Goal: Feedback & Contribution: Contribute content

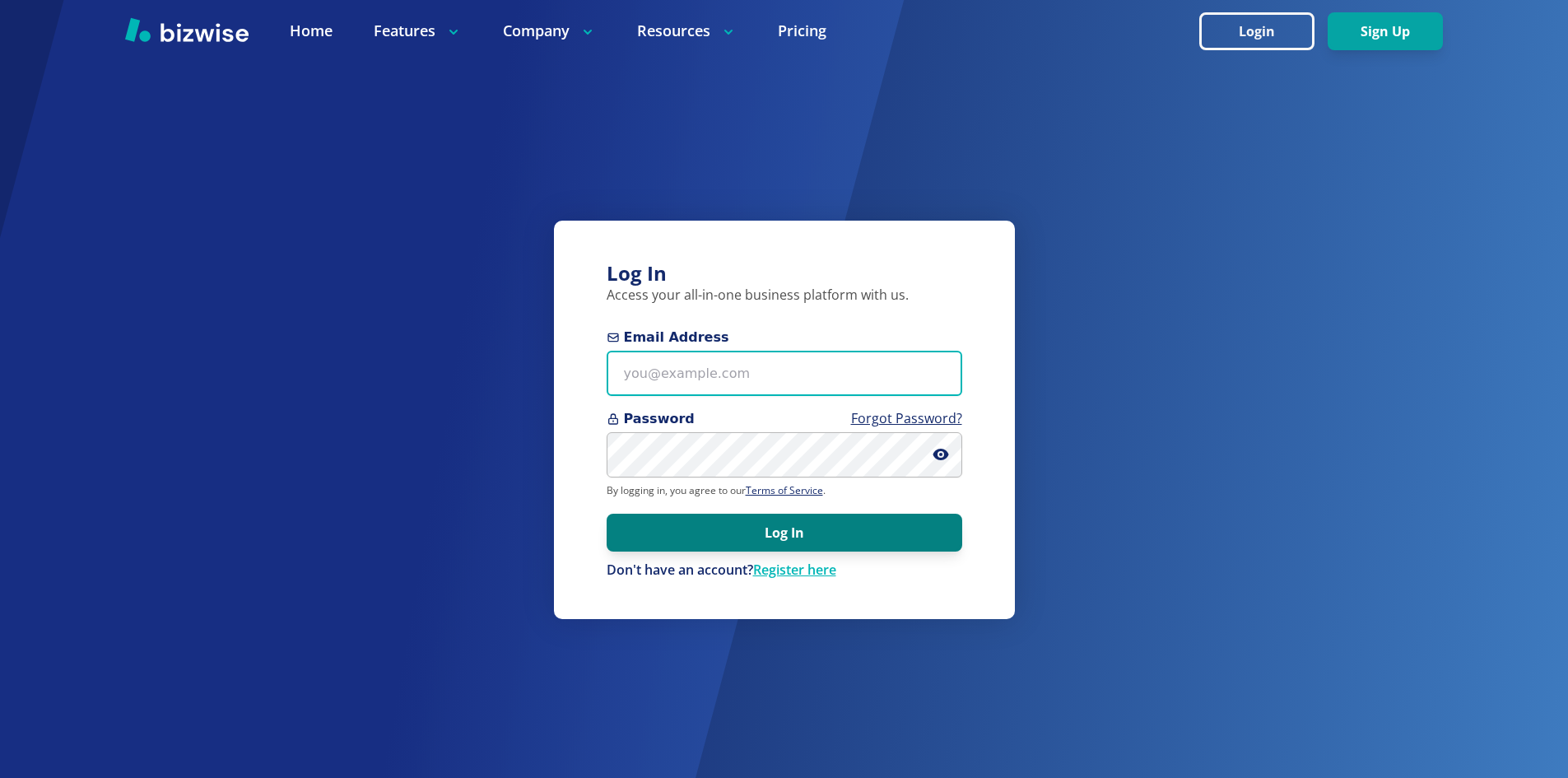
type input "info@thestartupleads.com"
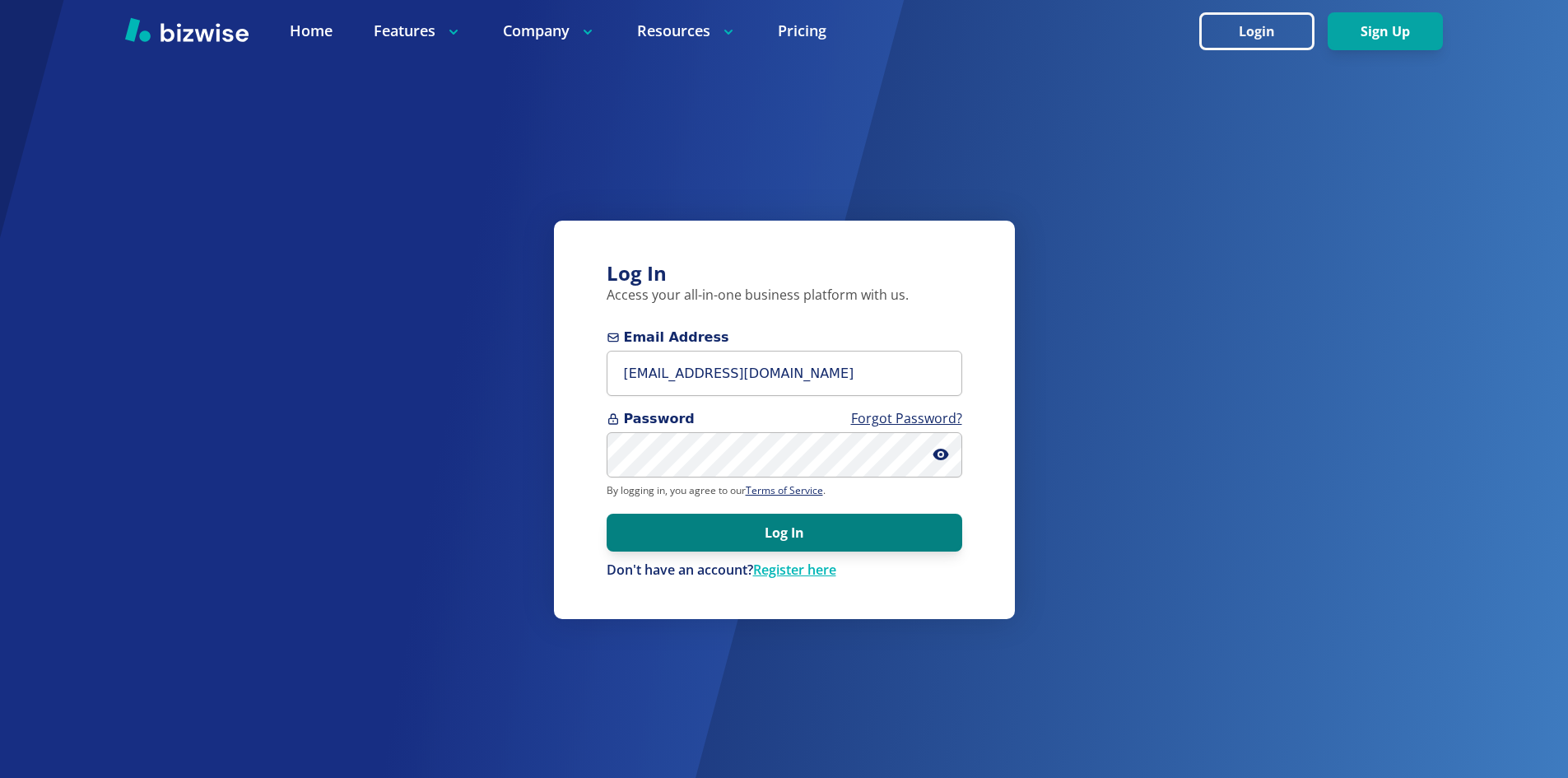
click at [648, 543] on button "Log In" at bounding box center [784, 533] width 356 height 38
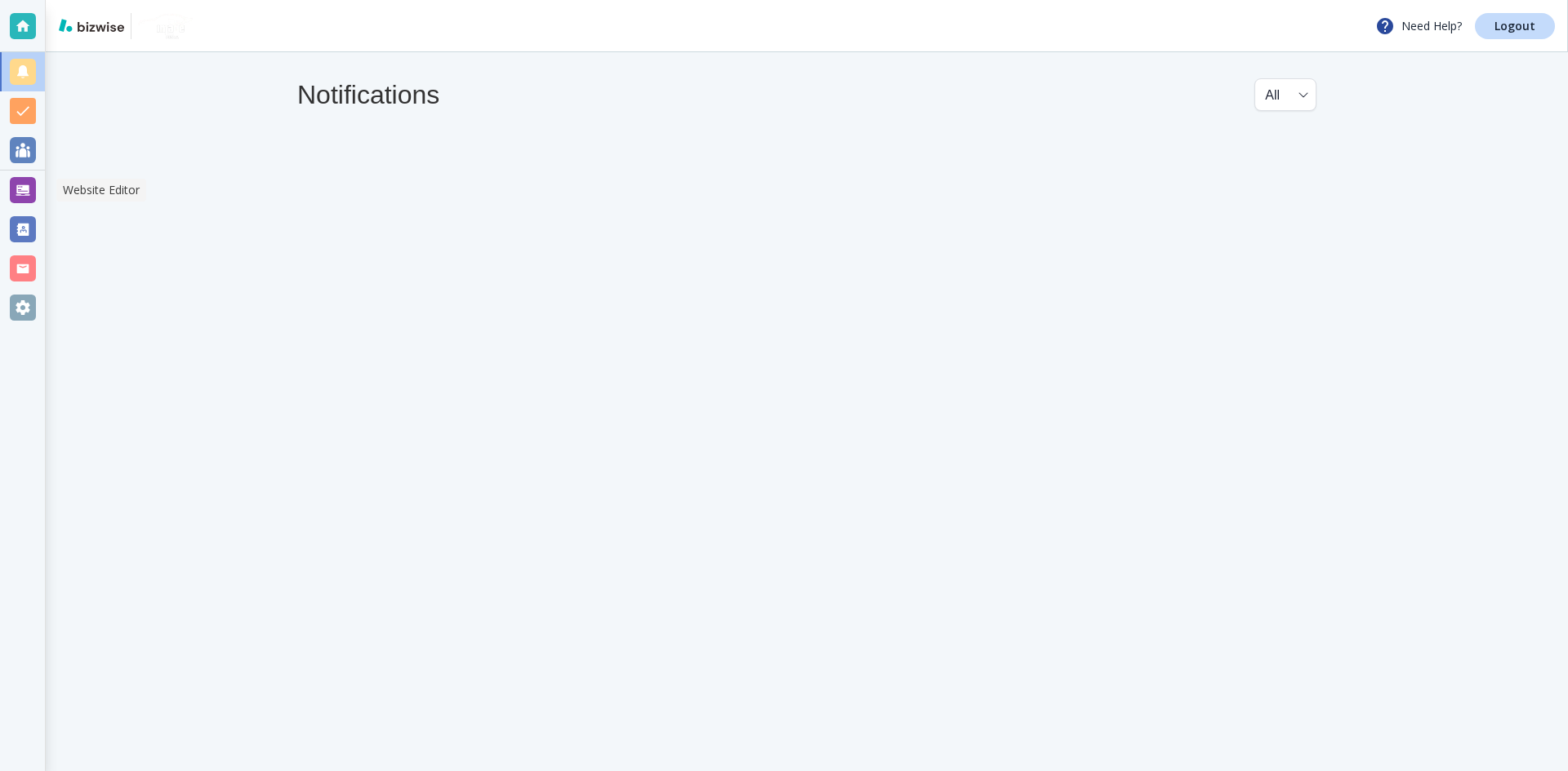
click at [36, 191] on div at bounding box center [22, 191] width 45 height 39
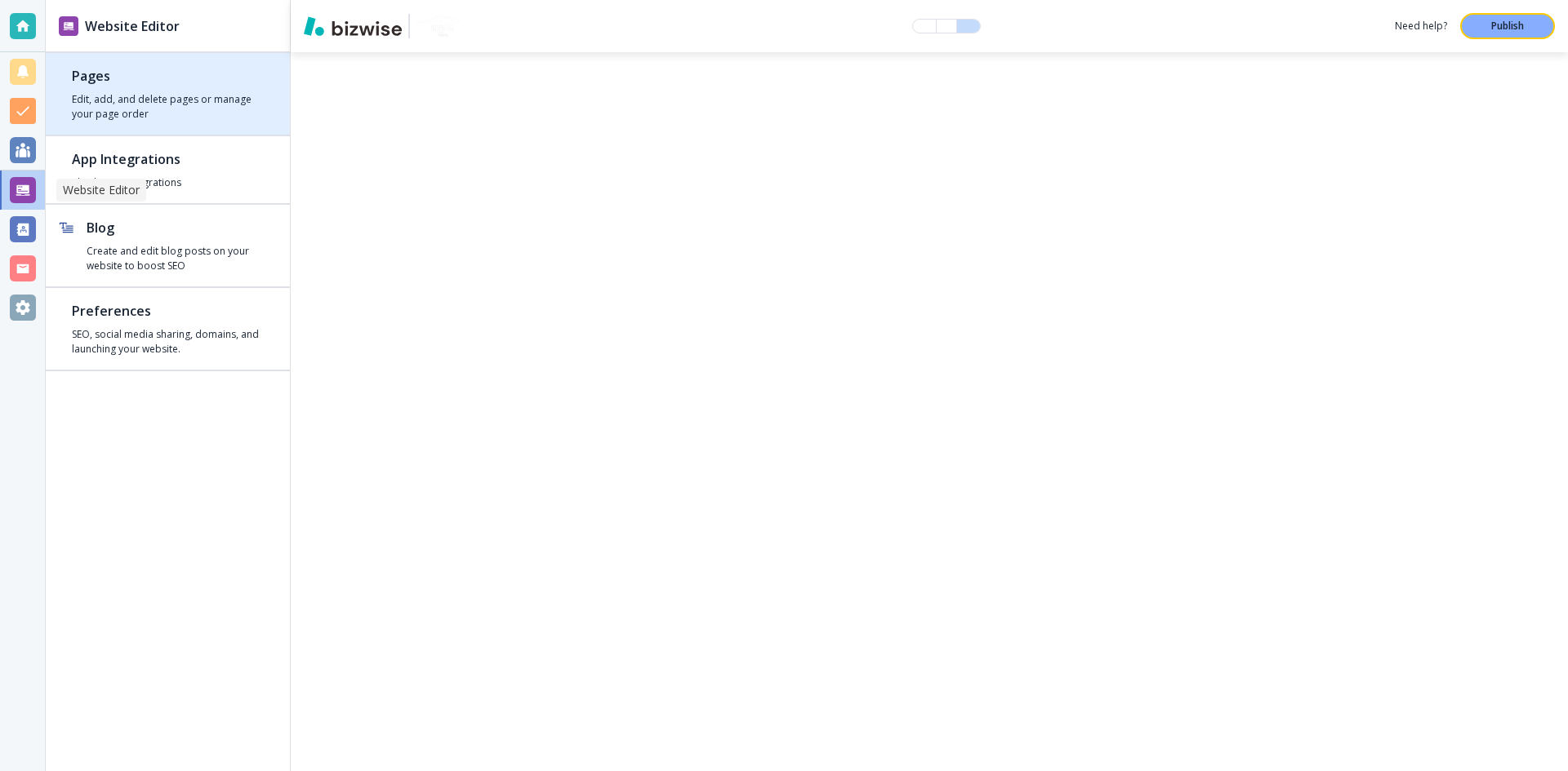
click at [209, 101] on h4 "Edit, add, and delete pages or manage your page order" at bounding box center [168, 107] width 192 height 29
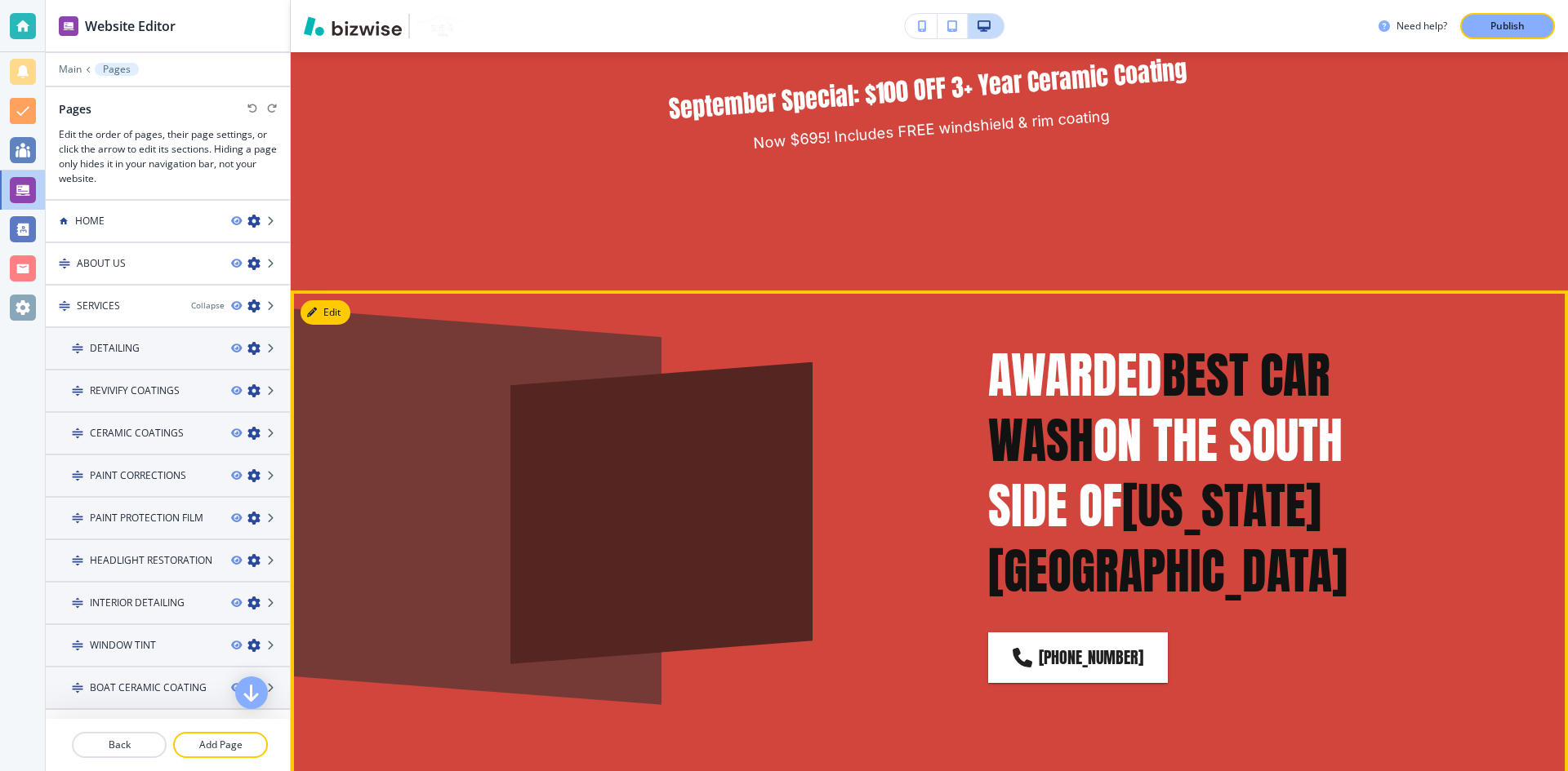
scroll to position [1143, 0]
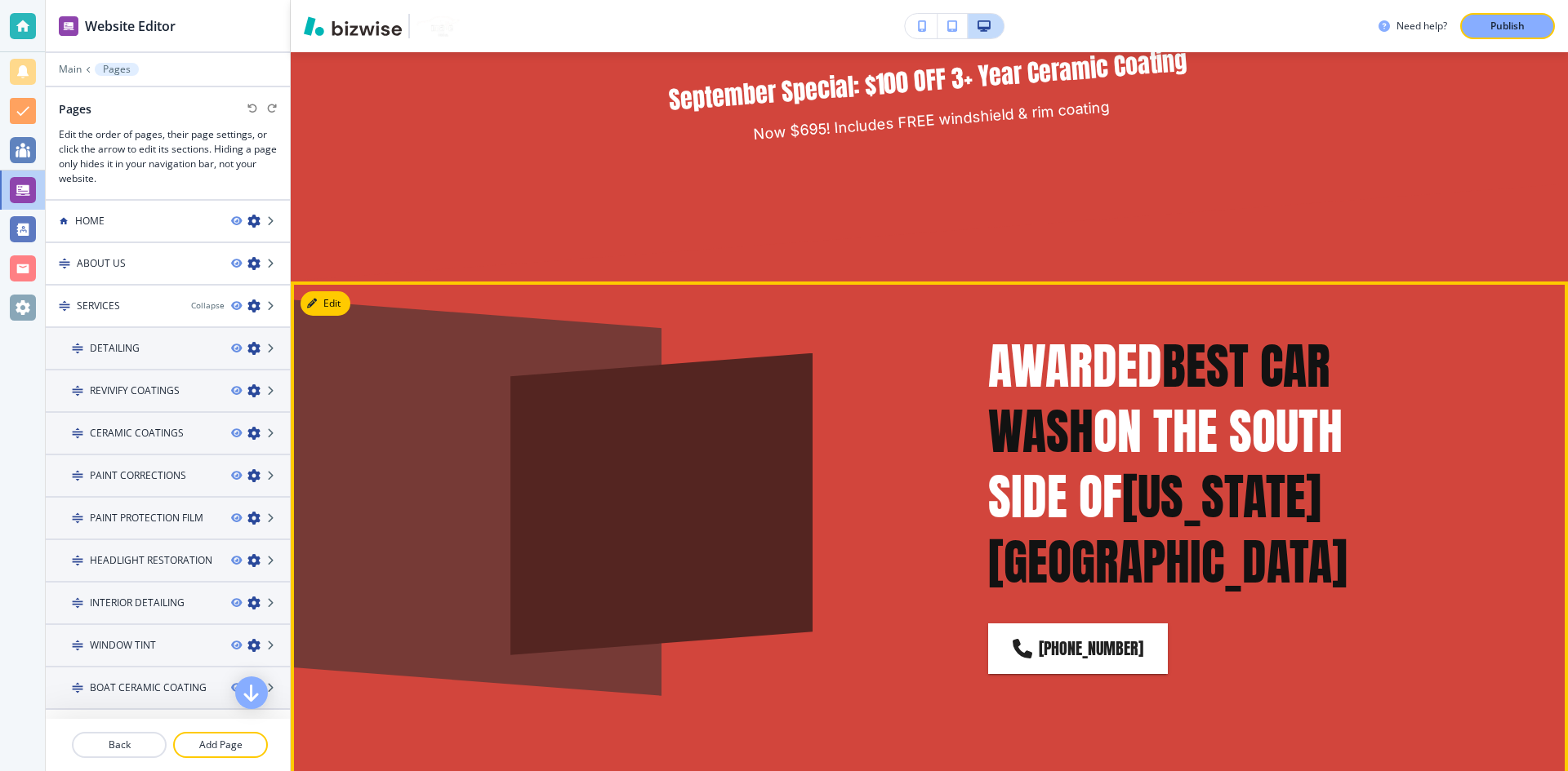
click at [649, 376] on div at bounding box center [661, 504] width 302 height 302
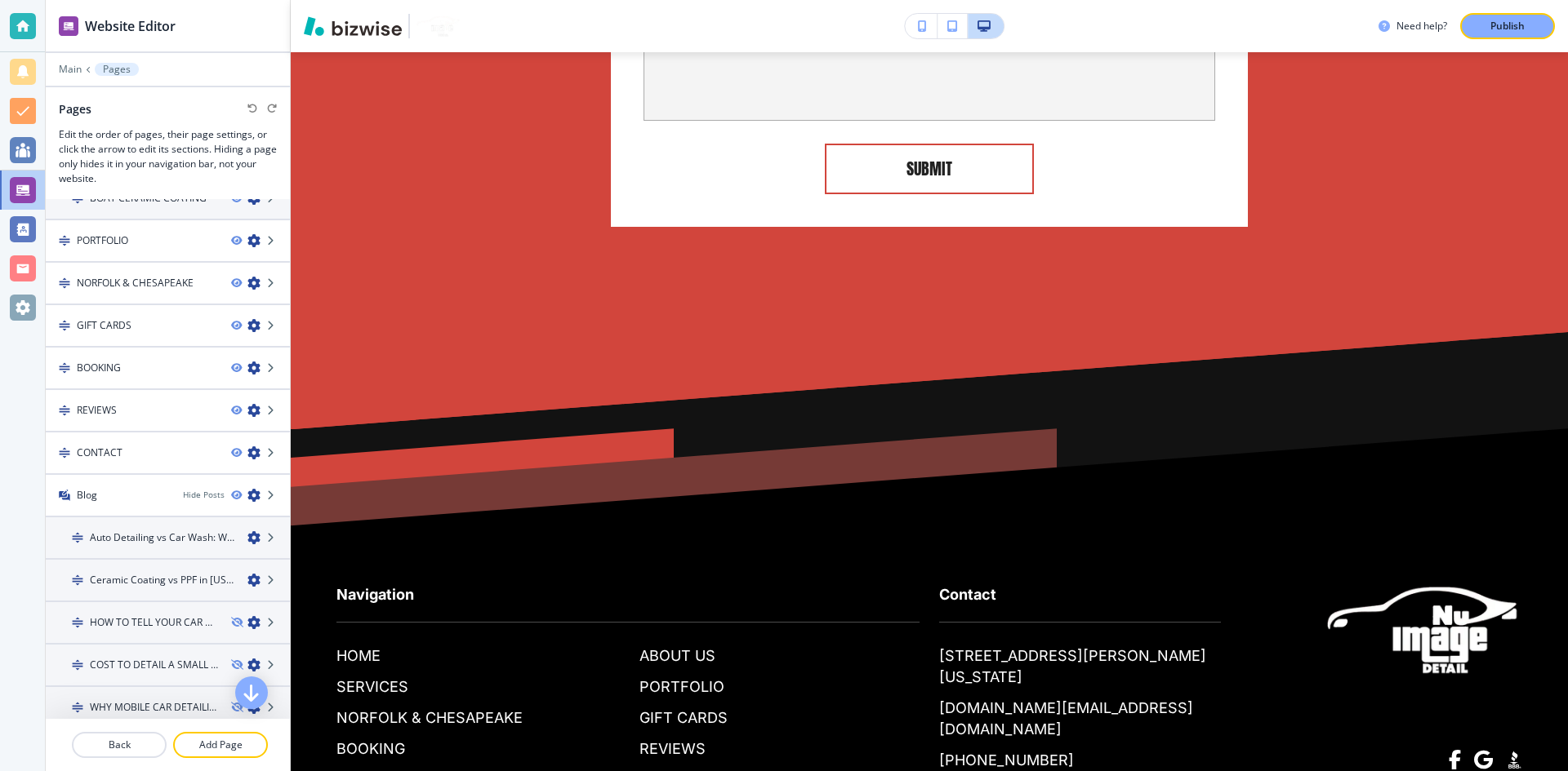
scroll to position [0, 0]
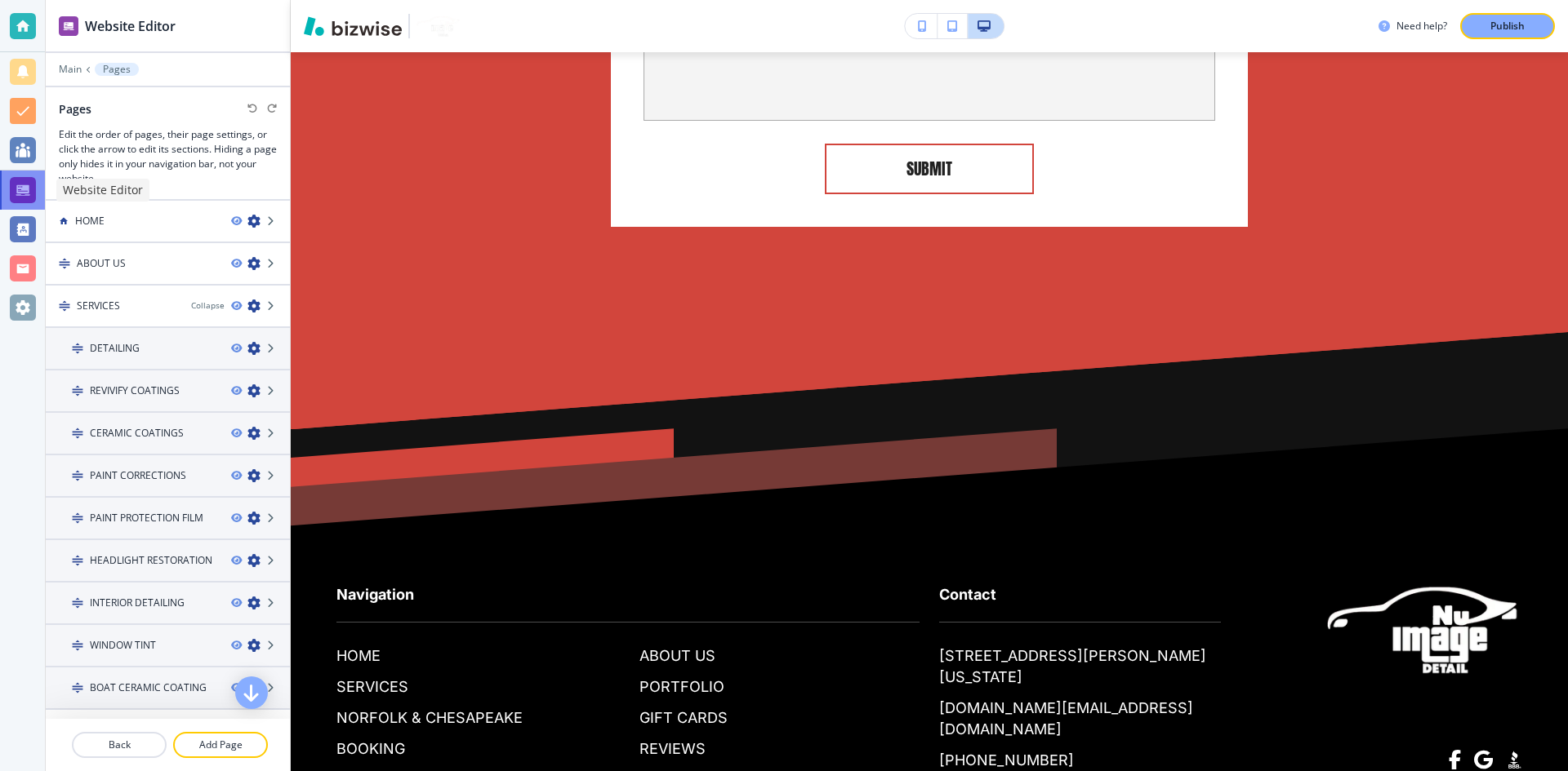
click at [27, 198] on div at bounding box center [22, 190] width 27 height 26
click at [29, 303] on div at bounding box center [22, 308] width 27 height 26
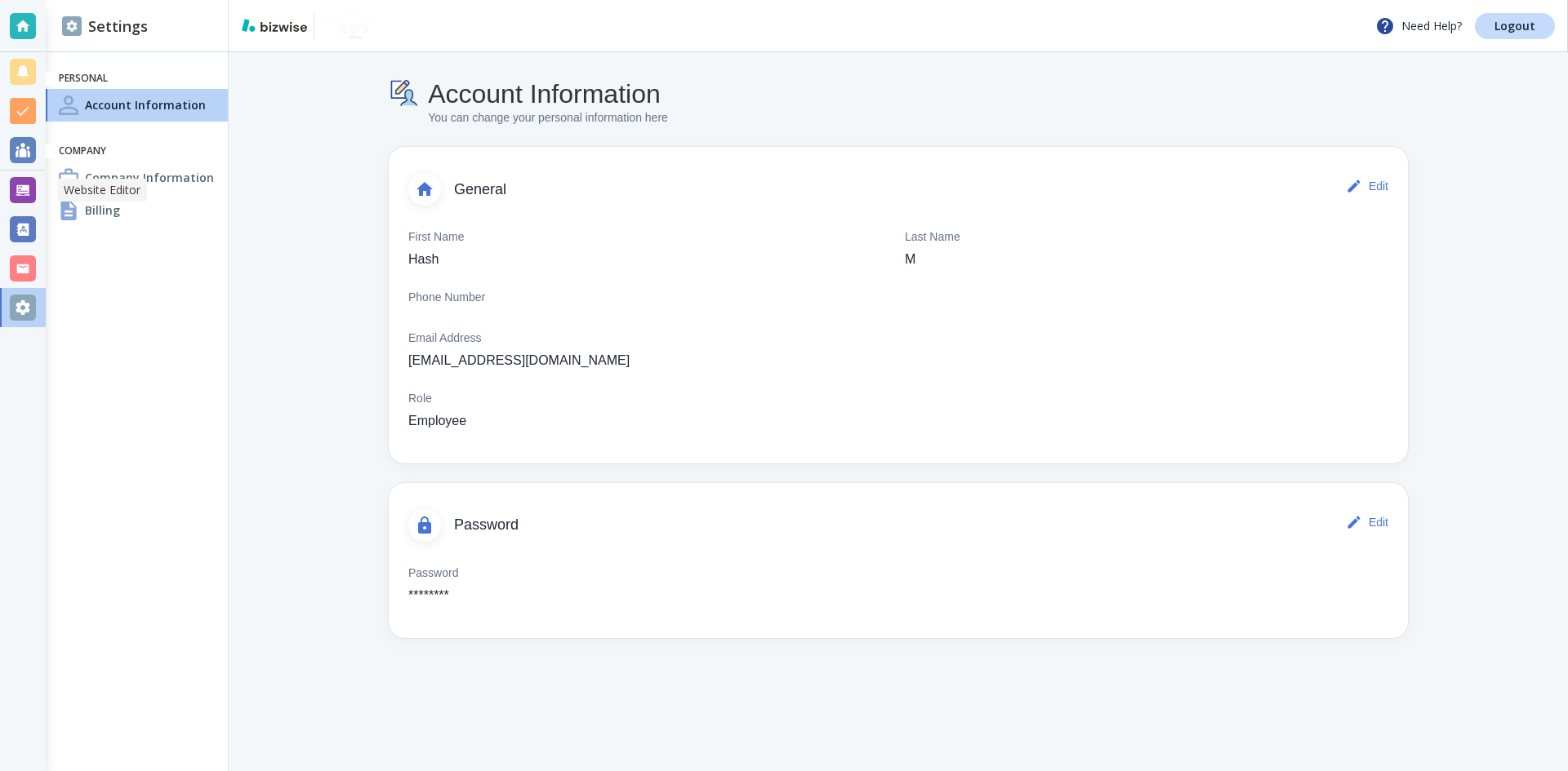
click at [13, 189] on div at bounding box center [22, 190] width 27 height 26
click at [27, 193] on div at bounding box center [22, 190] width 27 height 26
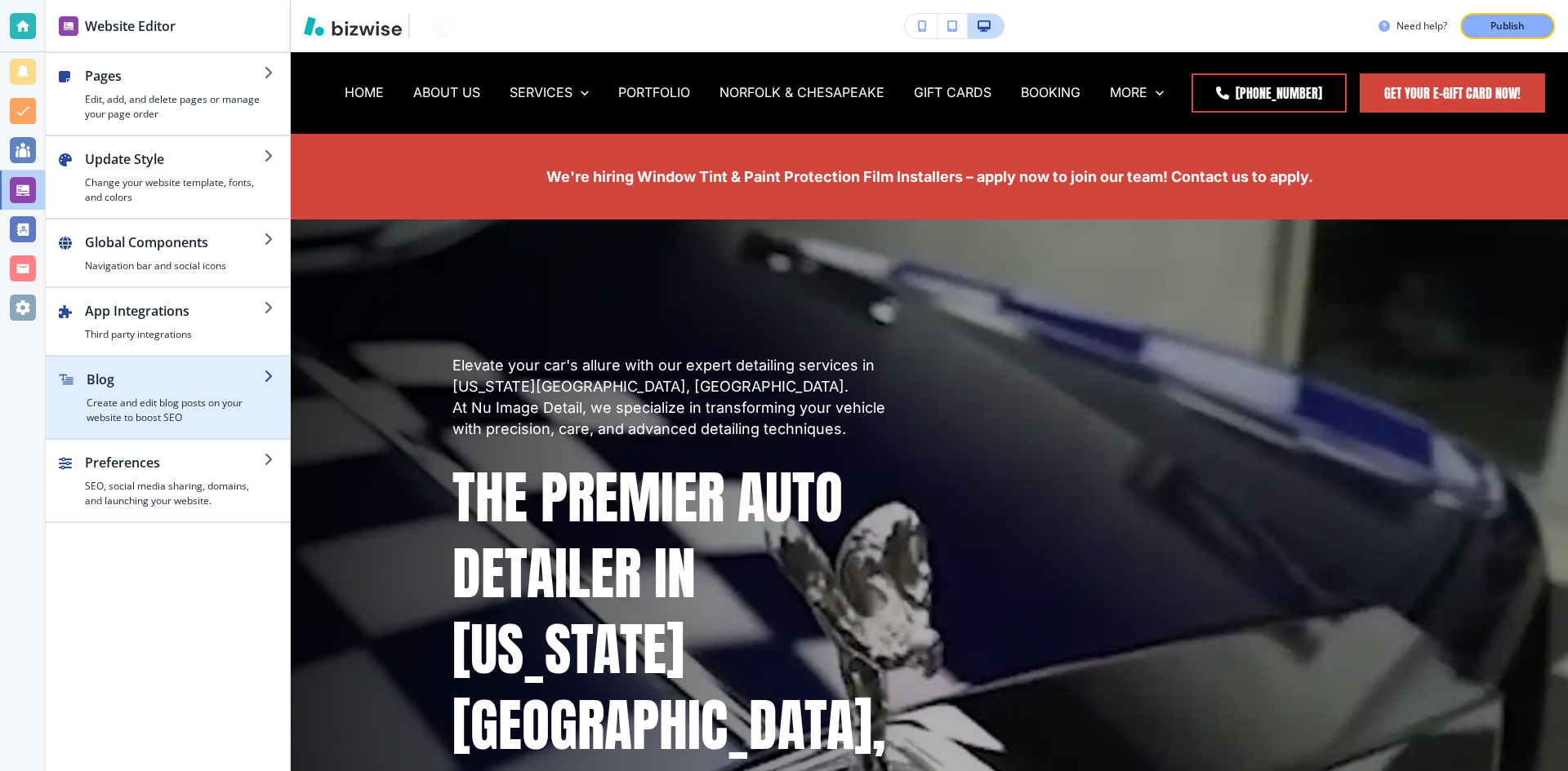
click at [193, 409] on h4 "Create and edit blog posts on your website to boost SEO" at bounding box center [174, 410] width 177 height 29
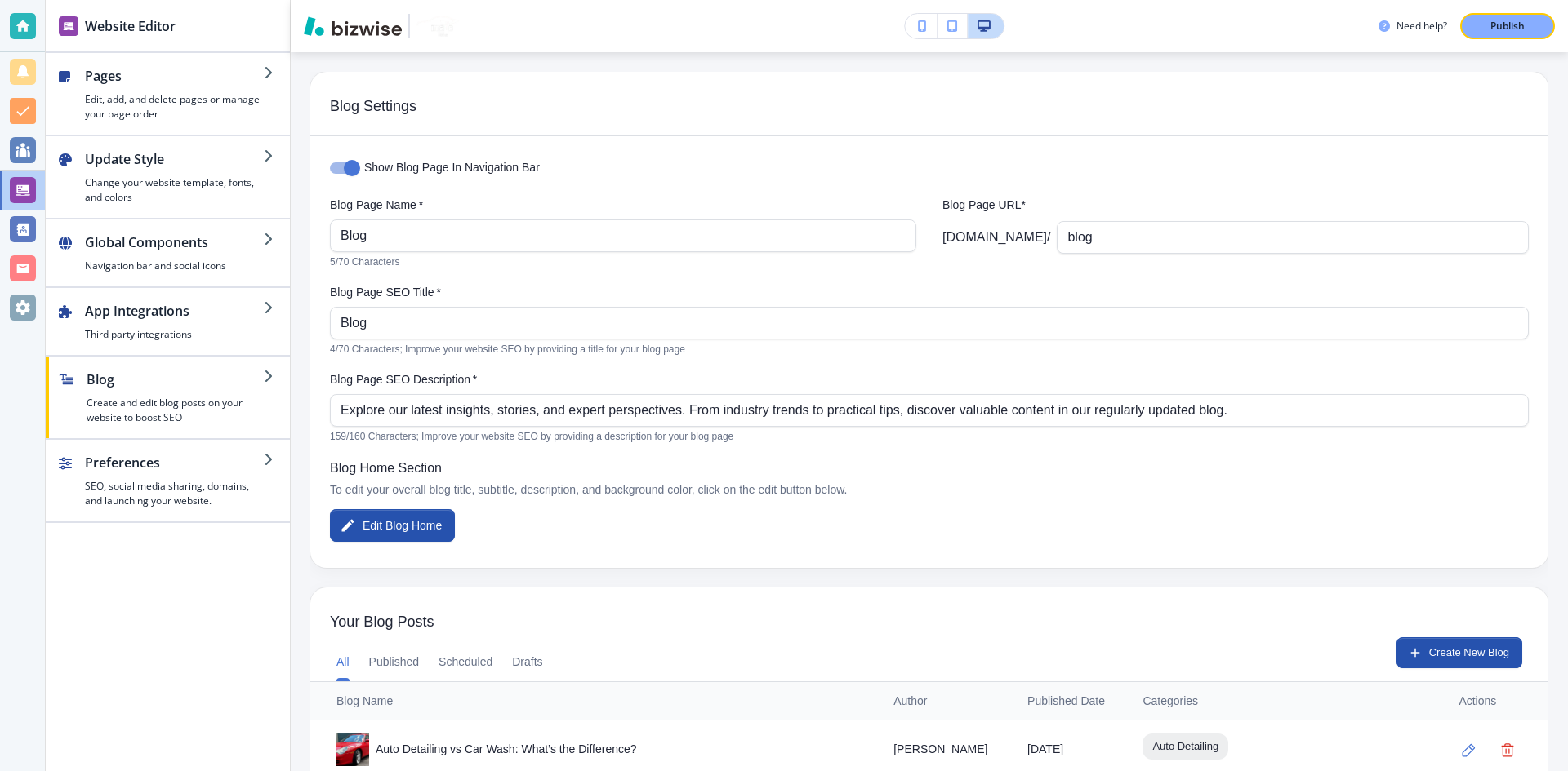
scroll to position [266, 0]
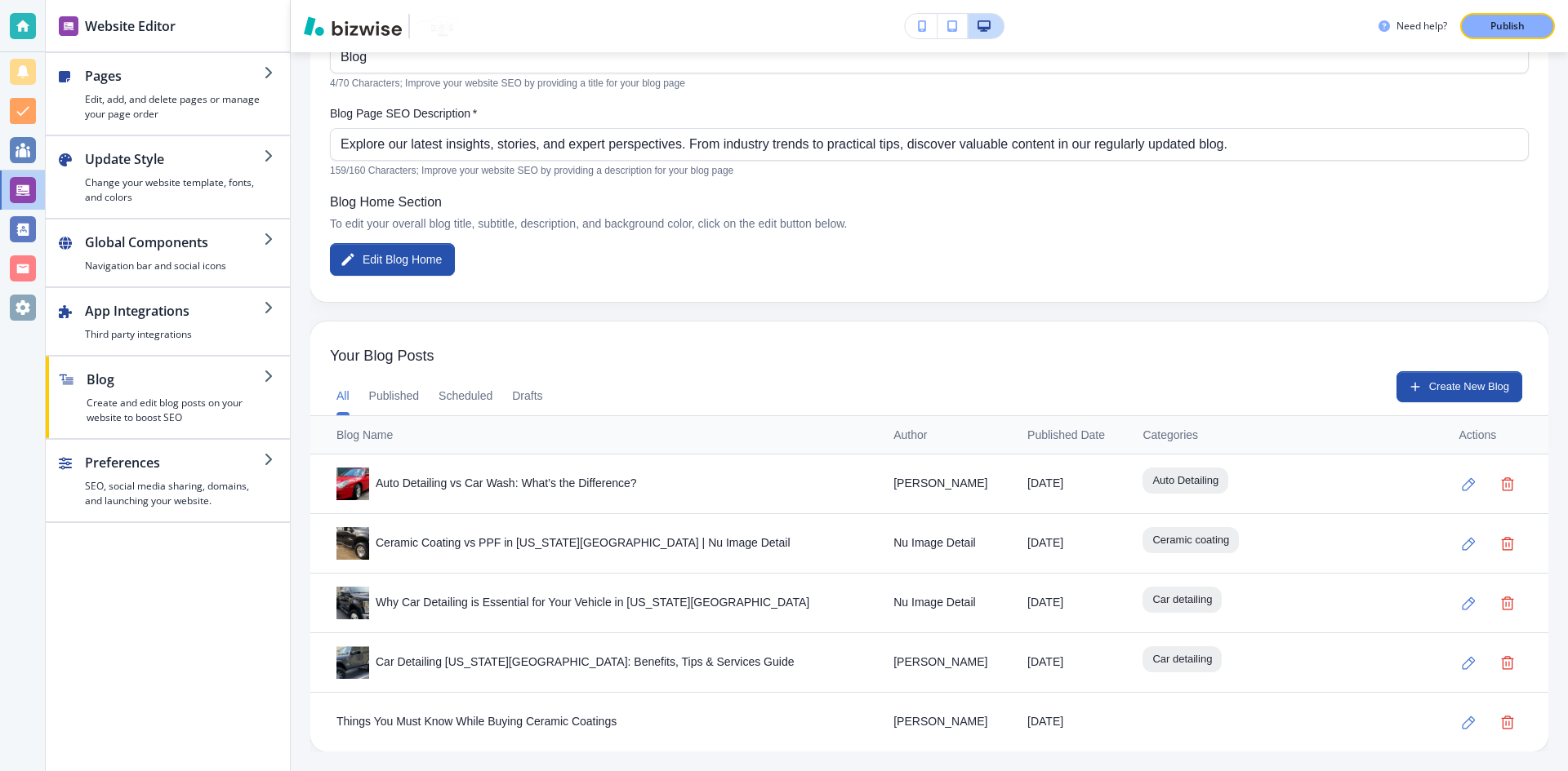
click at [460, 484] on div "Auto Detailing vs Car Wash: What’s the Difference?" at bounding box center [601, 484] width 531 height 32
click at [463, 485] on div "Auto Detailing vs Car Wash: What’s the Difference?" at bounding box center [601, 484] width 531 height 32
click at [1417, 383] on button "Create New Blog" at bounding box center [1459, 387] width 126 height 31
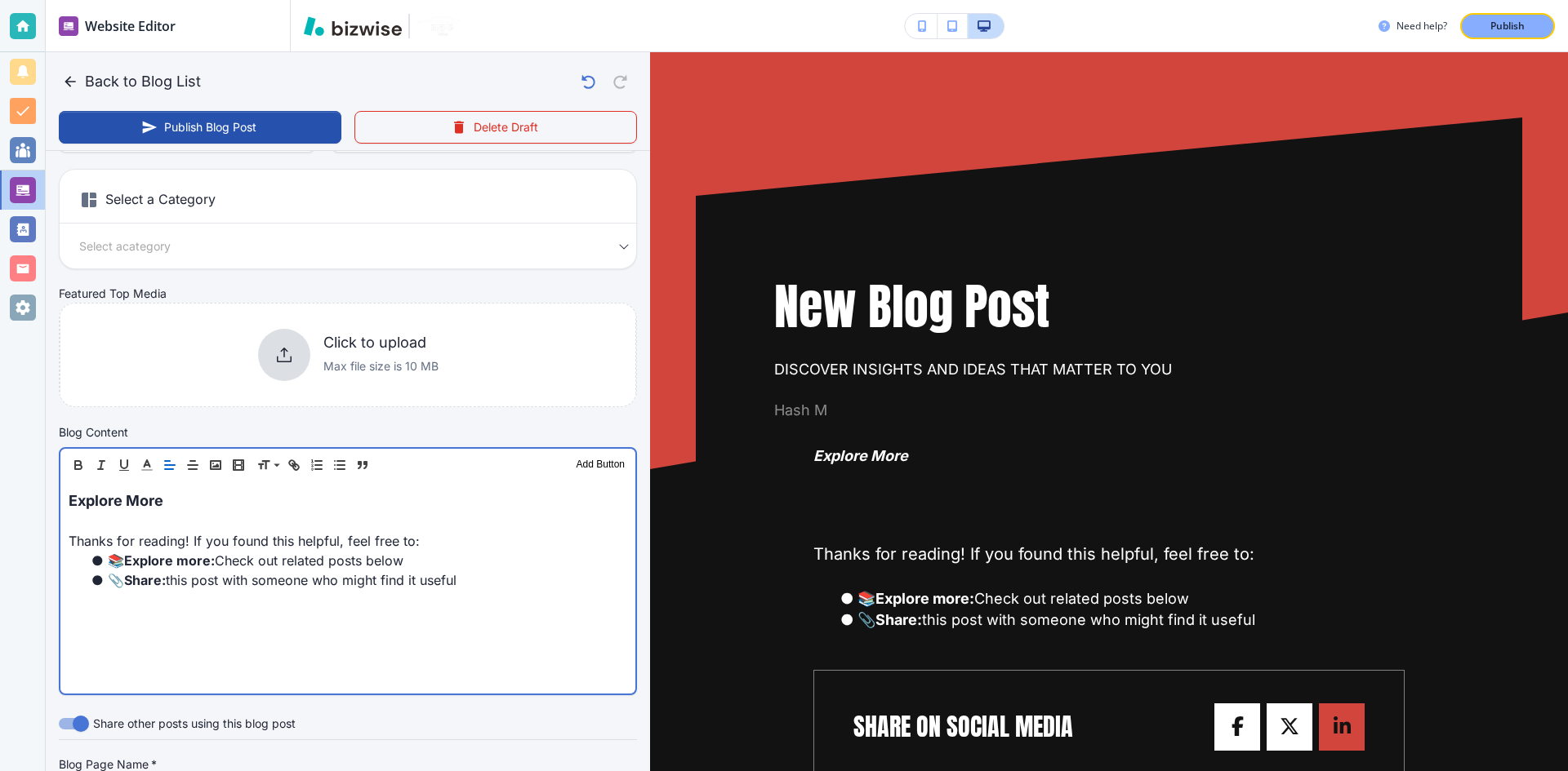
click at [245, 604] on div "Explore More Thanks for reading! If you found this helpful, feel free to: 📚 Exp…" at bounding box center [348, 587] width 575 height 212
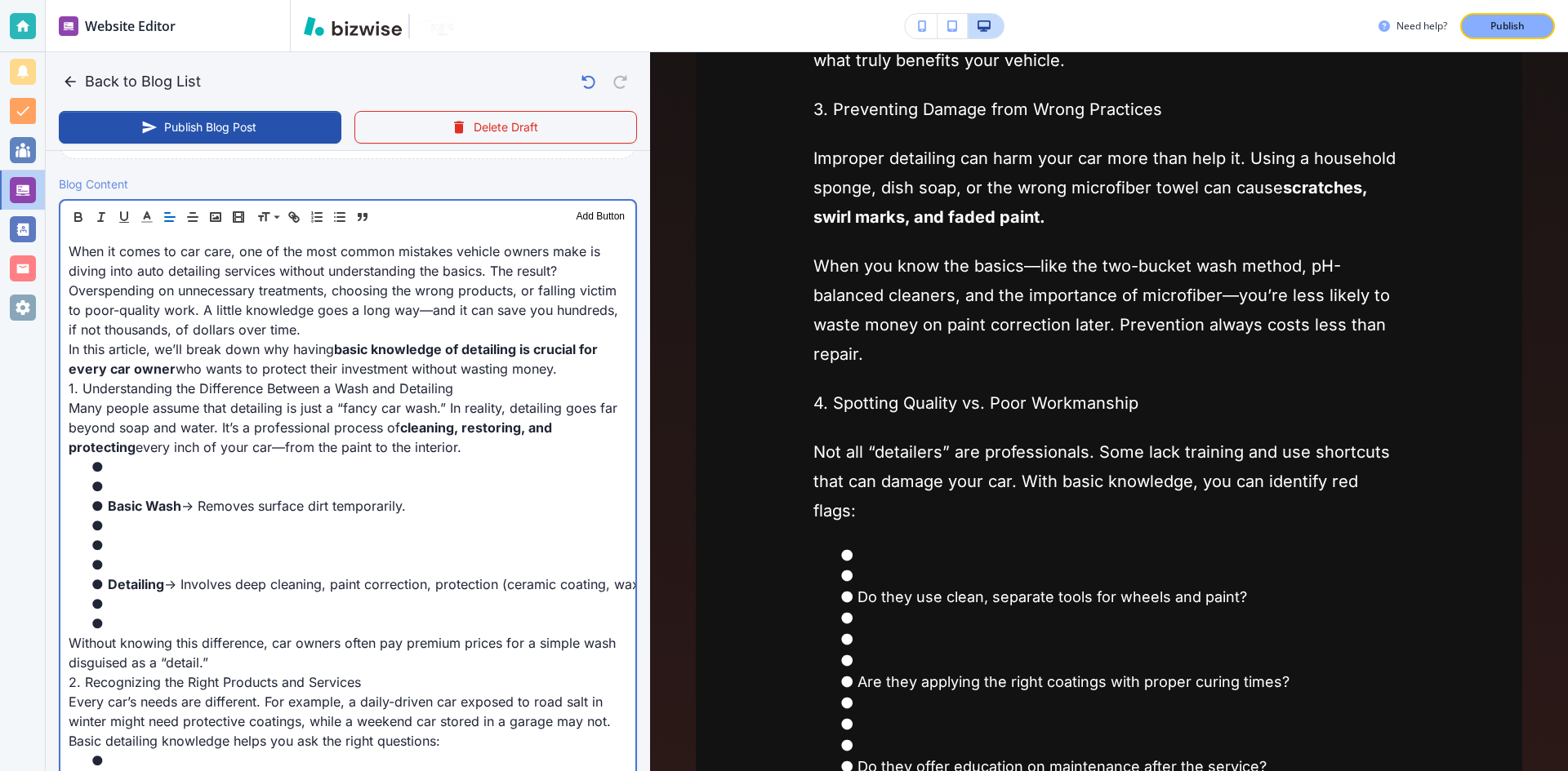
scroll to position [577, 0]
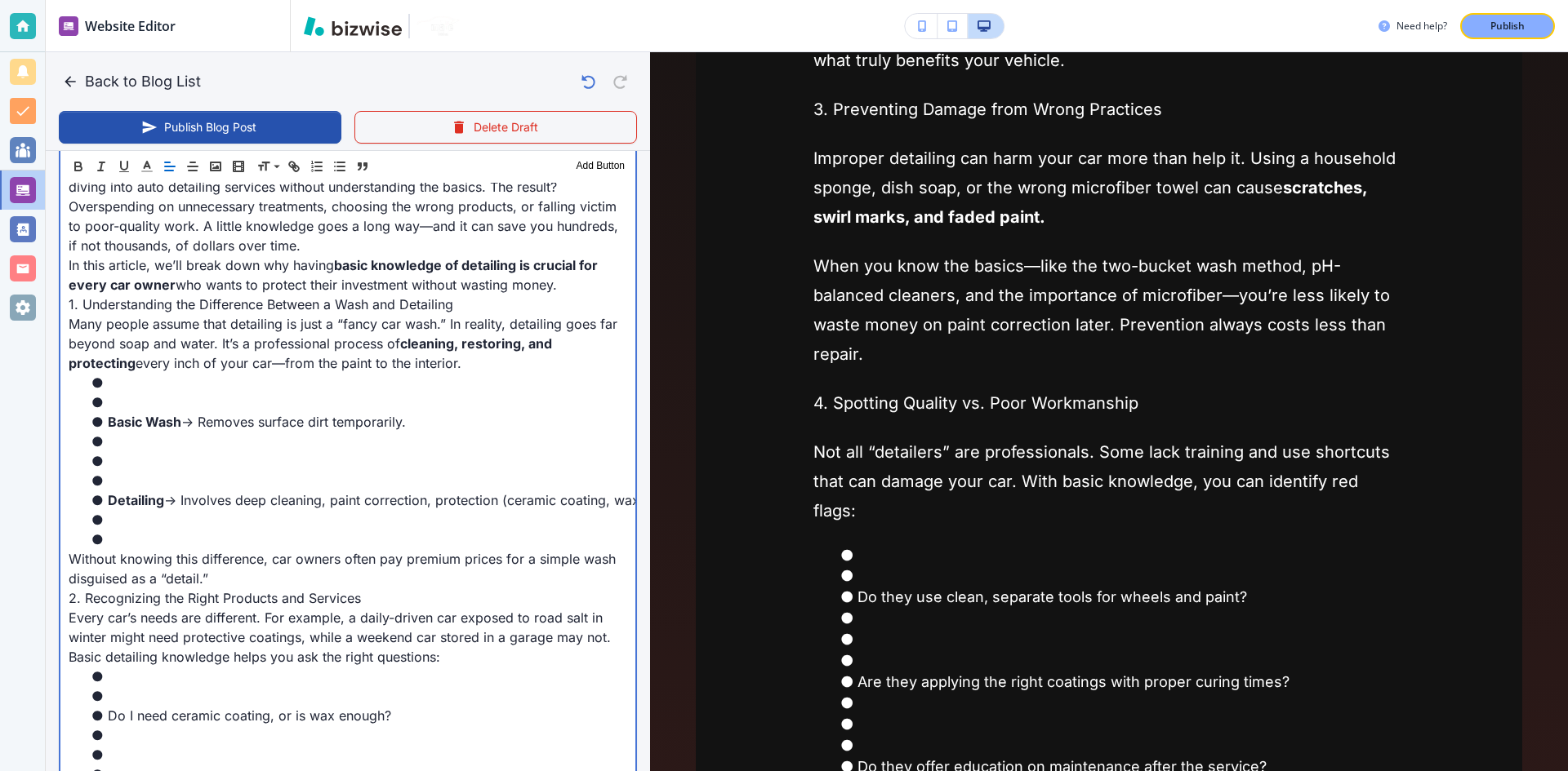
click at [152, 469] on li at bounding box center [357, 461] width 539 height 20
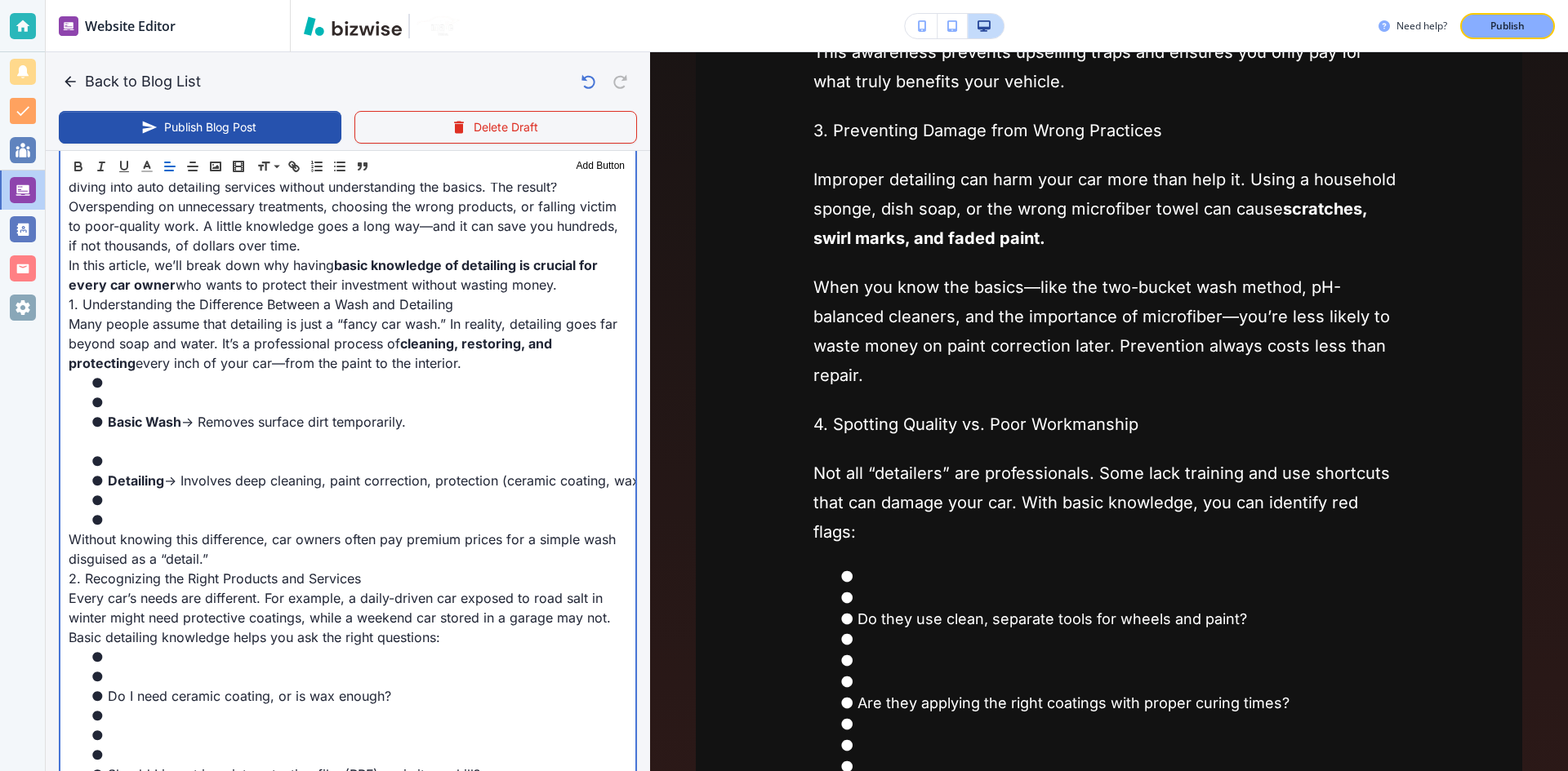
click at [137, 409] on li at bounding box center [357, 402] width 539 height 20
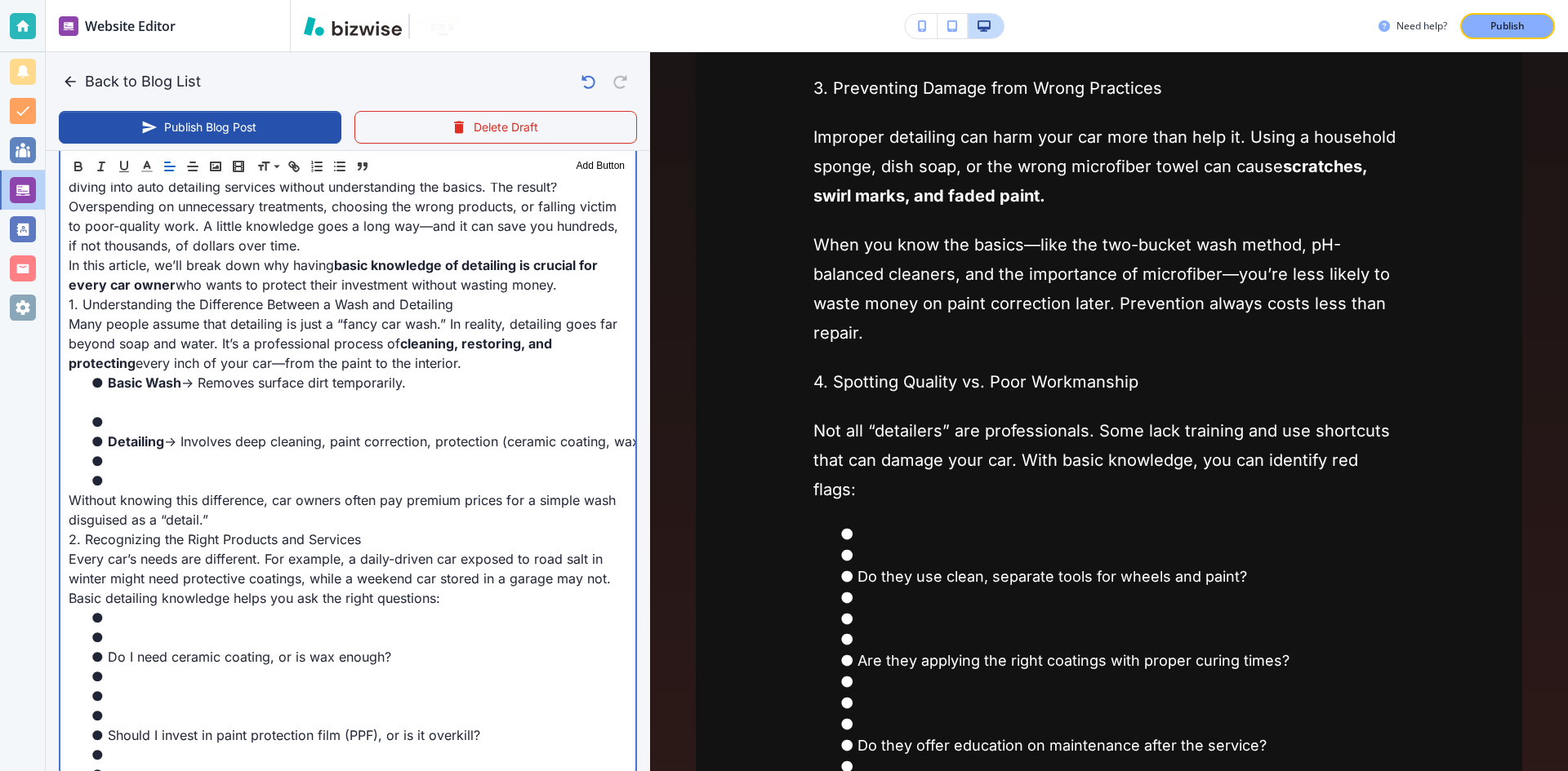
click at [136, 410] on p at bounding box center [347, 402] width 558 height 20
click at [138, 425] on li at bounding box center [357, 421] width 539 height 20
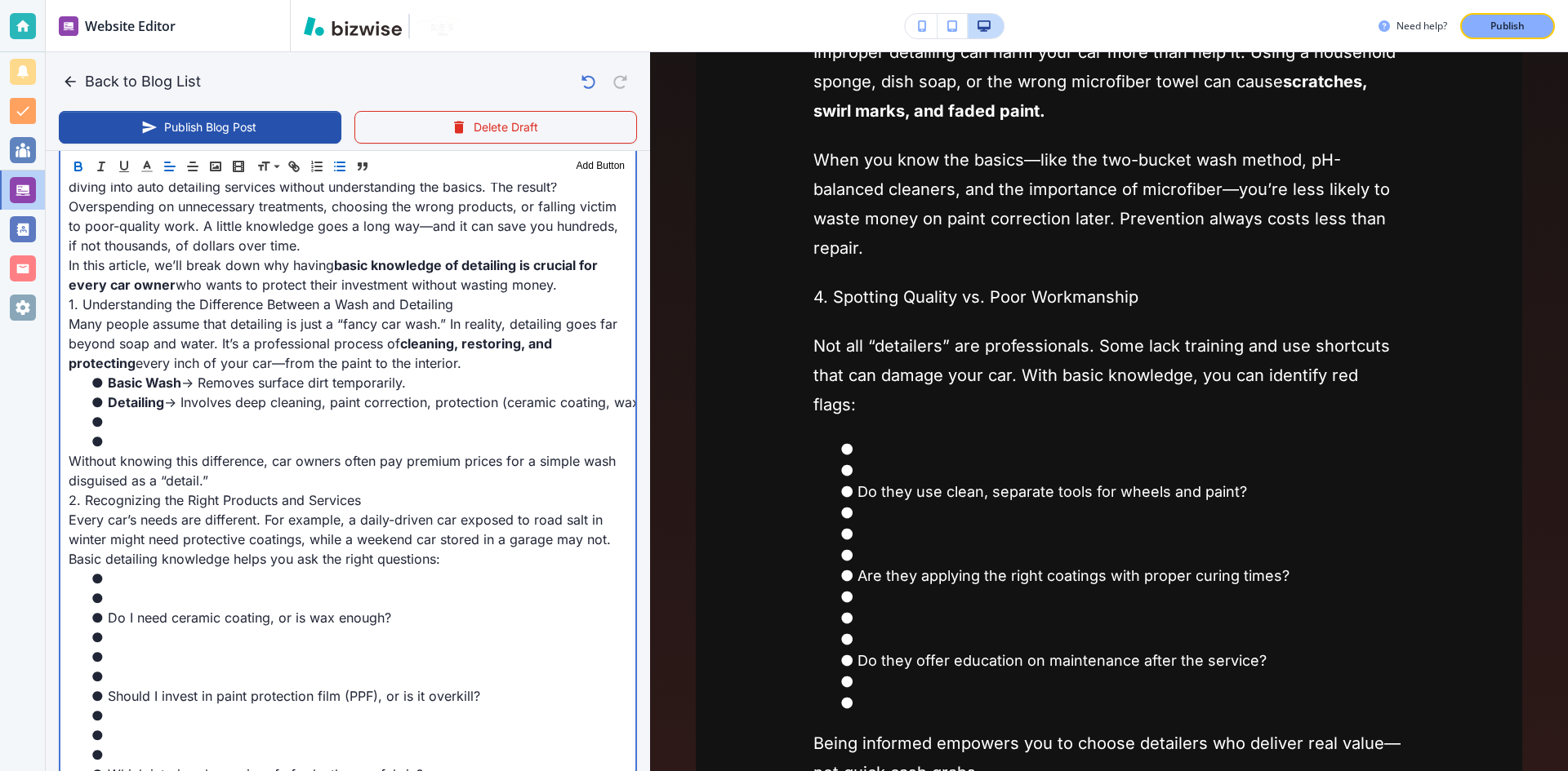
click at [131, 444] on li at bounding box center [357, 441] width 539 height 20
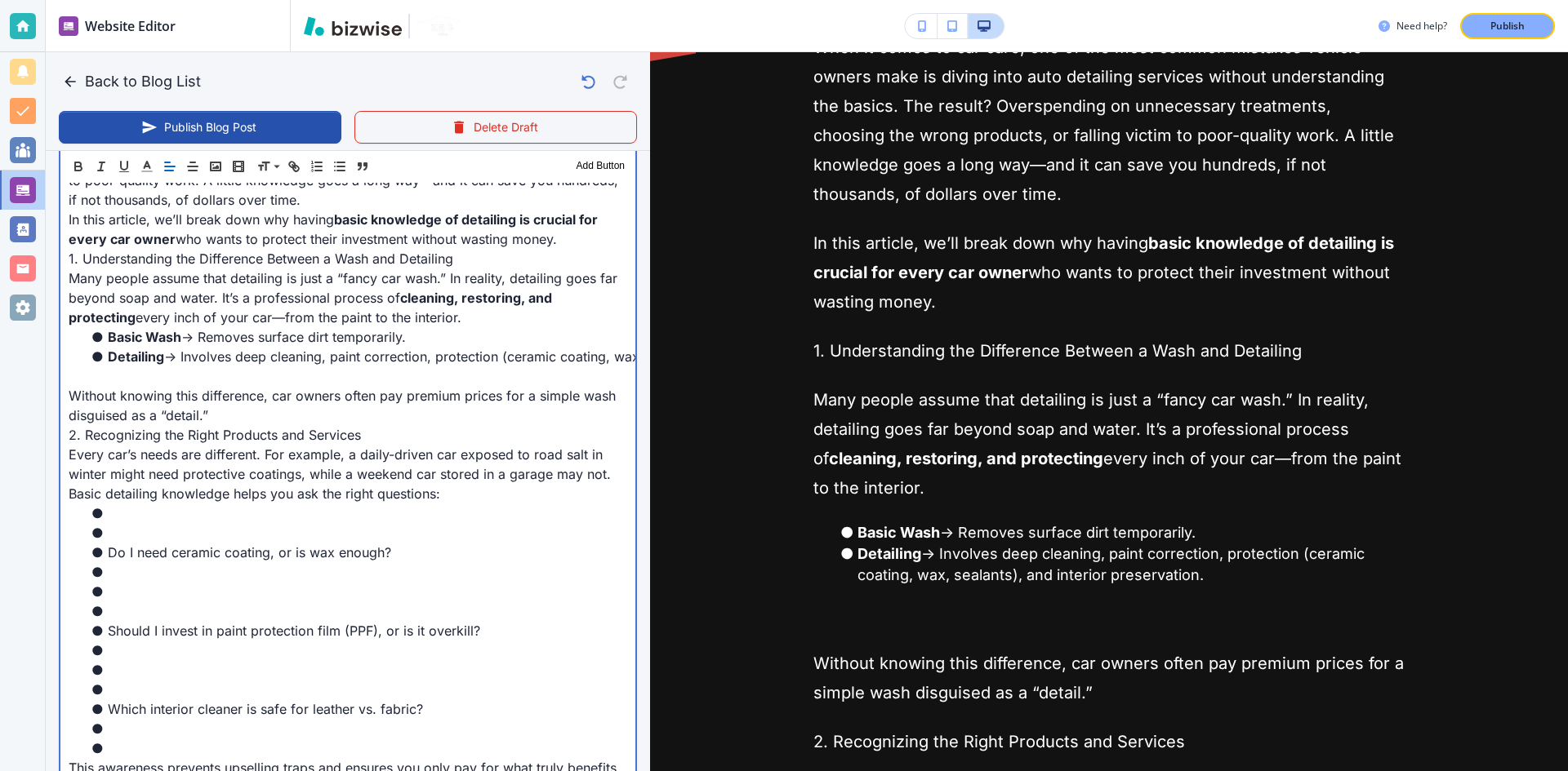
scroll to position [740, 0]
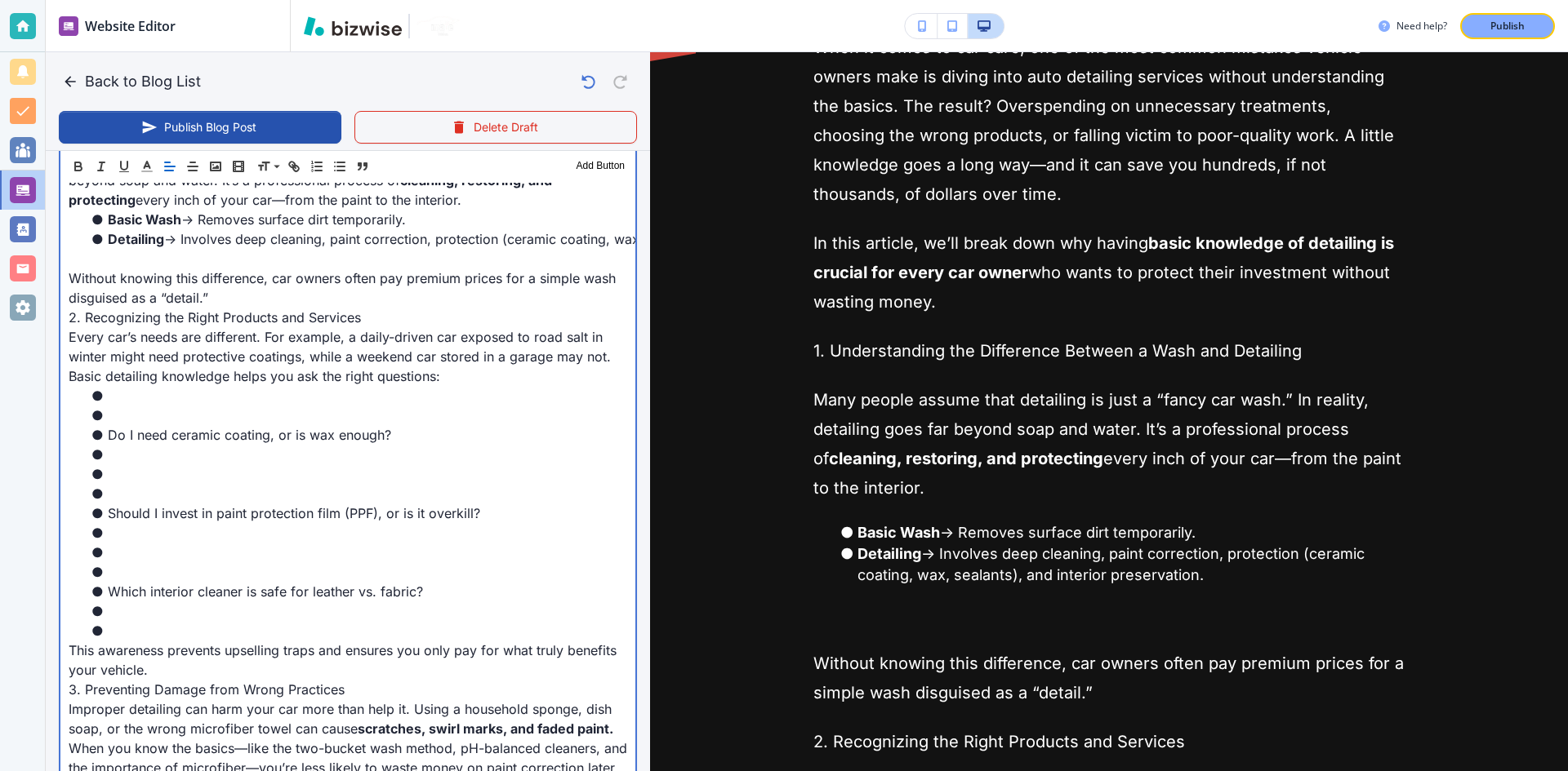
click at [180, 415] on li at bounding box center [357, 415] width 539 height 20
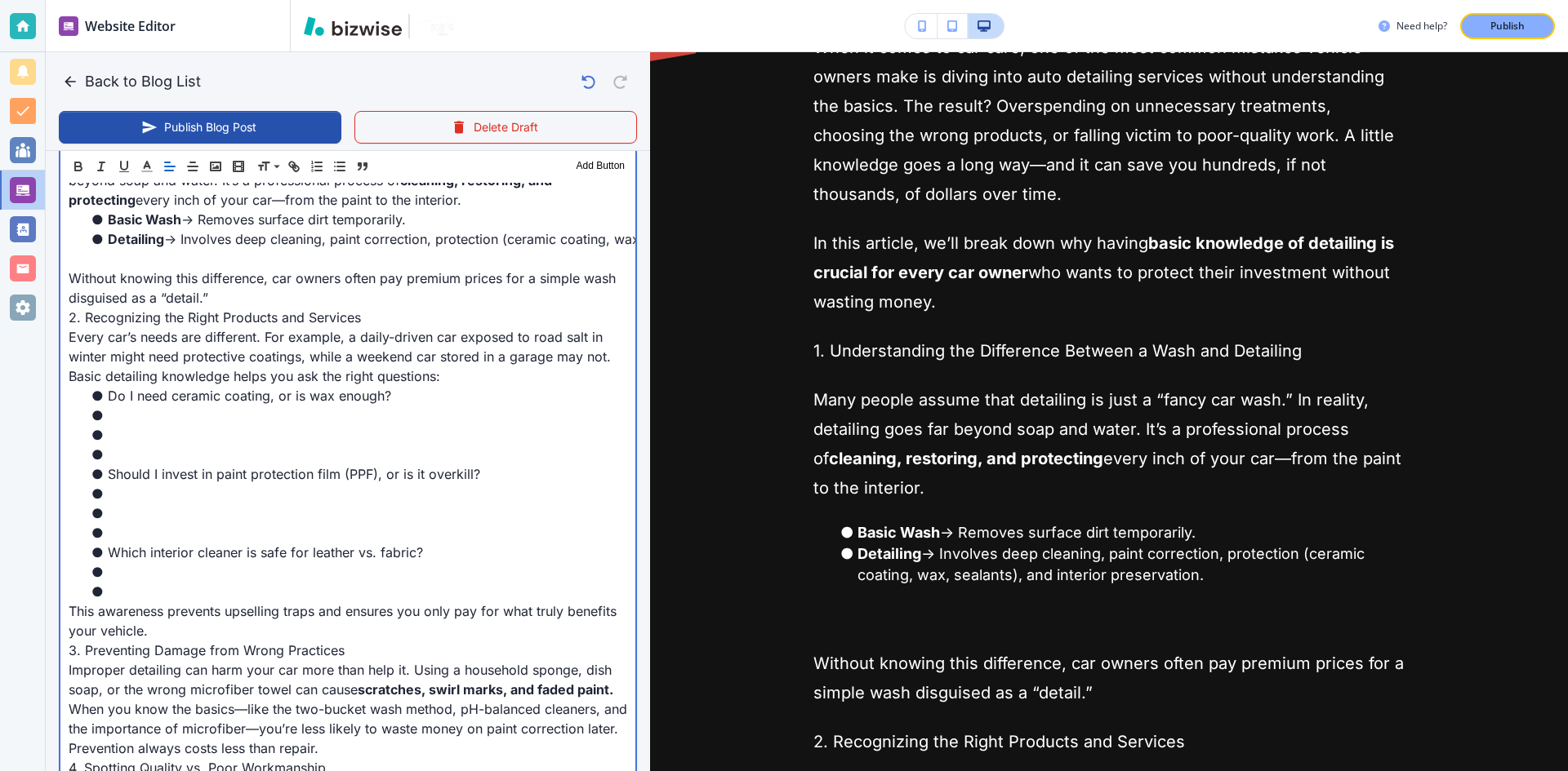
click at [133, 461] on li at bounding box center [357, 454] width 539 height 20
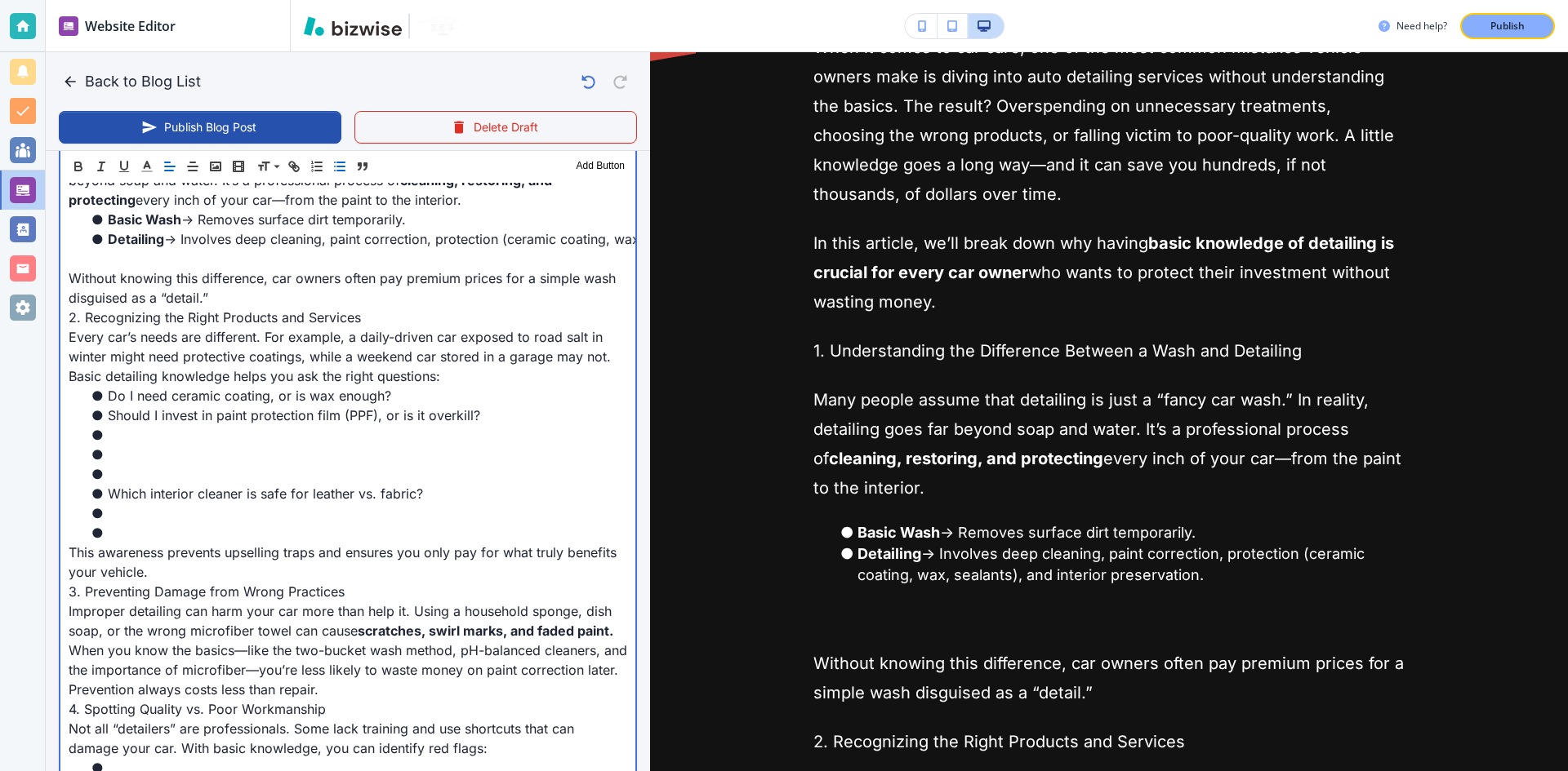
click at [133, 472] on li at bounding box center [357, 474] width 539 height 20
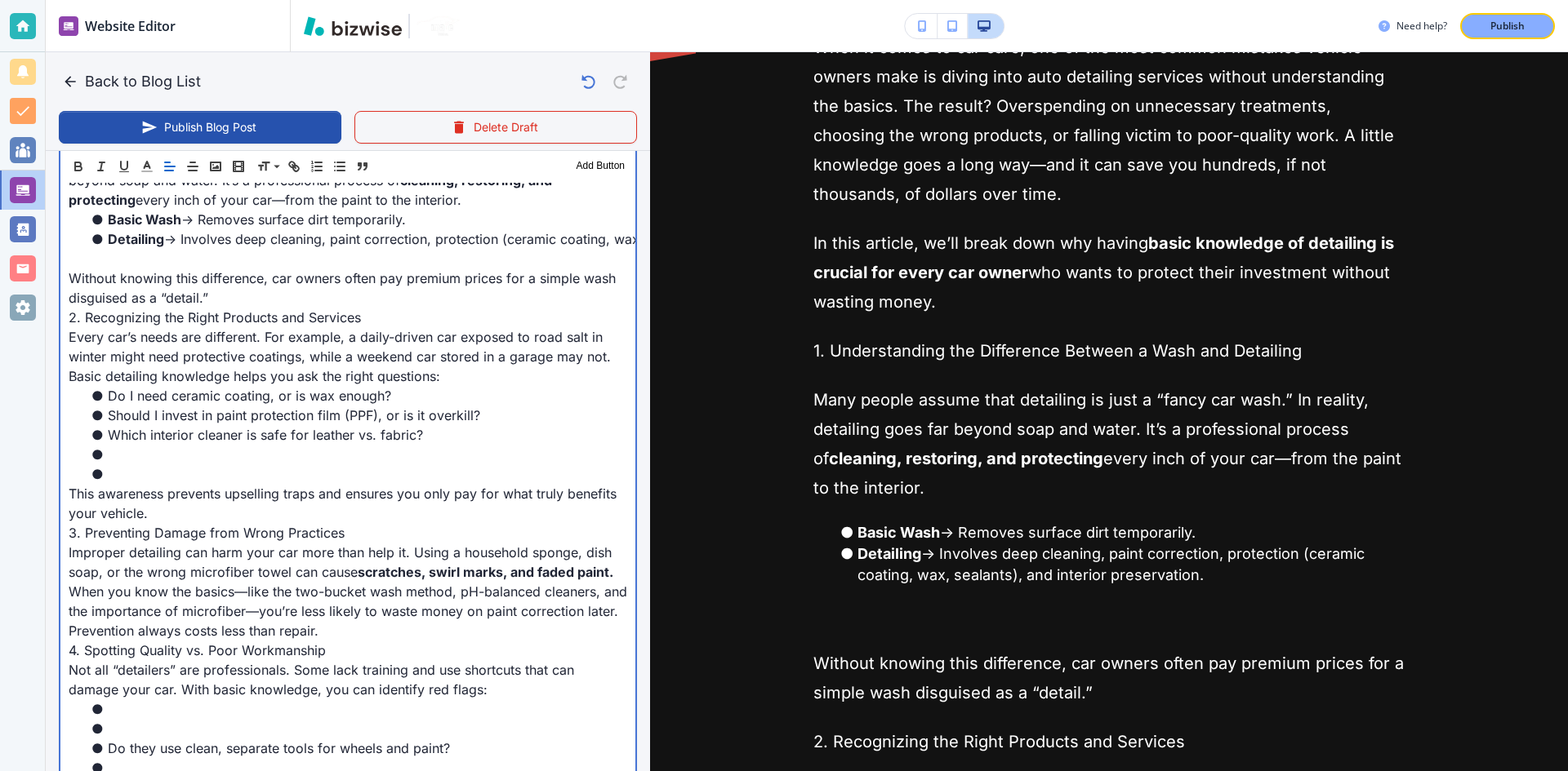
click at [133, 470] on li at bounding box center [357, 474] width 539 height 20
type input "[DATE] 10:03 AM"
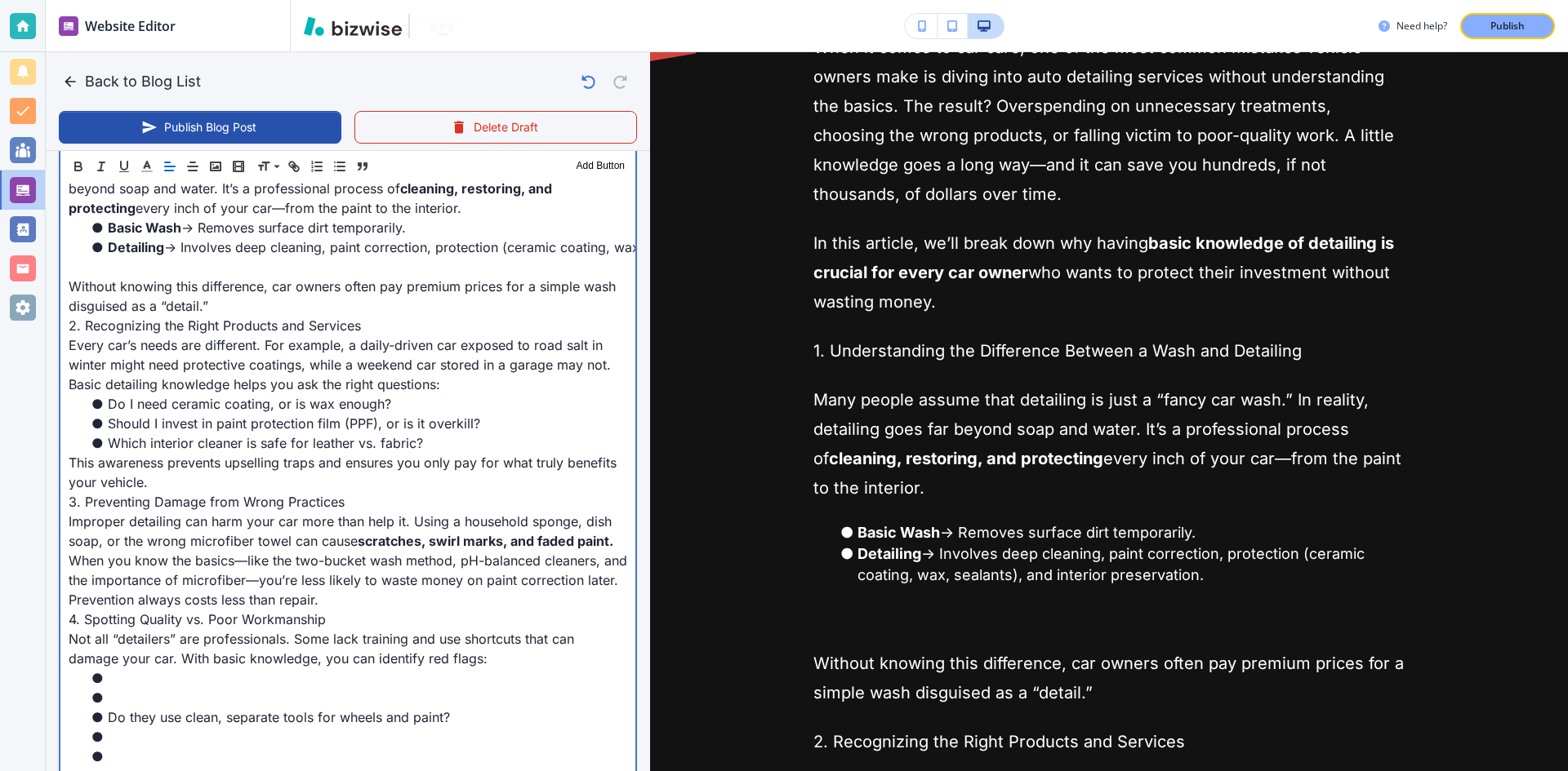
scroll to position [577, 0]
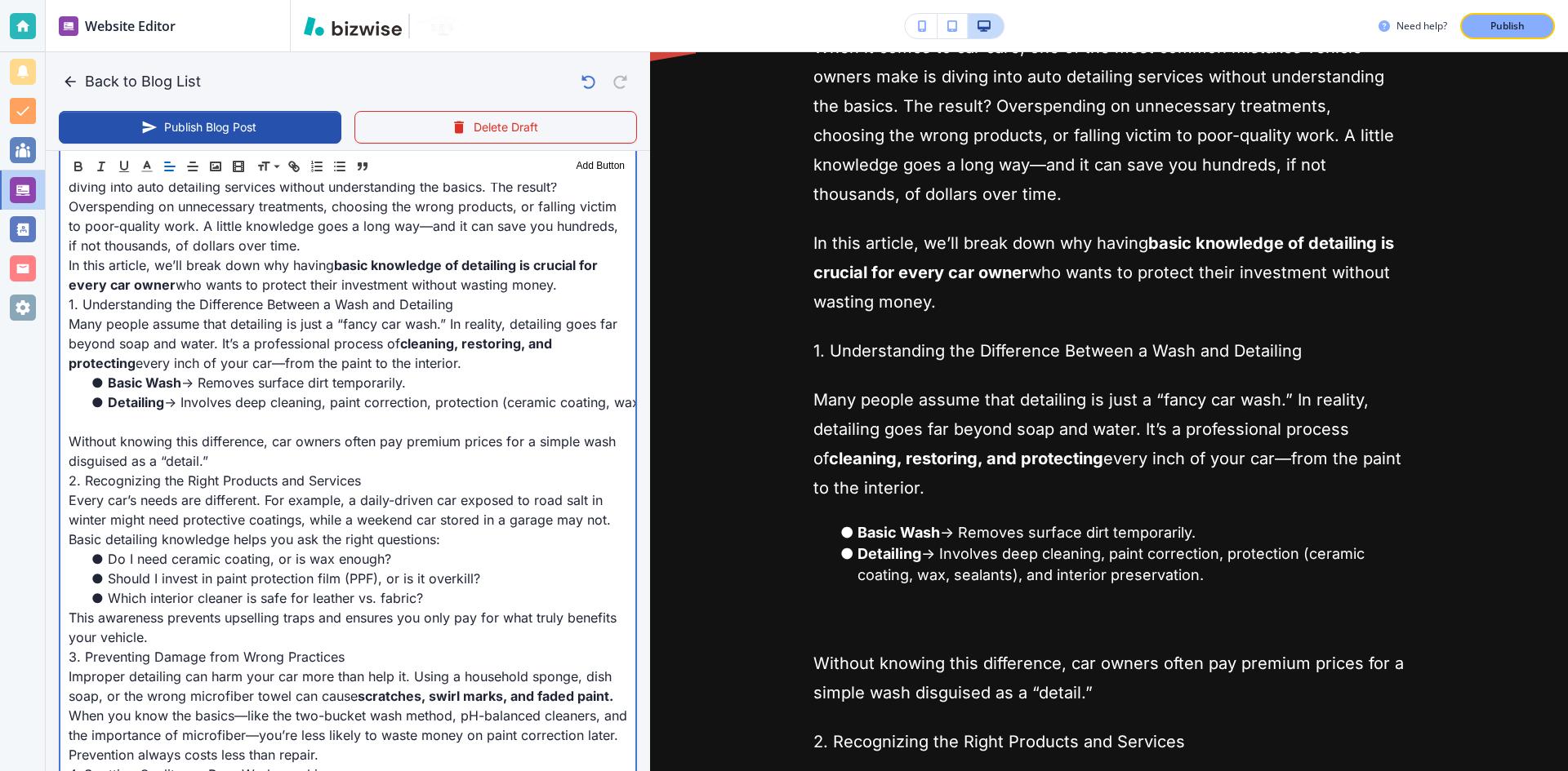
click at [242, 433] on p "Without knowing this difference, car owners often pay premium prices for a simp…" at bounding box center [347, 451] width 558 height 39
click at [247, 427] on p at bounding box center [347, 421] width 558 height 20
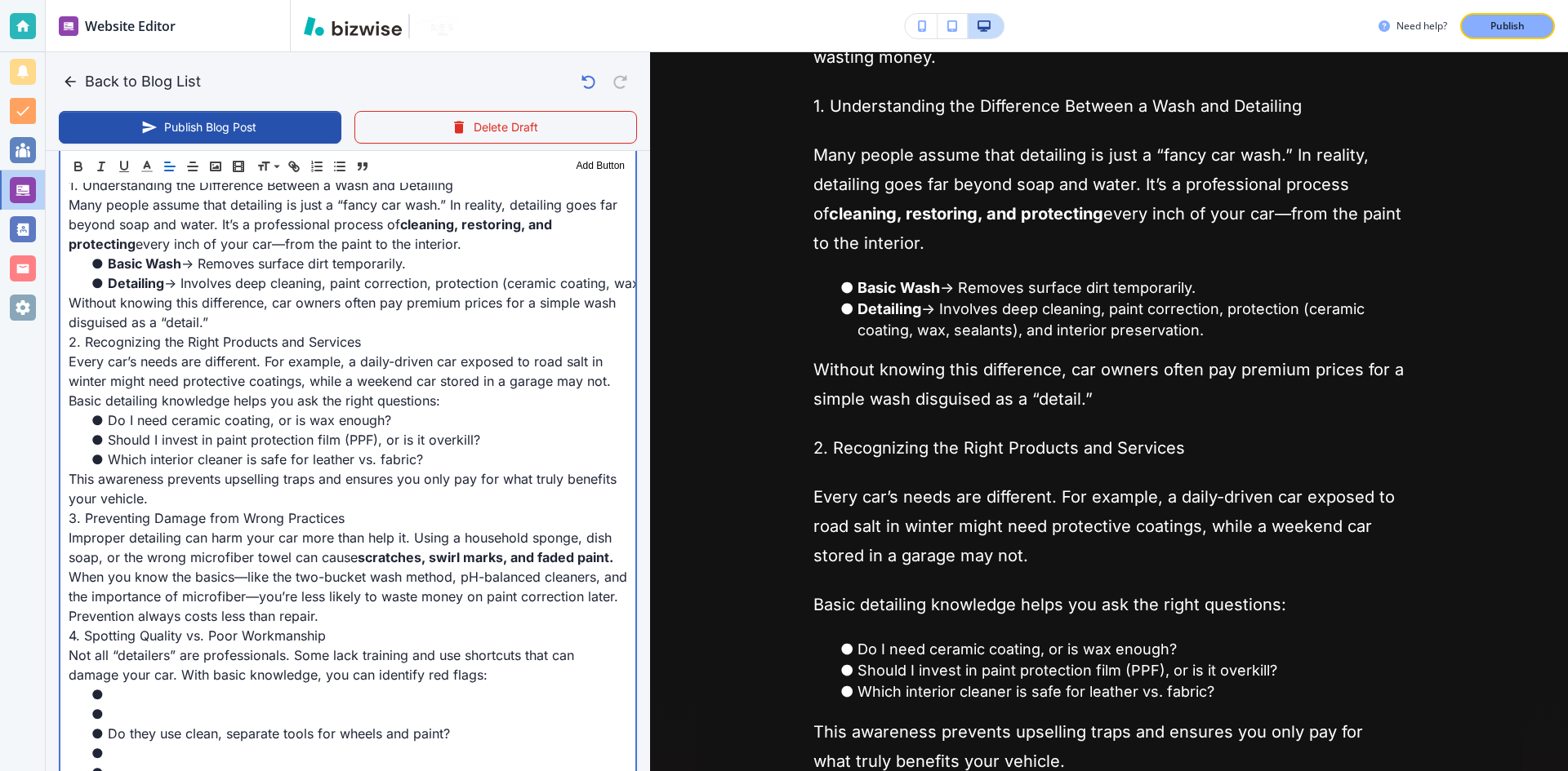
scroll to position [740, 0]
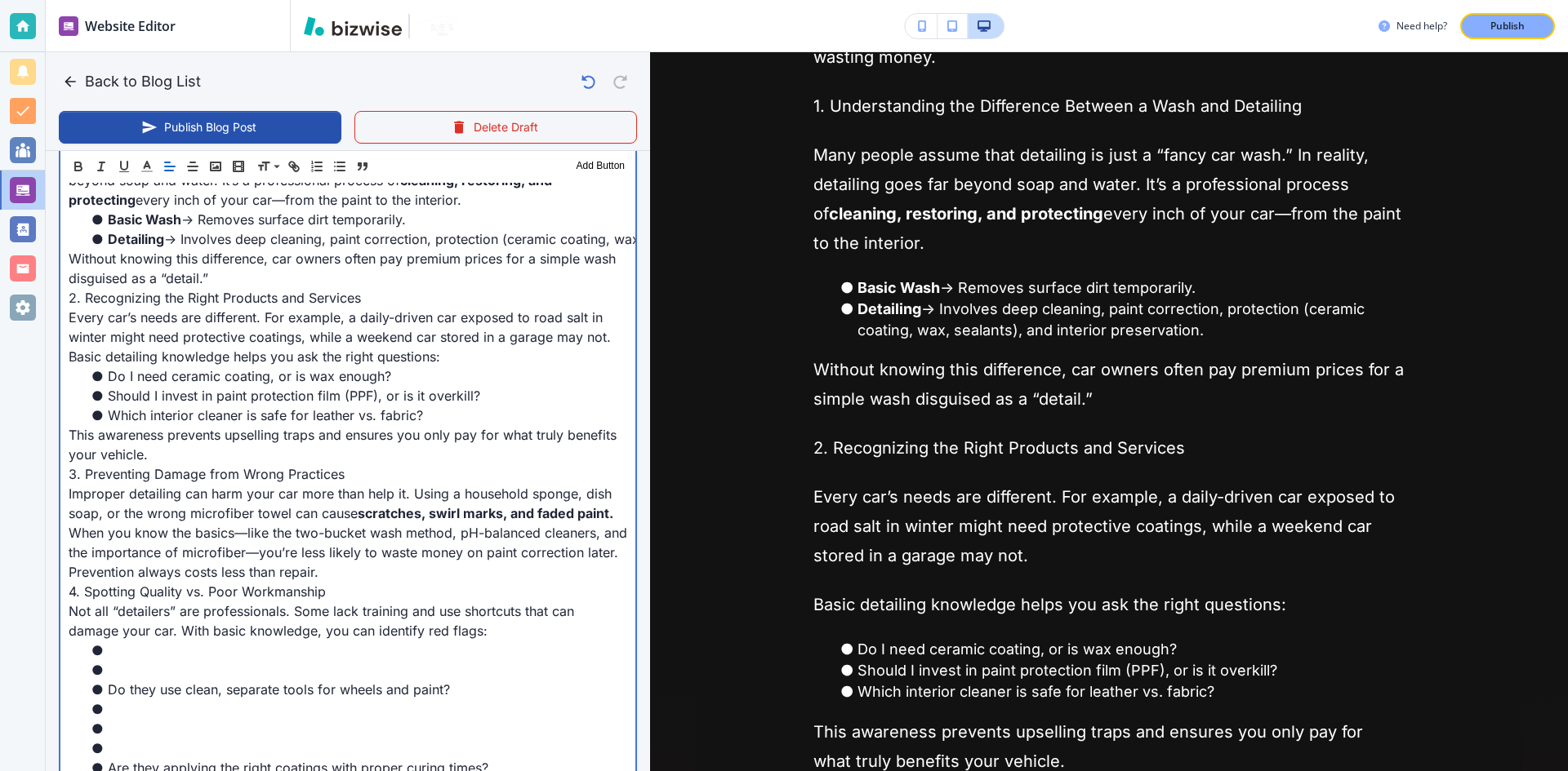
click at [162, 664] on li at bounding box center [357, 670] width 539 height 20
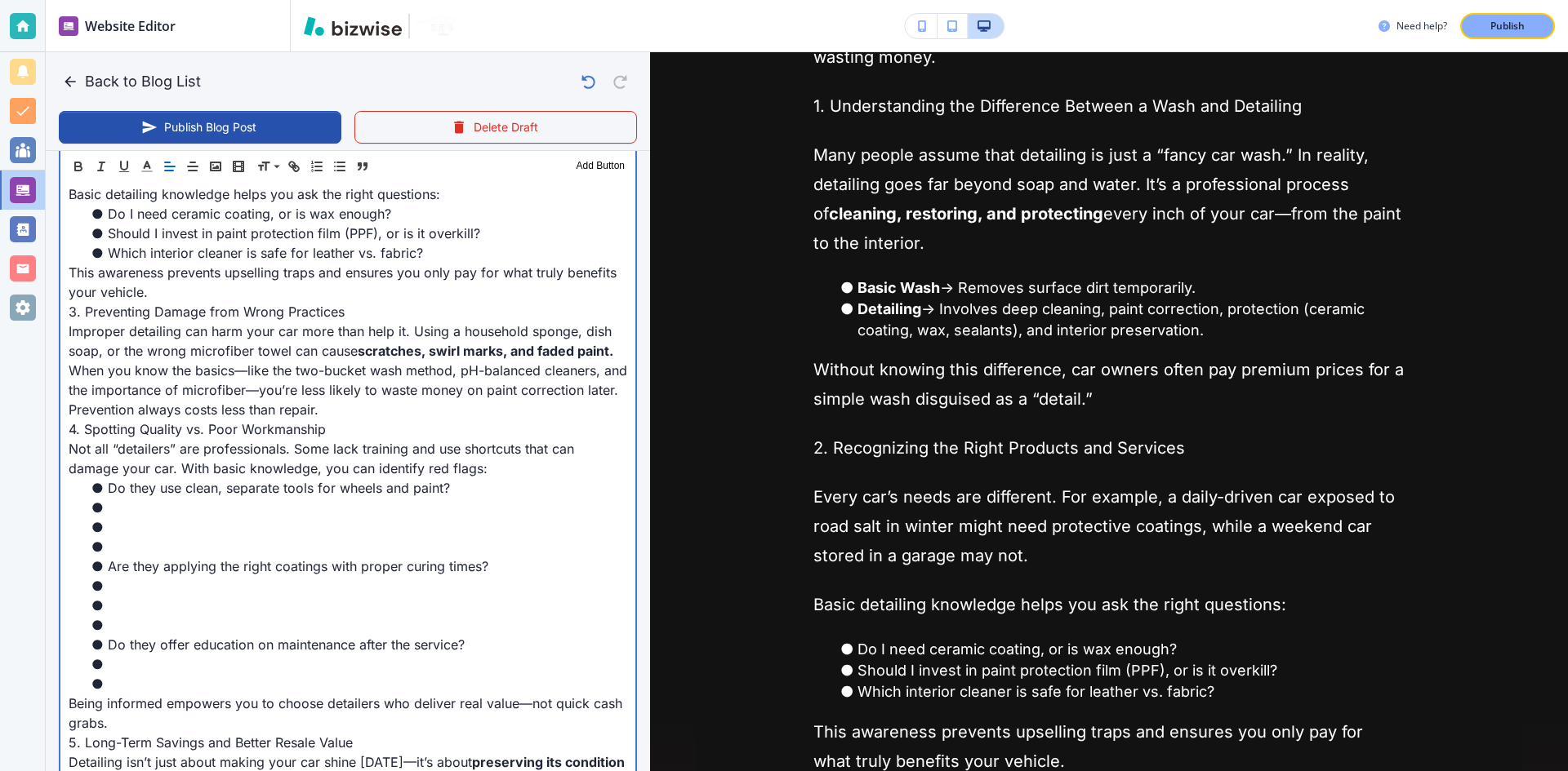
scroll to position [903, 0]
click at [166, 544] on li at bounding box center [357, 545] width 539 height 20
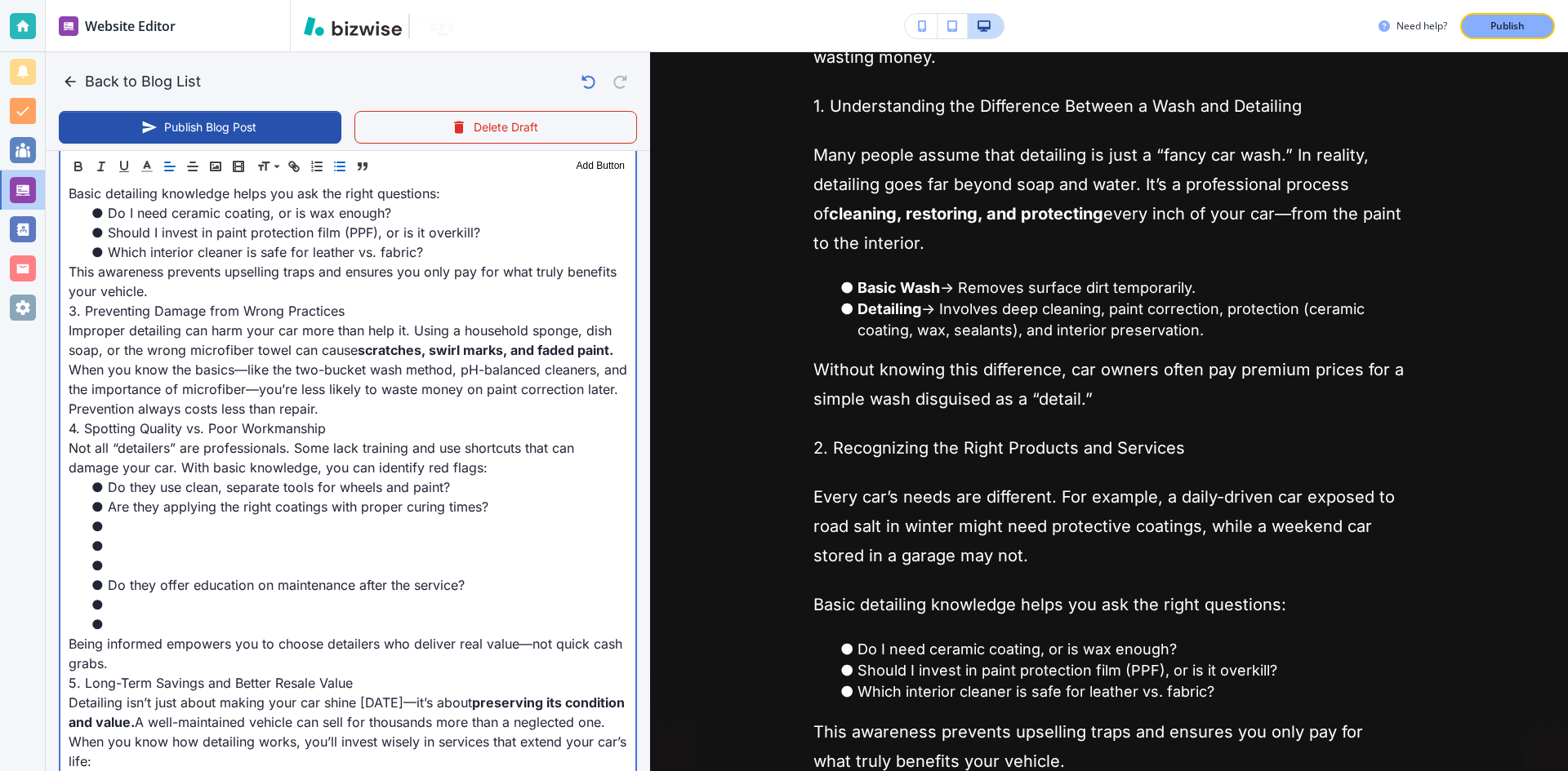
click at [156, 562] on li at bounding box center [357, 565] width 539 height 20
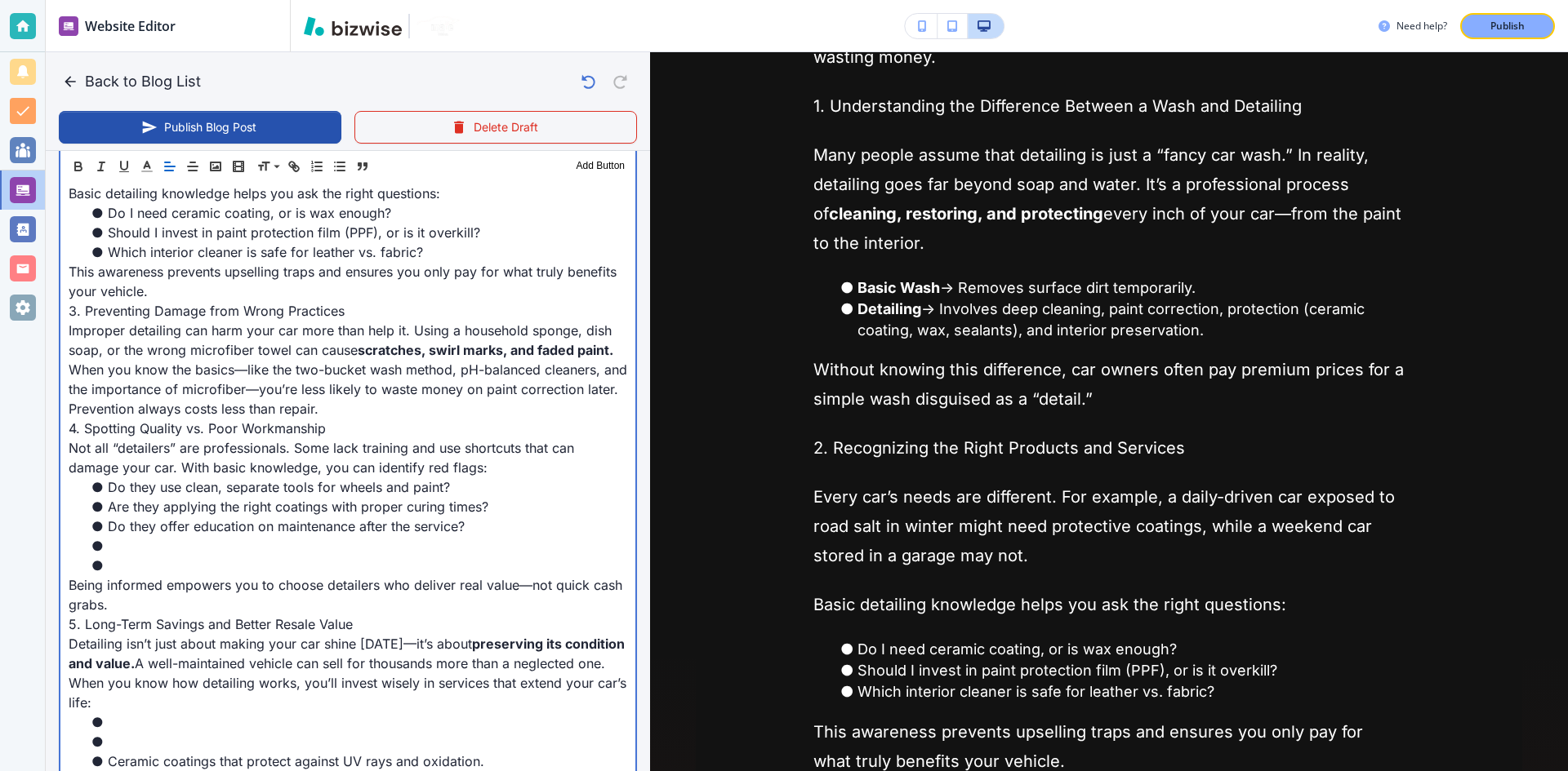
click at [156, 562] on li at bounding box center [357, 565] width 539 height 20
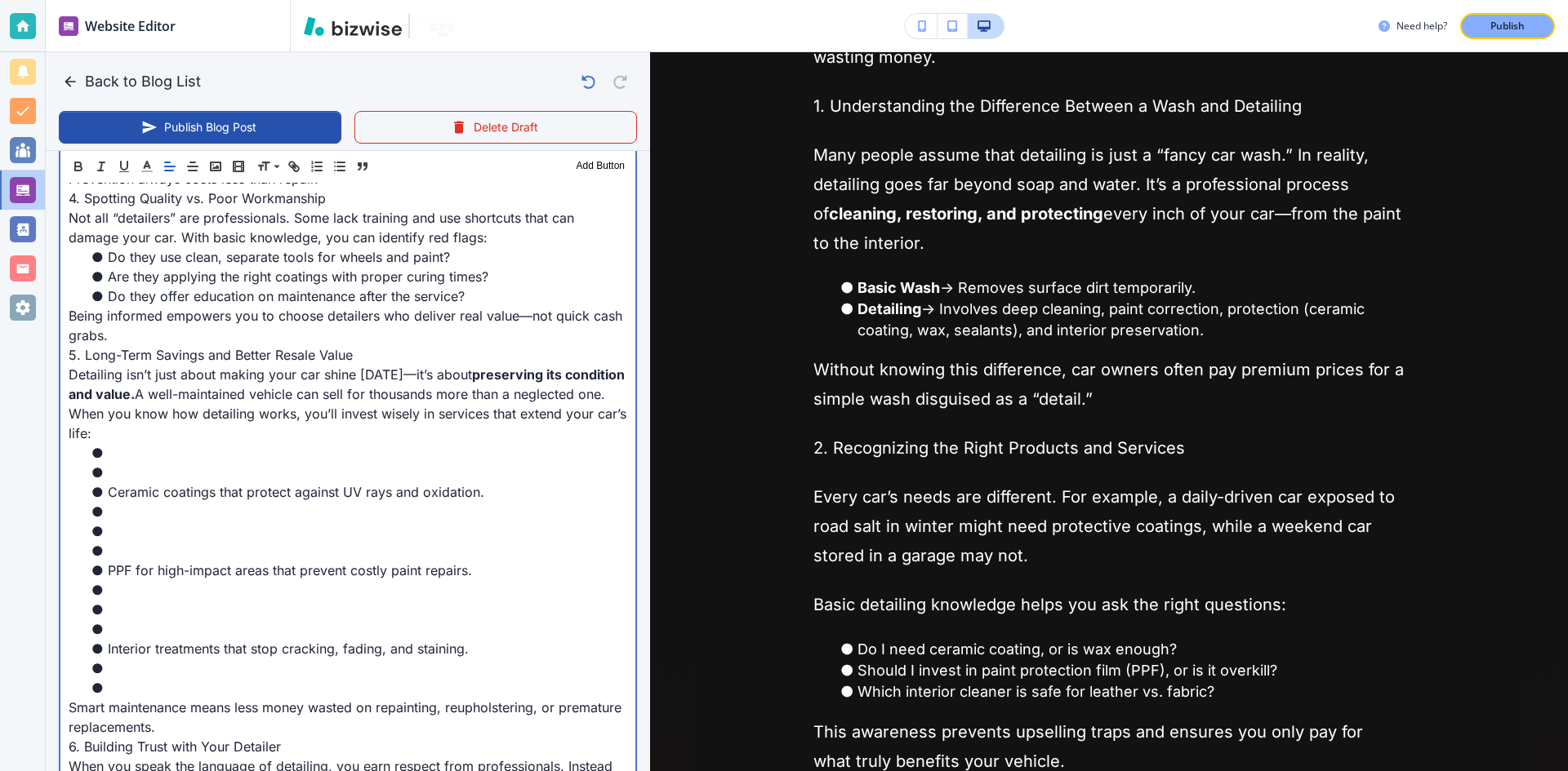
scroll to position [1149, 0]
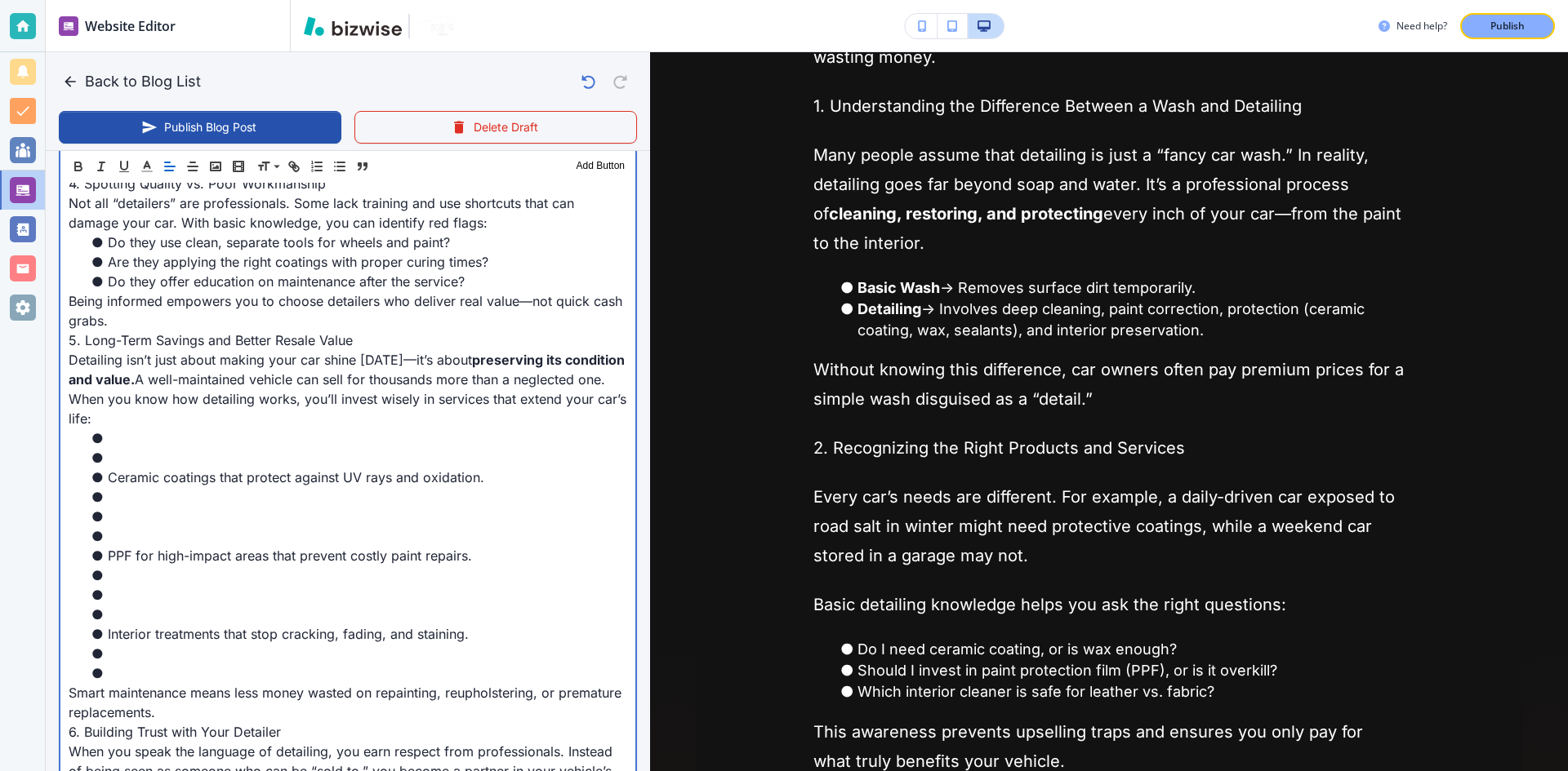
click at [141, 546] on li at bounding box center [357, 536] width 539 height 20
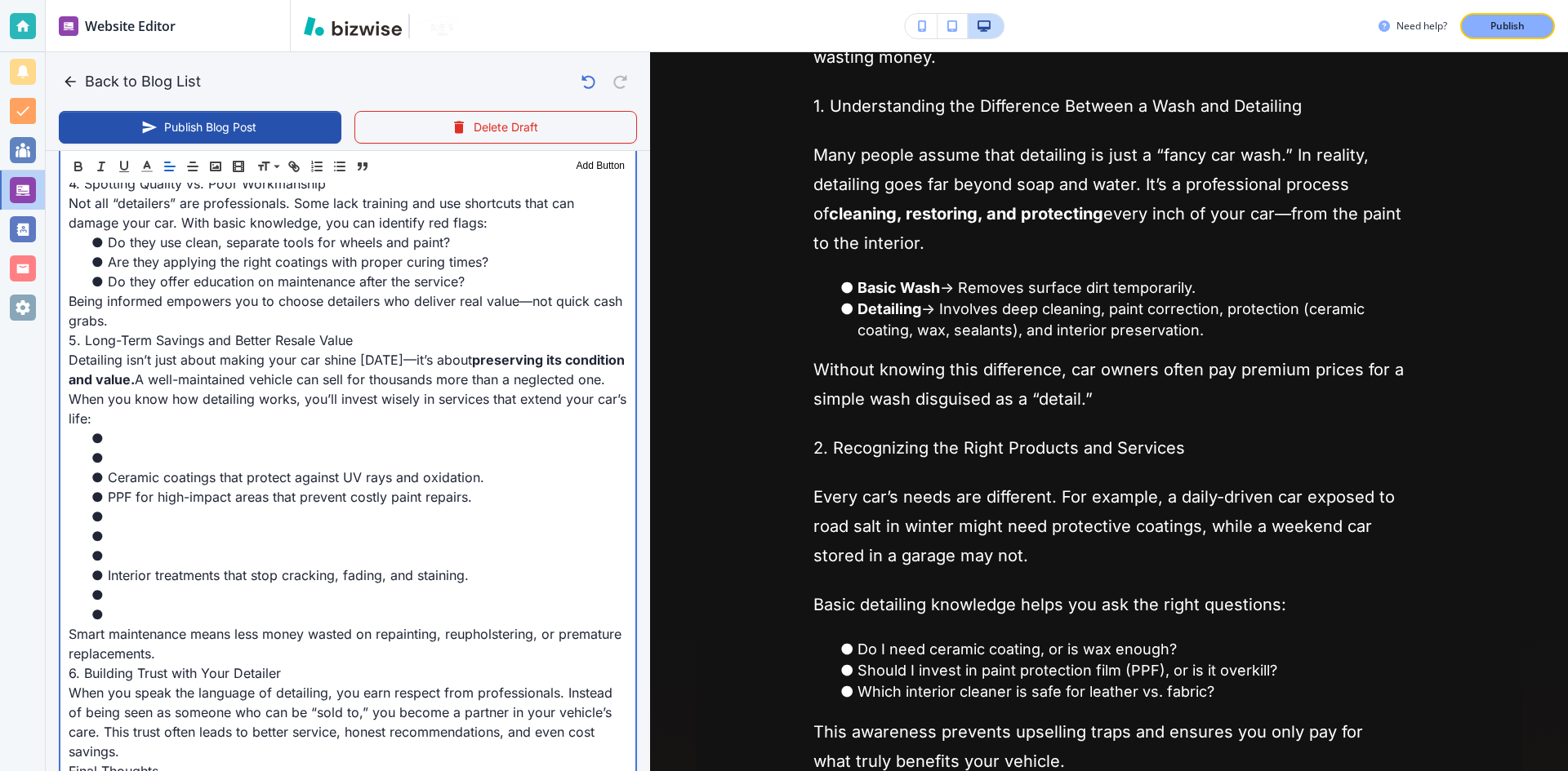
click at [150, 468] on li at bounding box center [357, 457] width 539 height 20
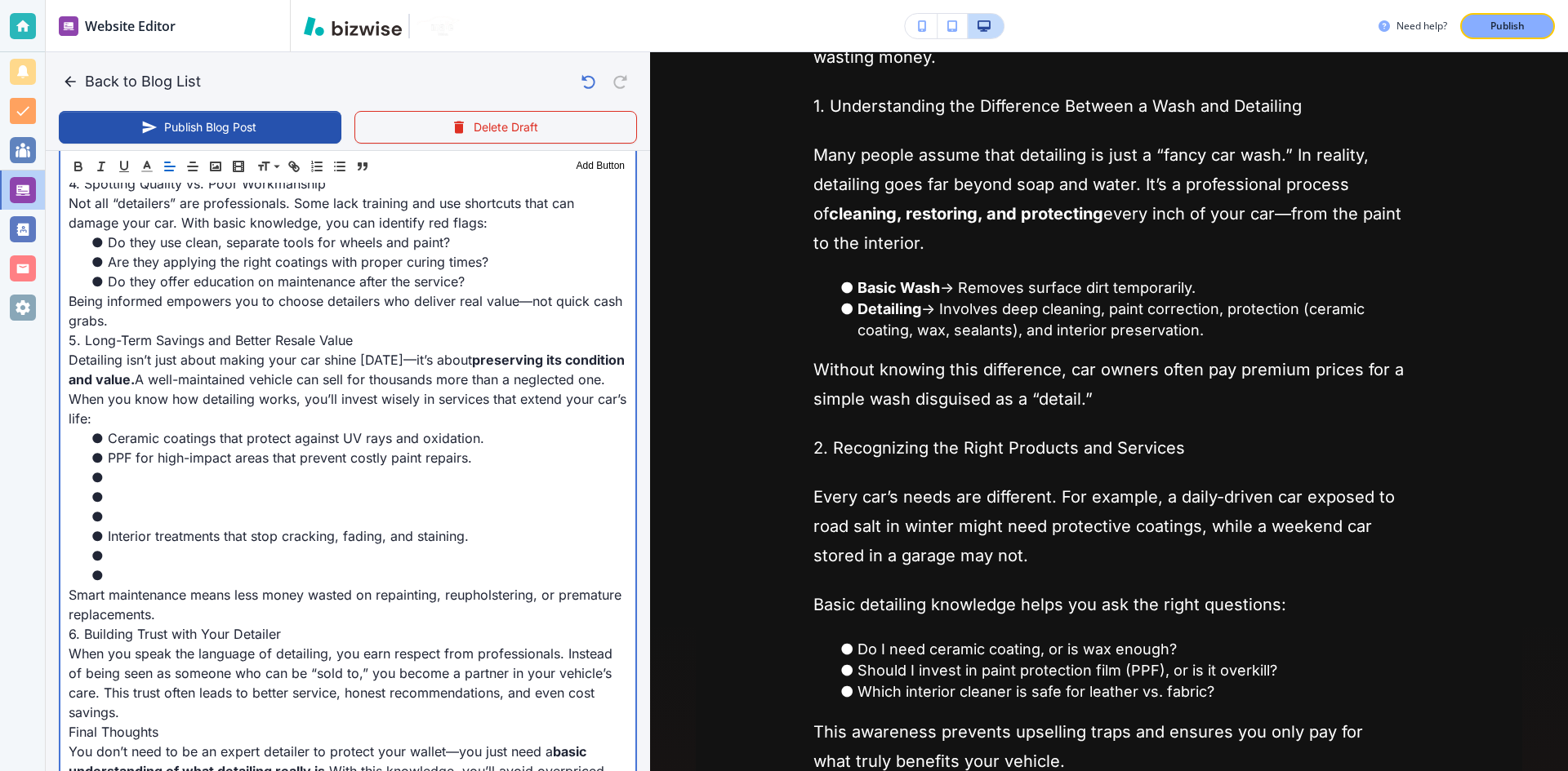
click at [146, 527] on li at bounding box center [357, 516] width 539 height 20
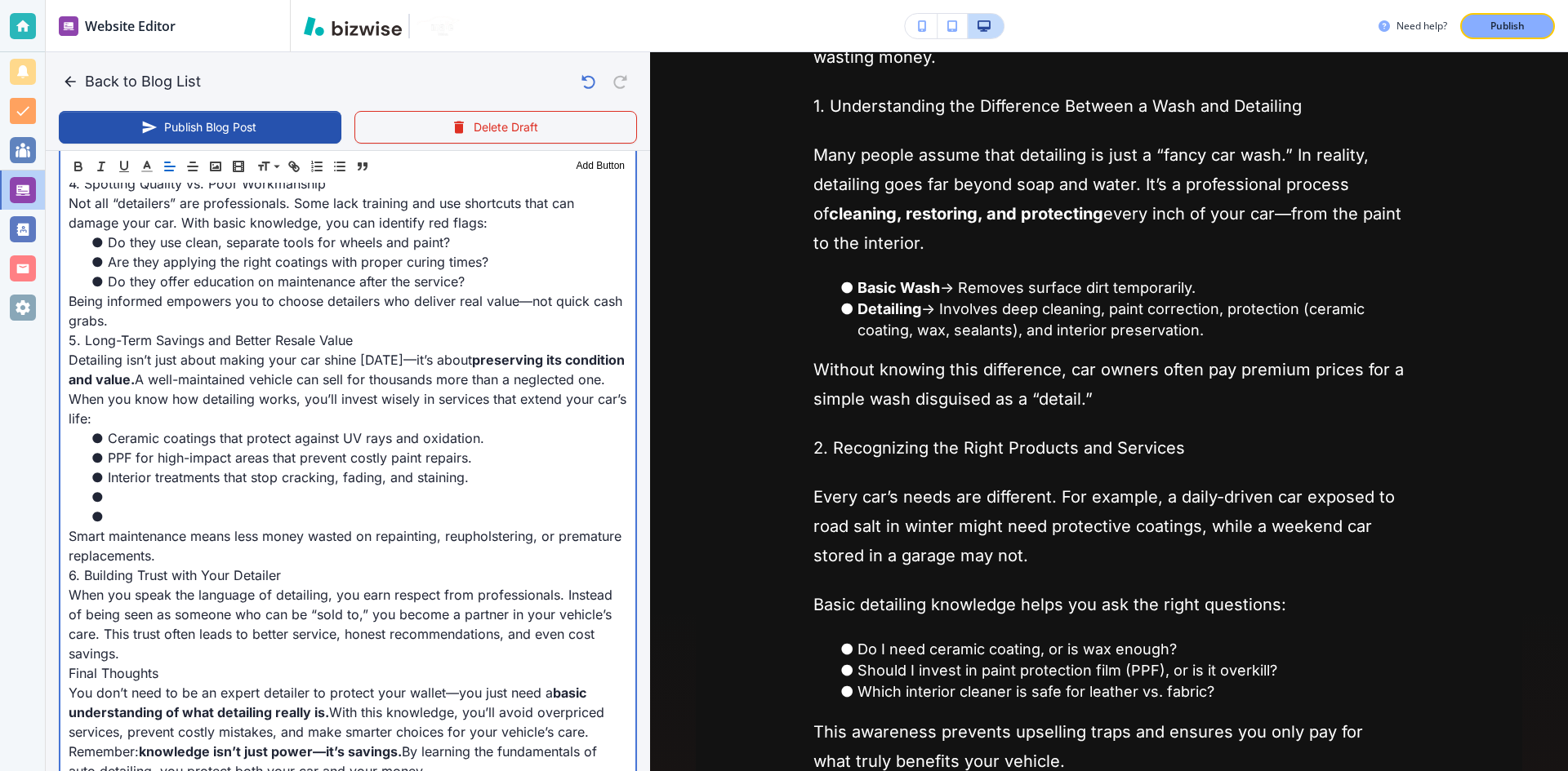
click at [123, 527] on li at bounding box center [357, 516] width 539 height 20
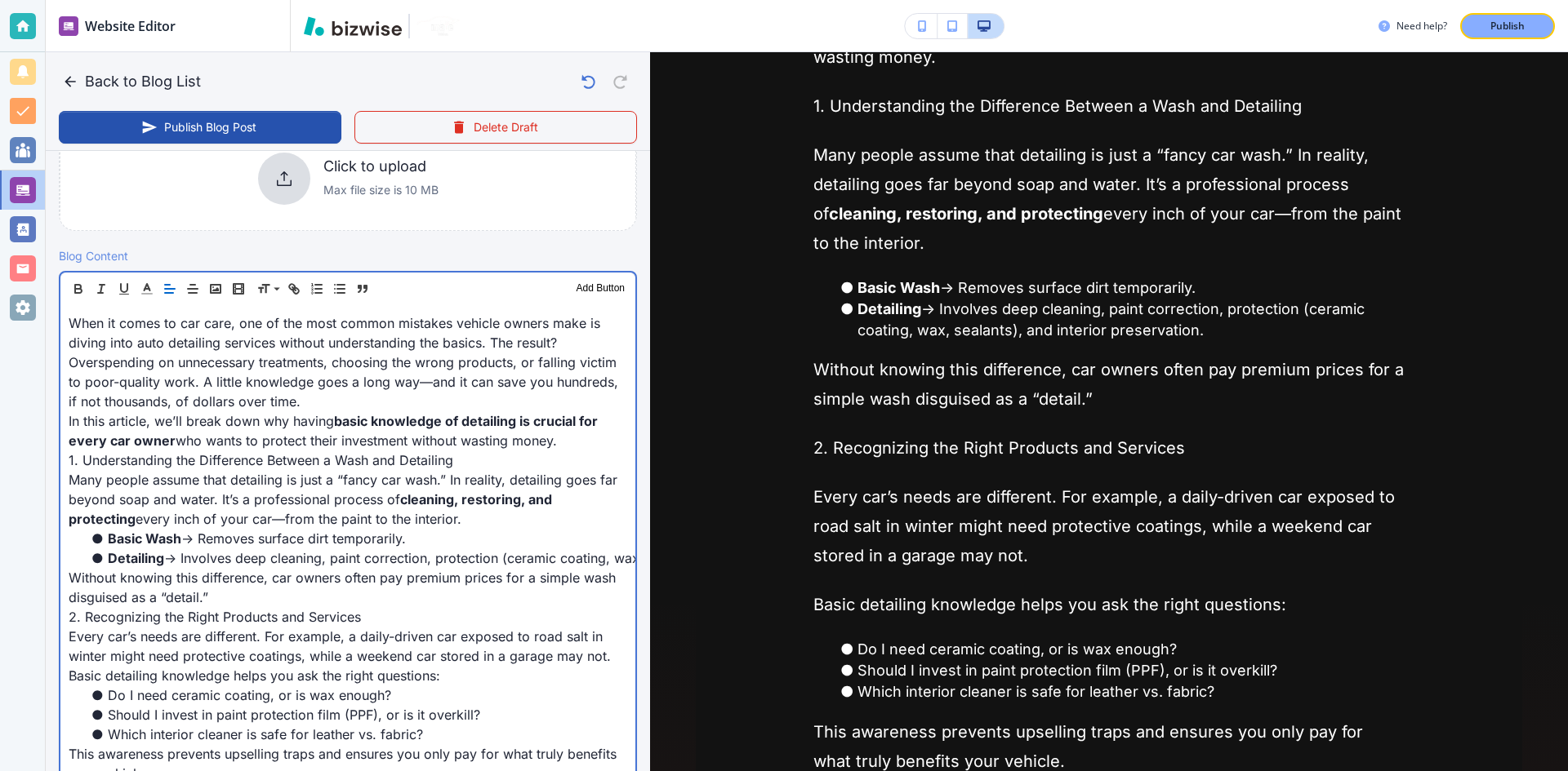
scroll to position [414, 0]
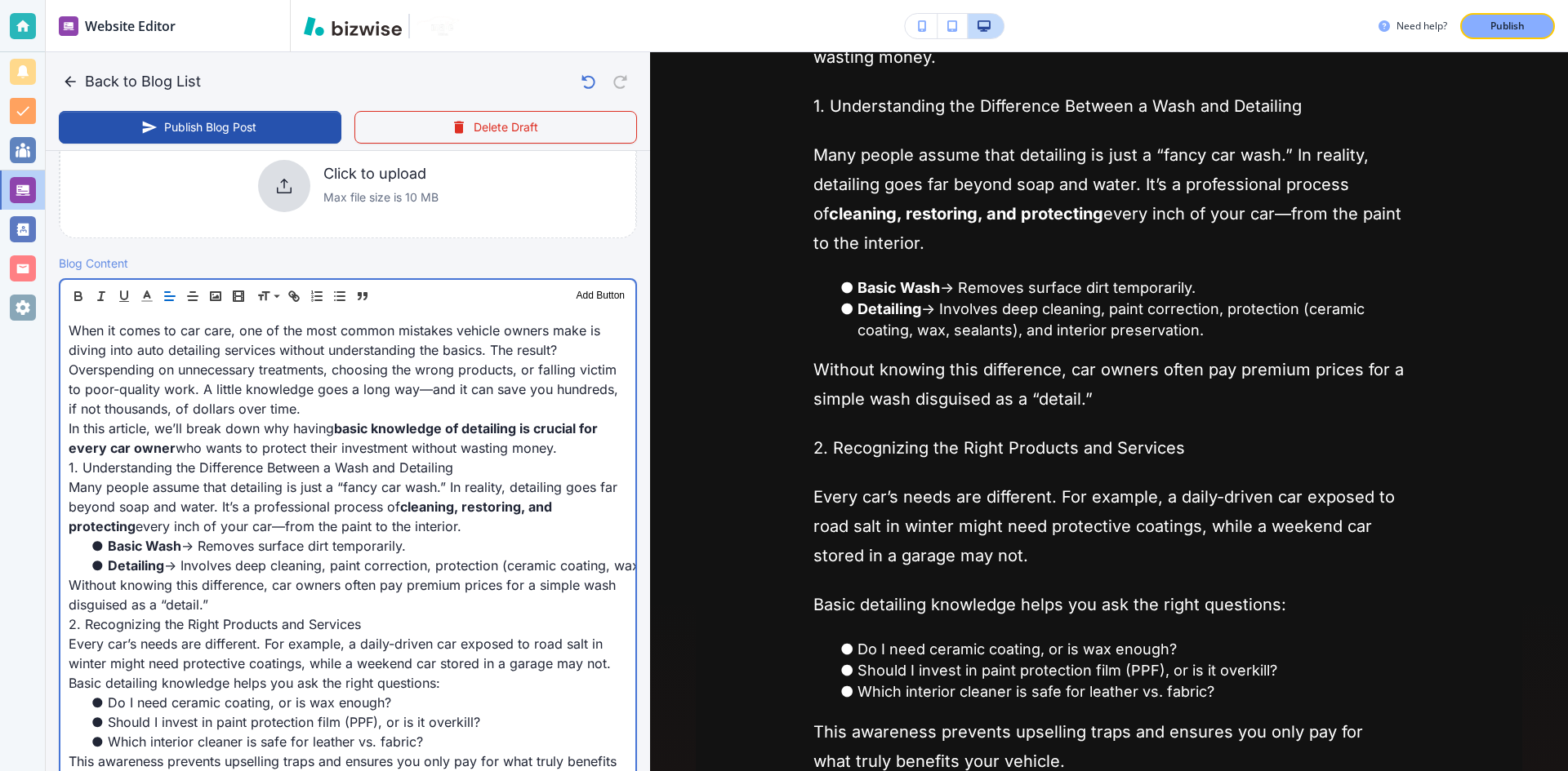
click at [249, 464] on p "1. Understanding the Difference Between a Wash and Detailing" at bounding box center [347, 468] width 558 height 20
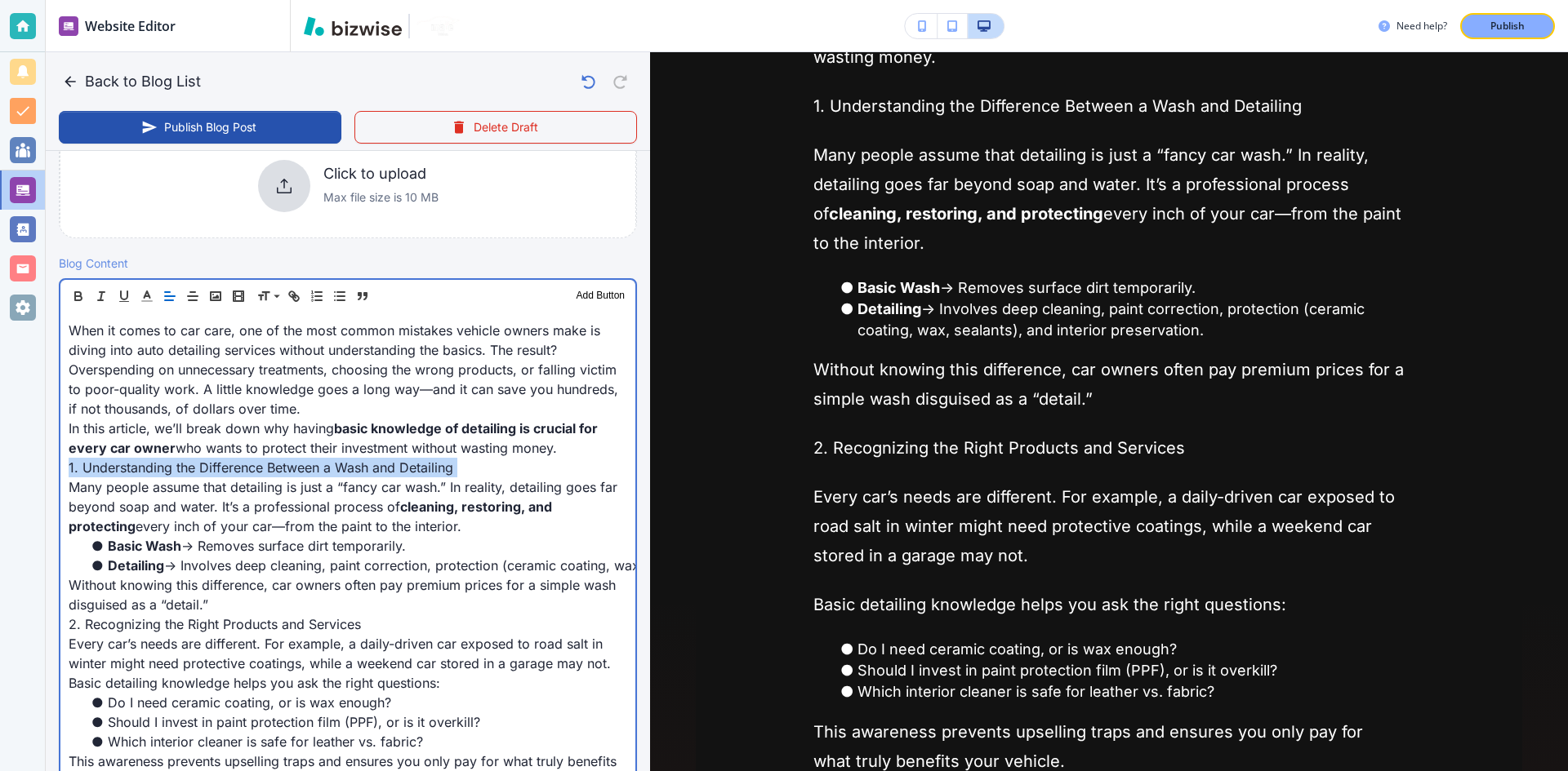
click at [249, 464] on p "1. Understanding the Difference Between a Wash and Detailing" at bounding box center [347, 468] width 558 height 20
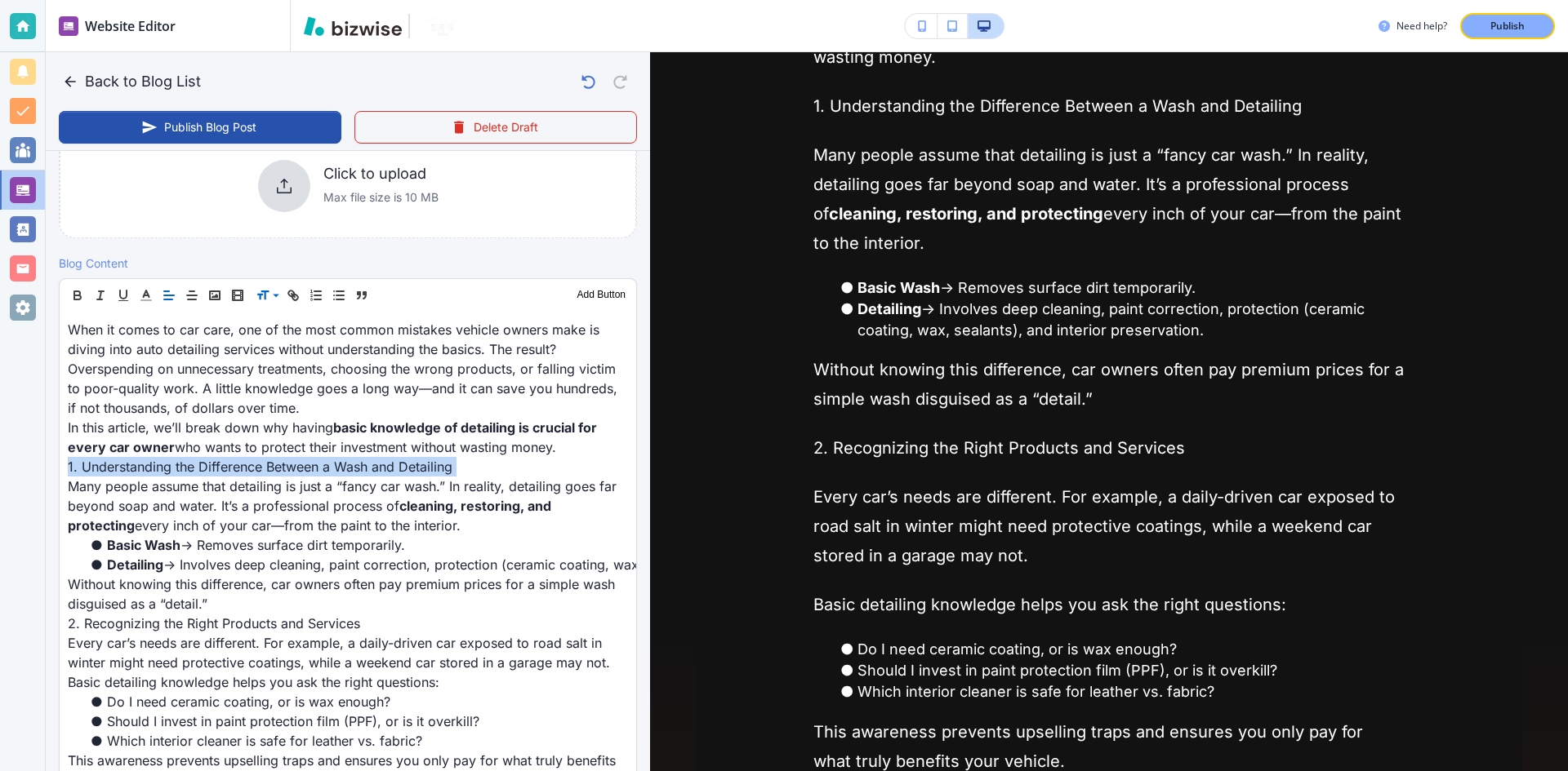
scroll to position [413, 0]
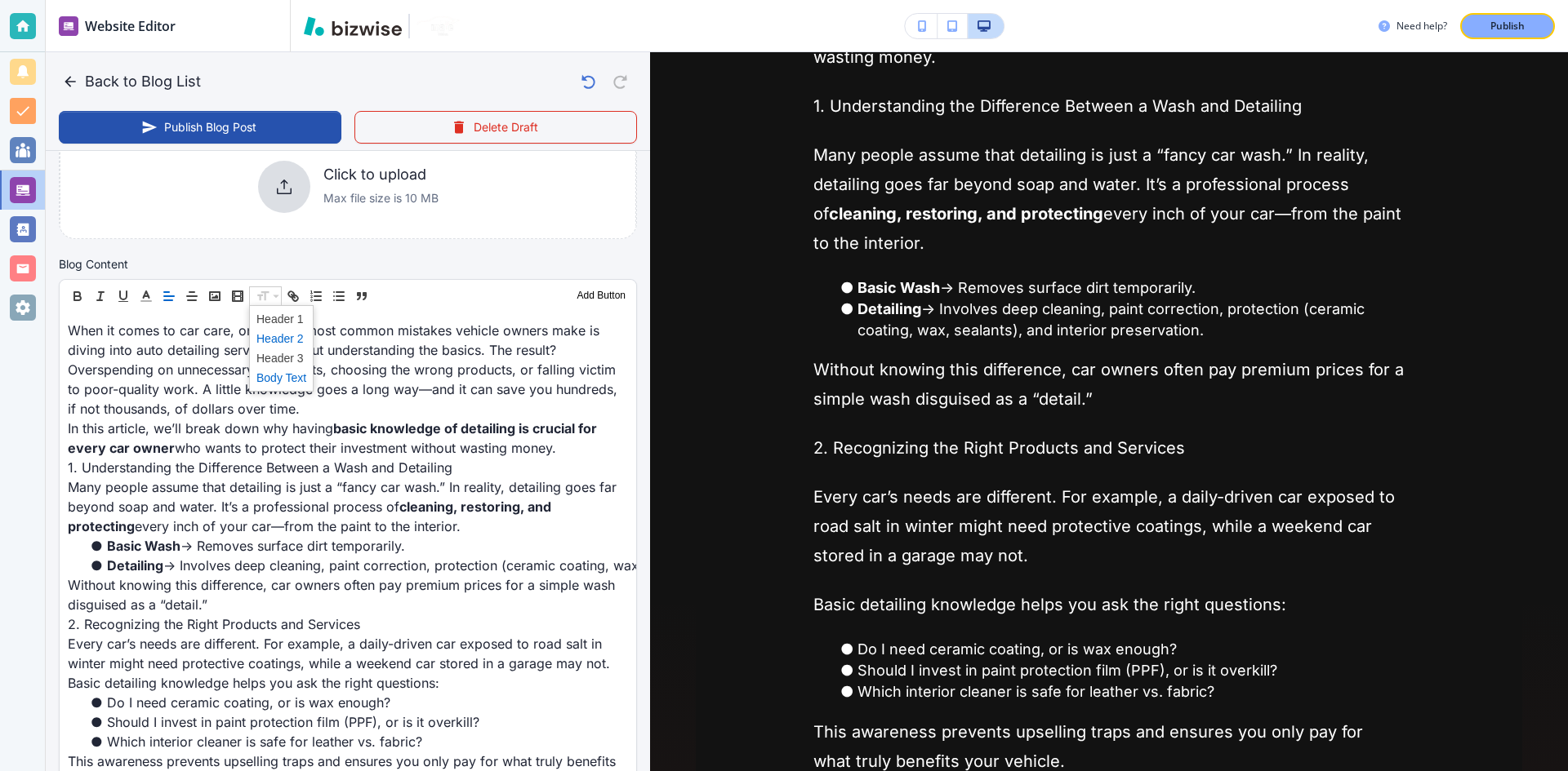
click at [264, 335] on span at bounding box center [281, 338] width 50 height 20
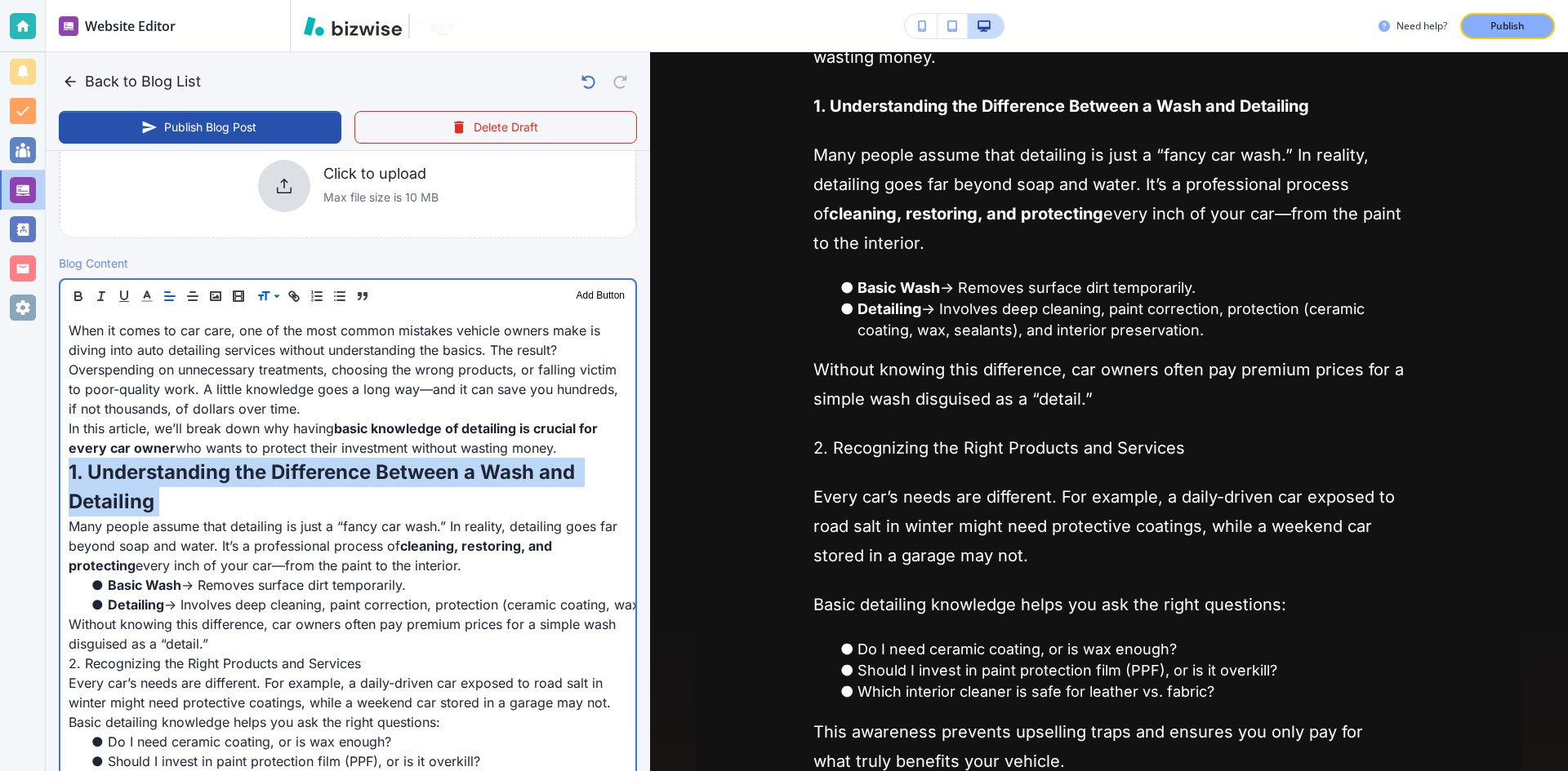
scroll to position [577, 0]
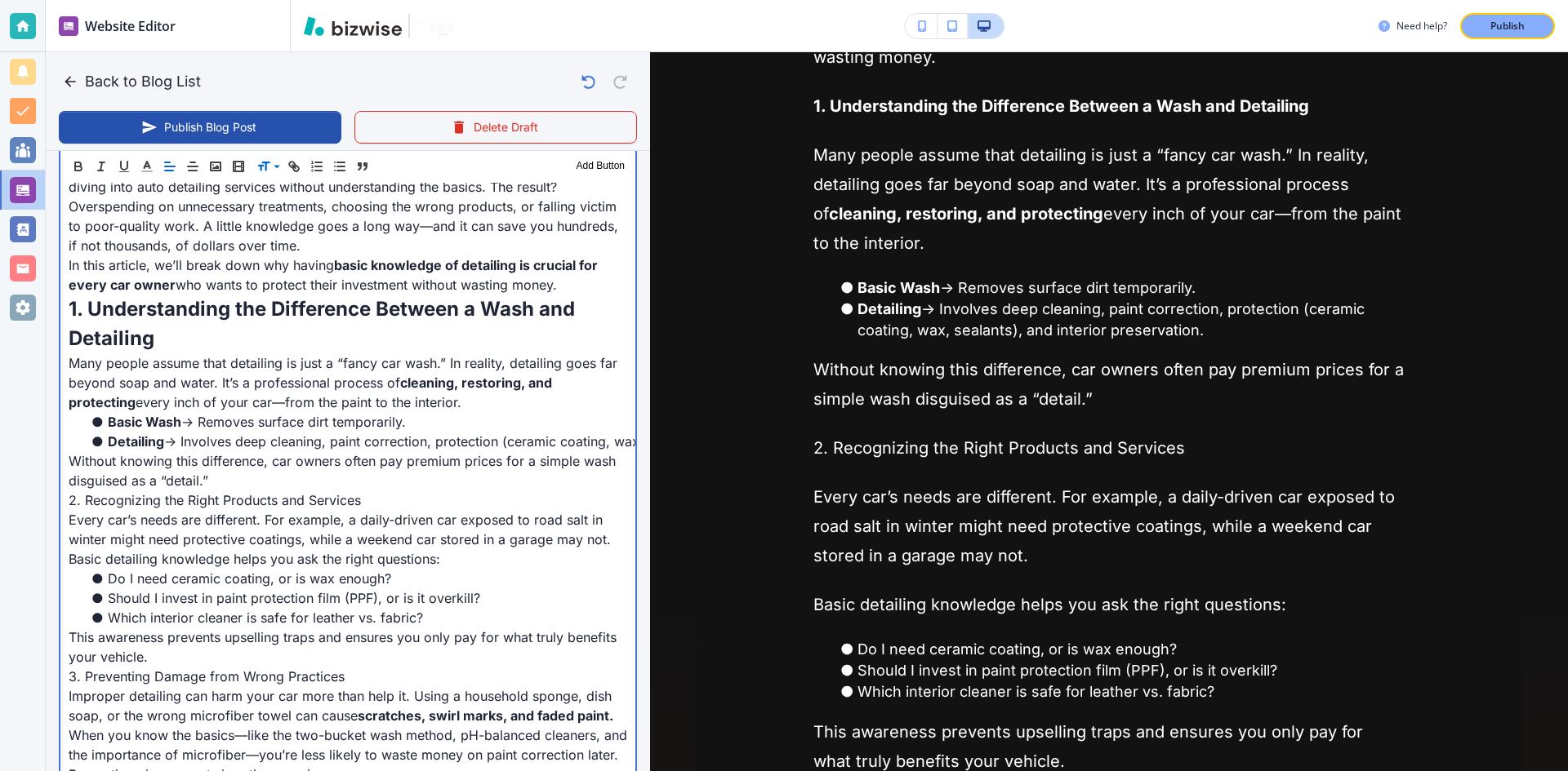
click at [199, 499] on p "2. Recognizing the Right Products and Services" at bounding box center [347, 500] width 558 height 20
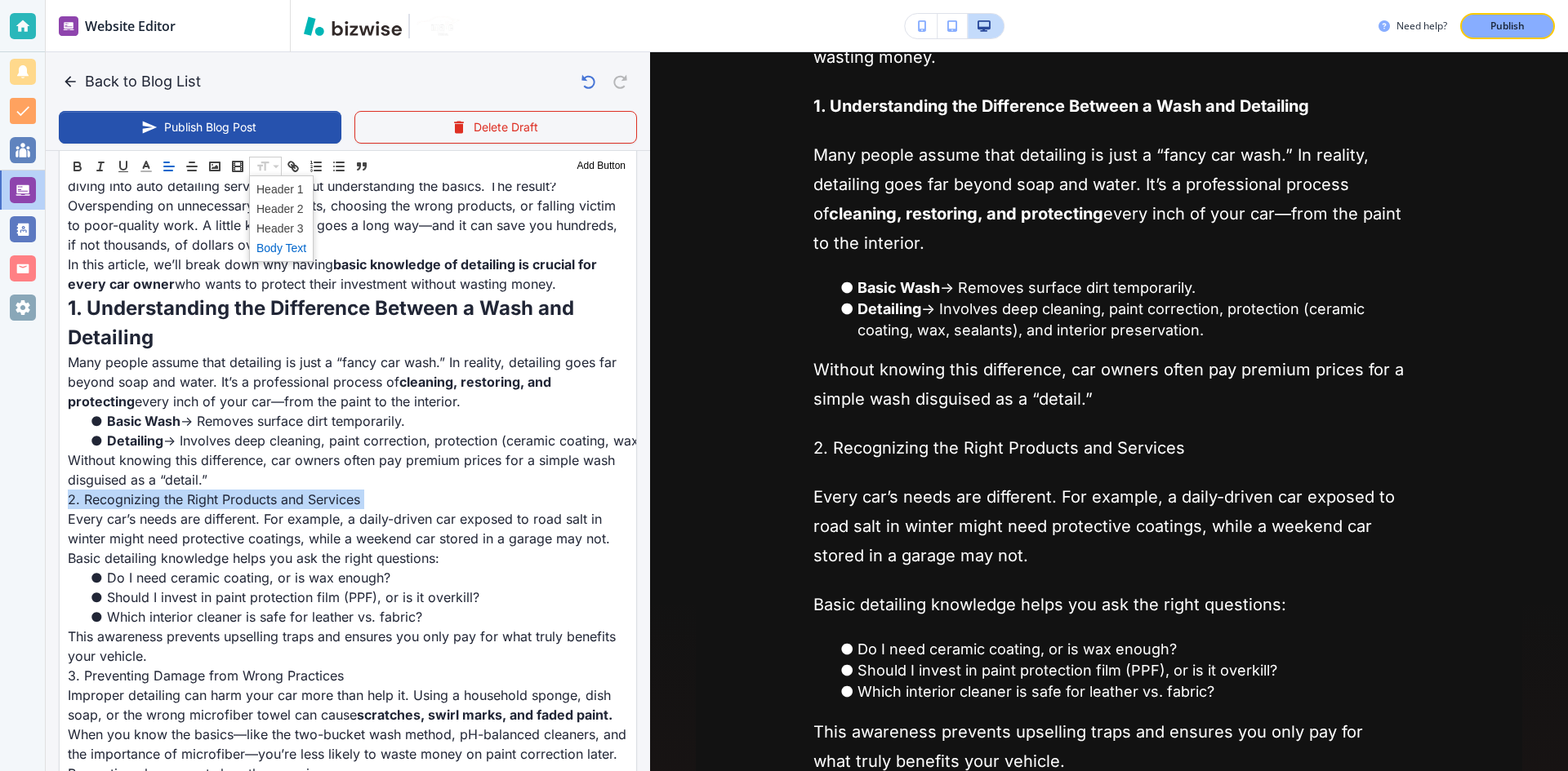
scroll to position [576, 0]
click at [304, 215] on span at bounding box center [281, 209] width 50 height 20
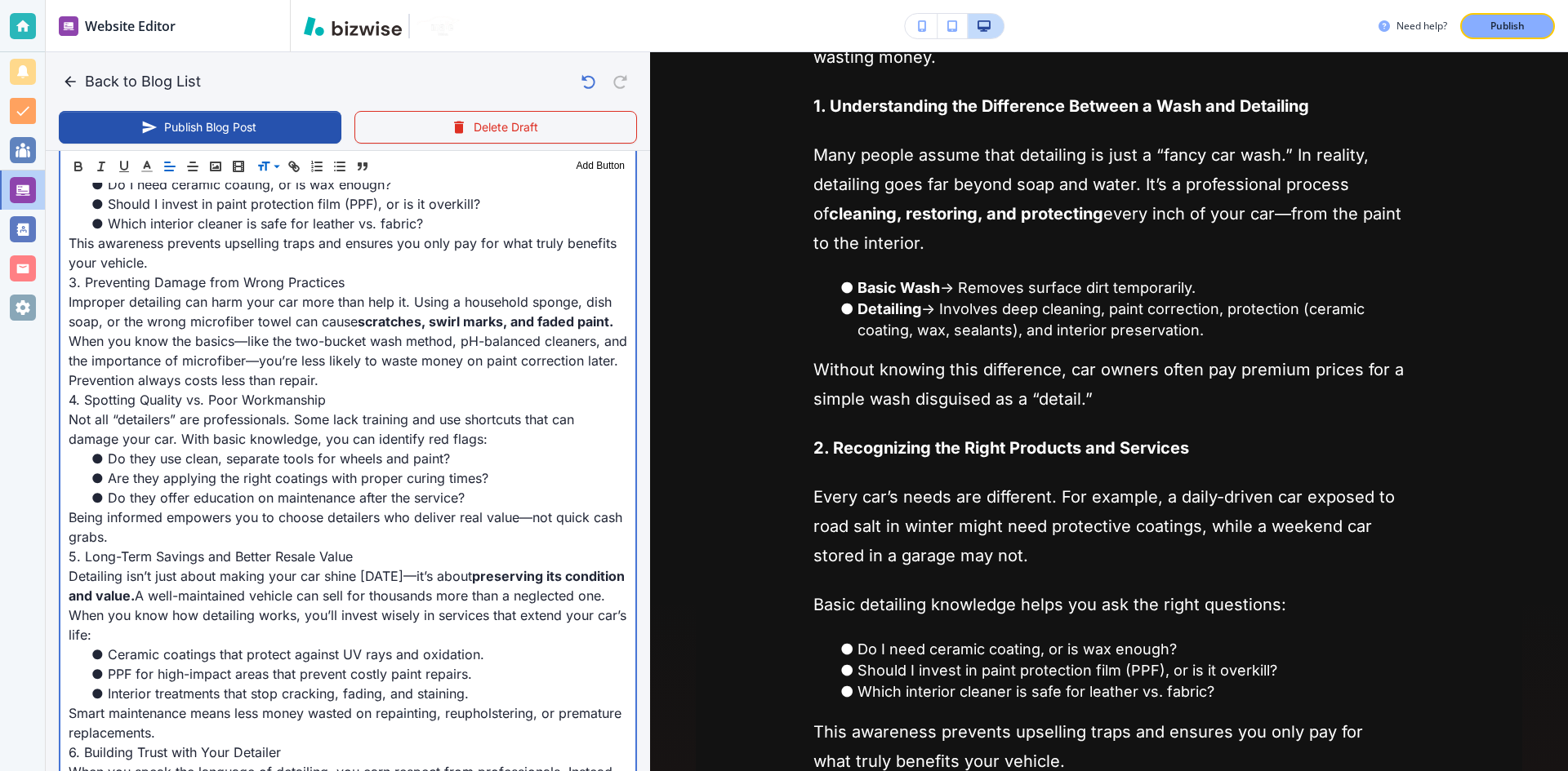
scroll to position [986, 0]
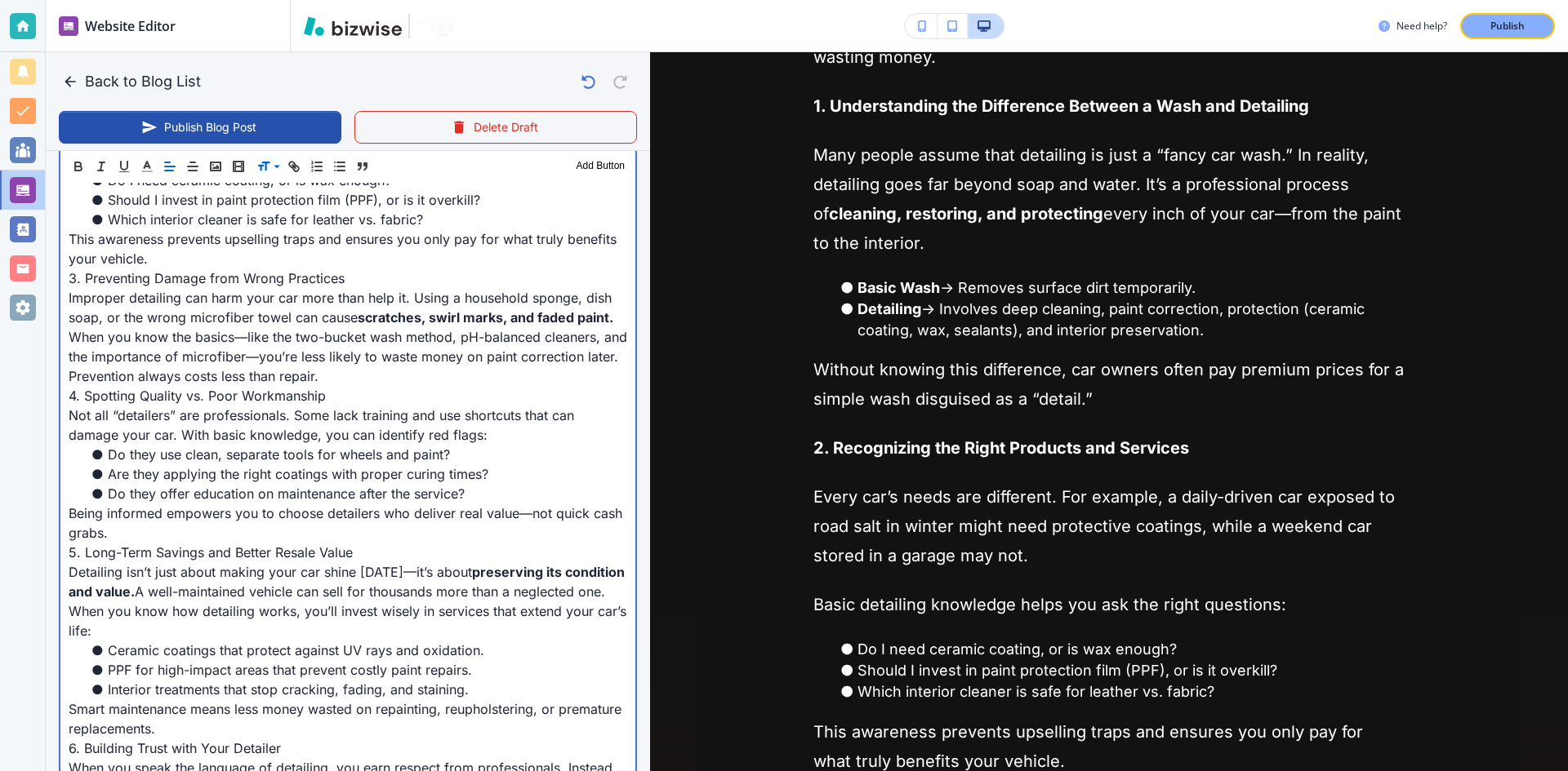
click at [268, 276] on p "3. Preventing Damage from Wrong Practices" at bounding box center [347, 278] width 558 height 20
click at [274, 281] on p "3. Preventing Damage from Wrong Practices" at bounding box center [347, 278] width 558 height 20
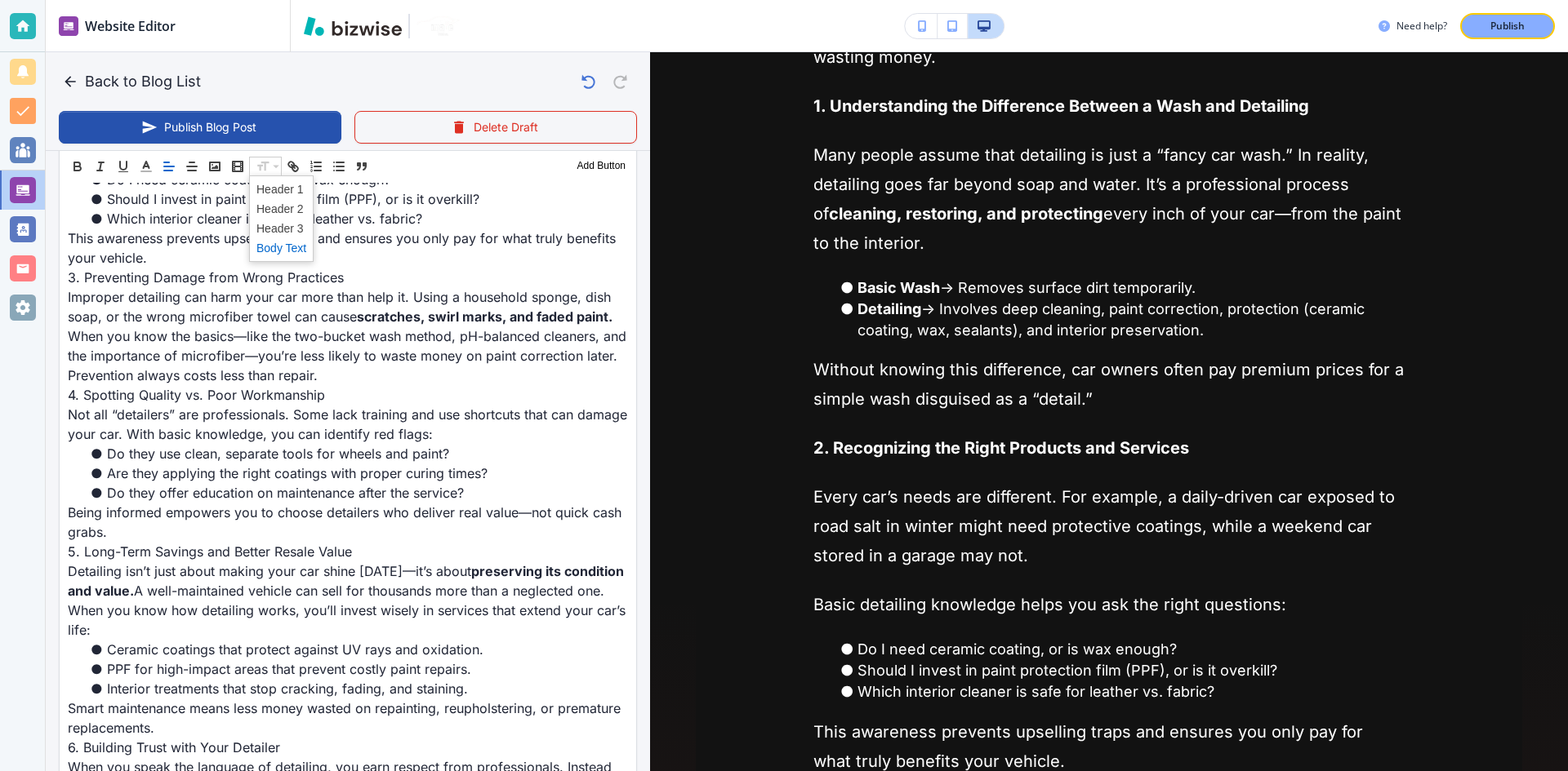
scroll to position [985, 0]
click at [278, 201] on span at bounding box center [281, 209] width 50 height 20
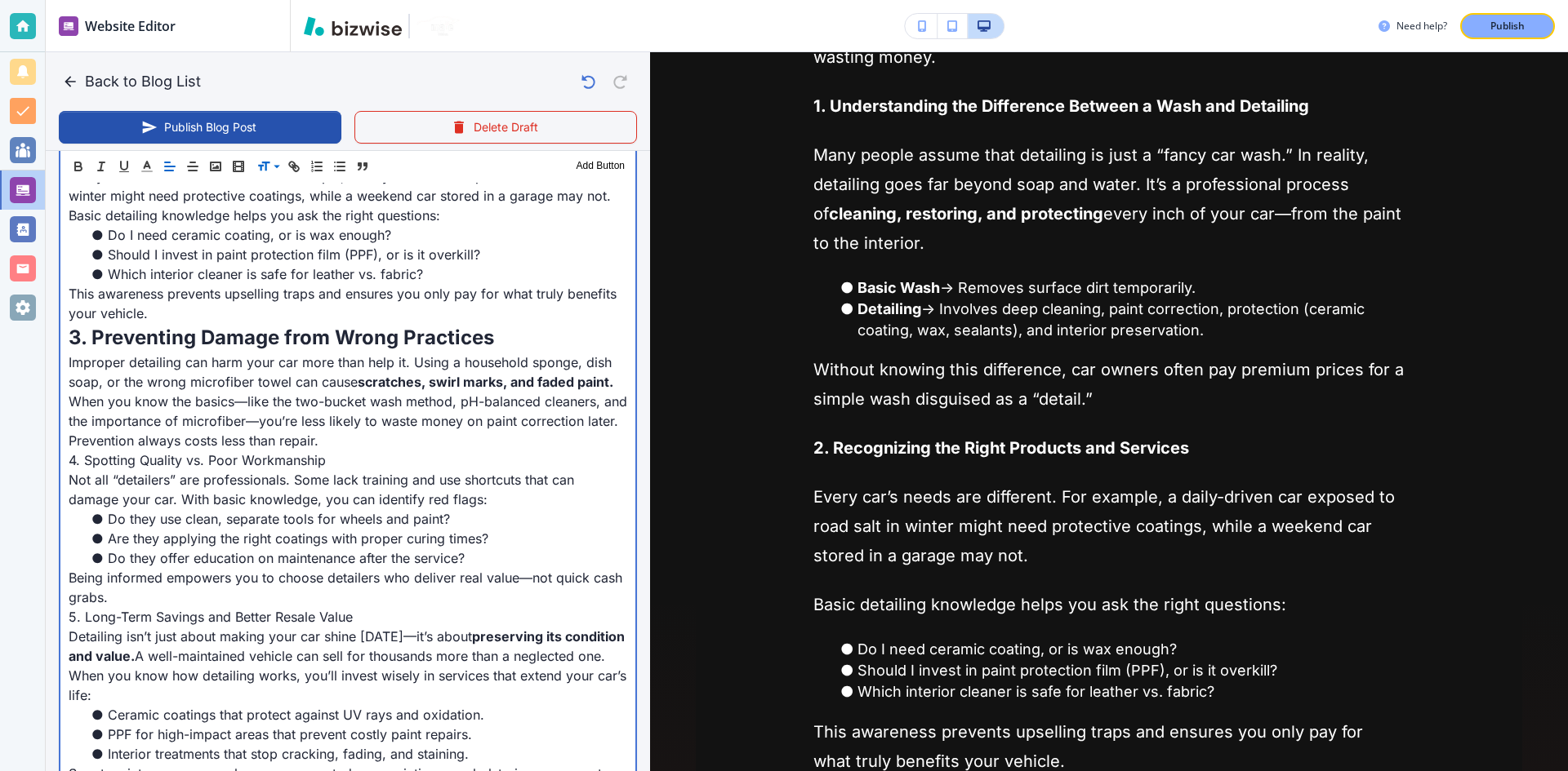
scroll to position [986, 0]
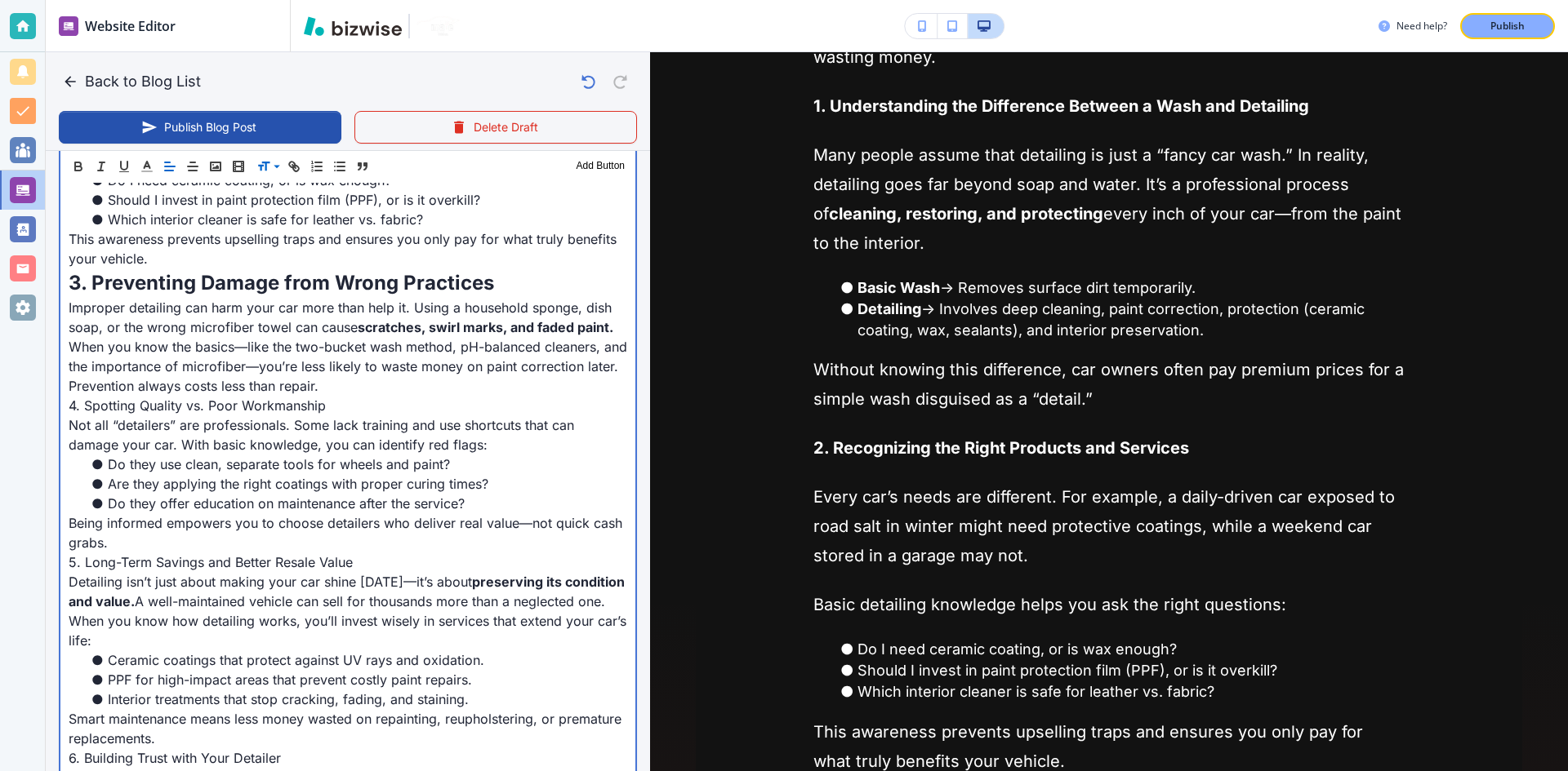
click at [195, 403] on p "4. Spotting Quality vs. Poor Workmanship" at bounding box center [347, 405] width 558 height 20
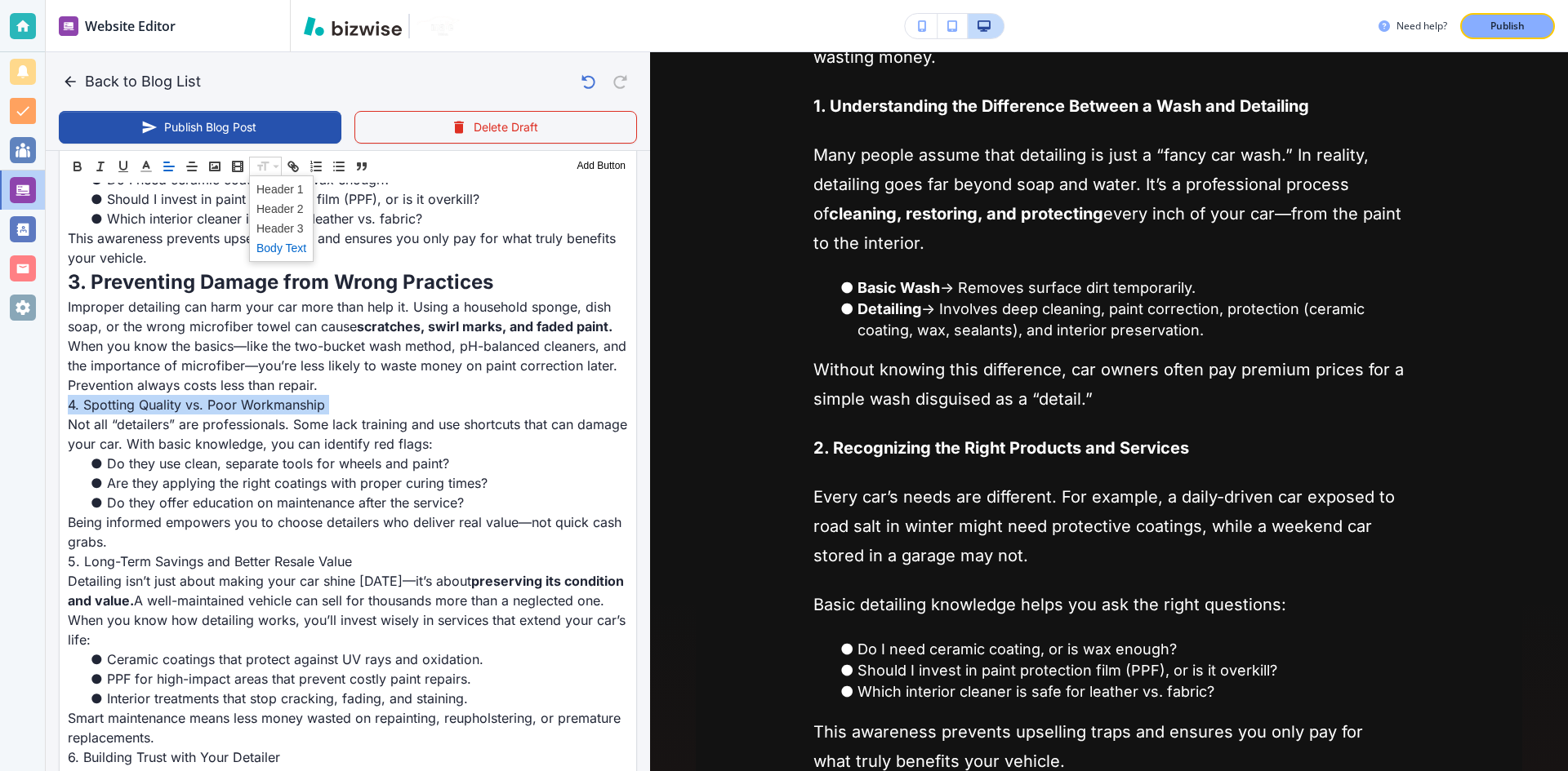
scroll to position [985, 0]
click at [290, 209] on span at bounding box center [281, 209] width 50 height 20
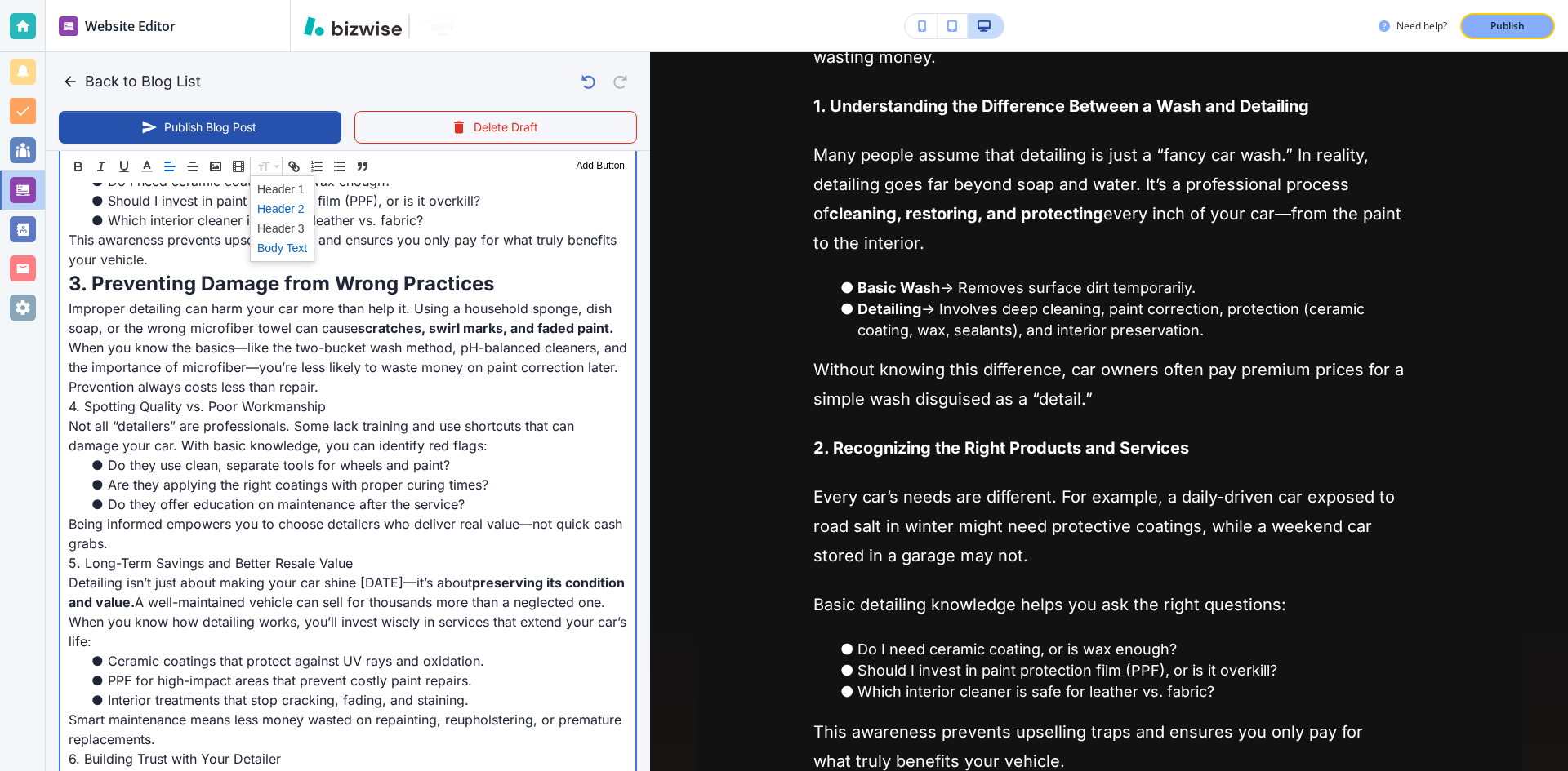
type input "[DATE] 10:04 AM"
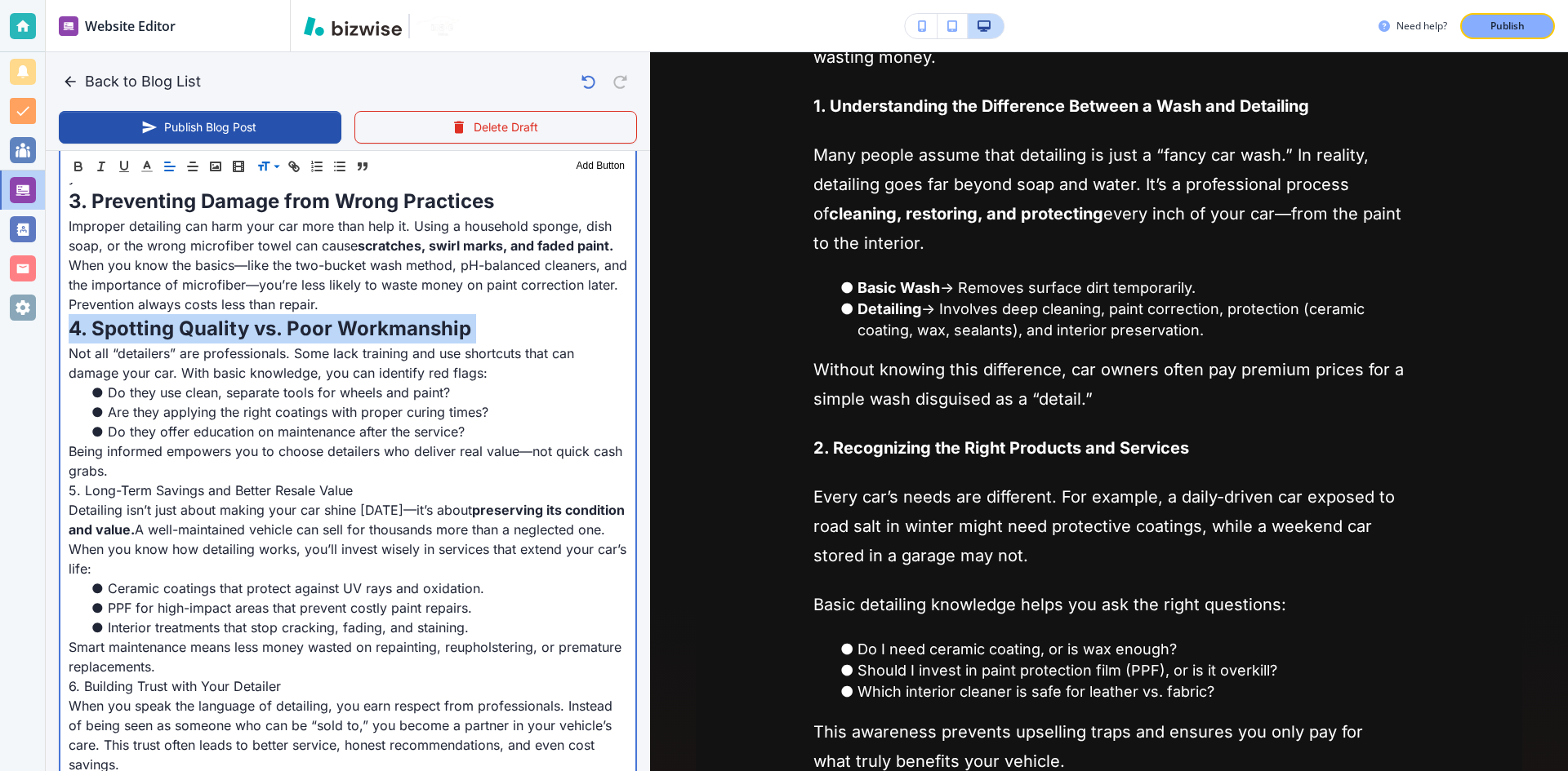
scroll to position [1149, 0]
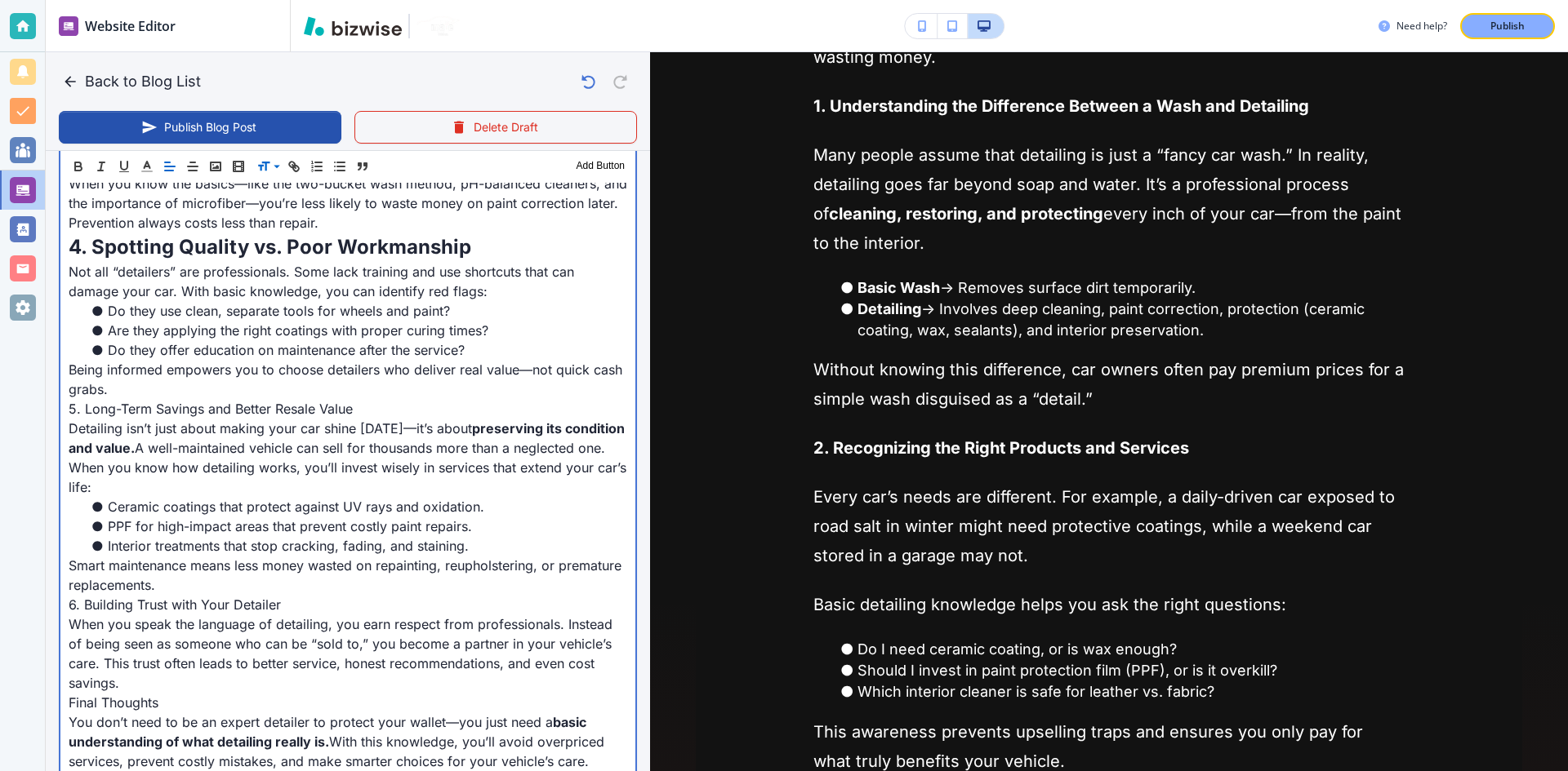
click at [194, 406] on p "5. Long-Term Savings and Better Resale Value" at bounding box center [347, 409] width 558 height 20
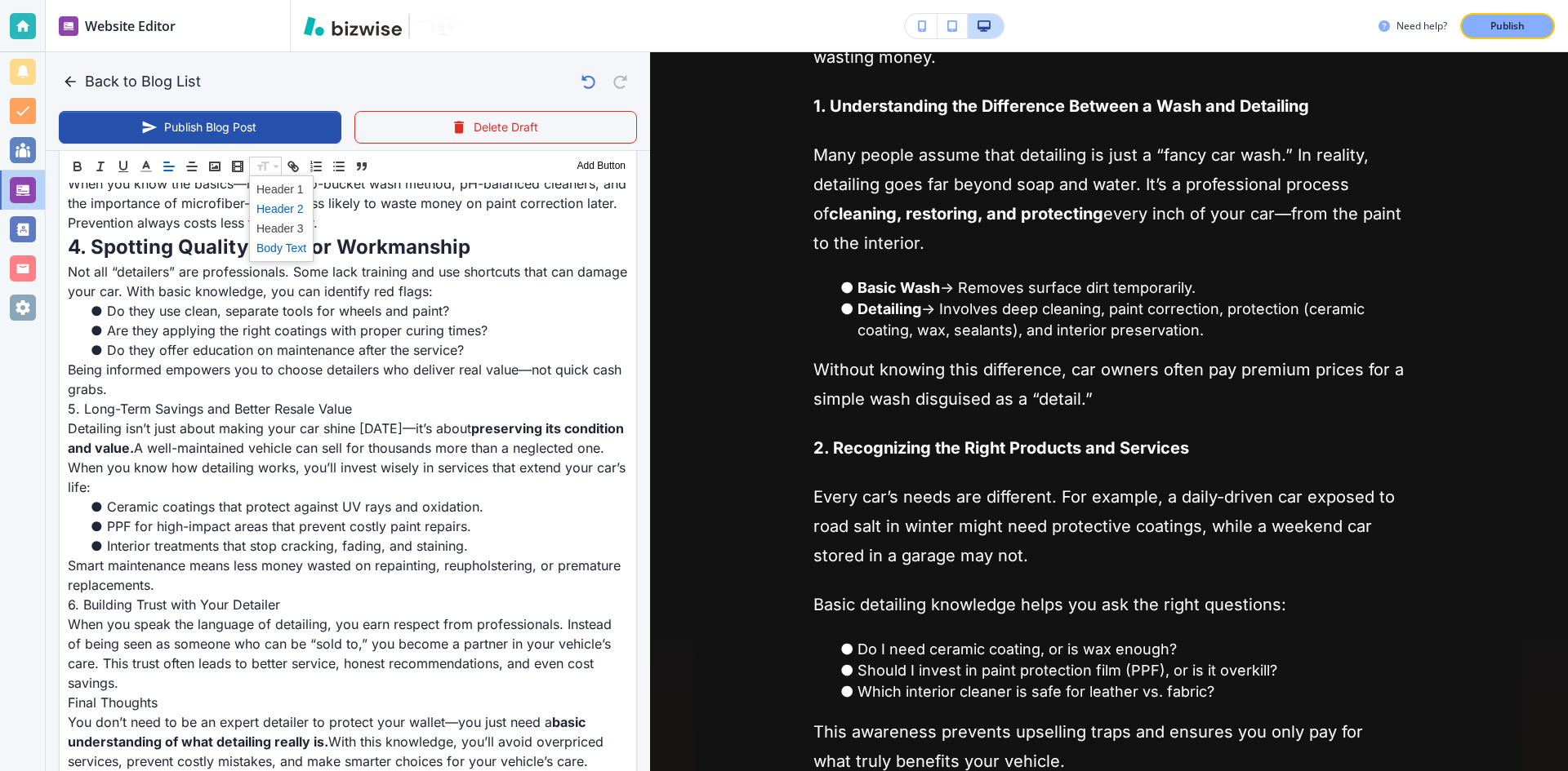
click at [295, 211] on span at bounding box center [281, 209] width 50 height 20
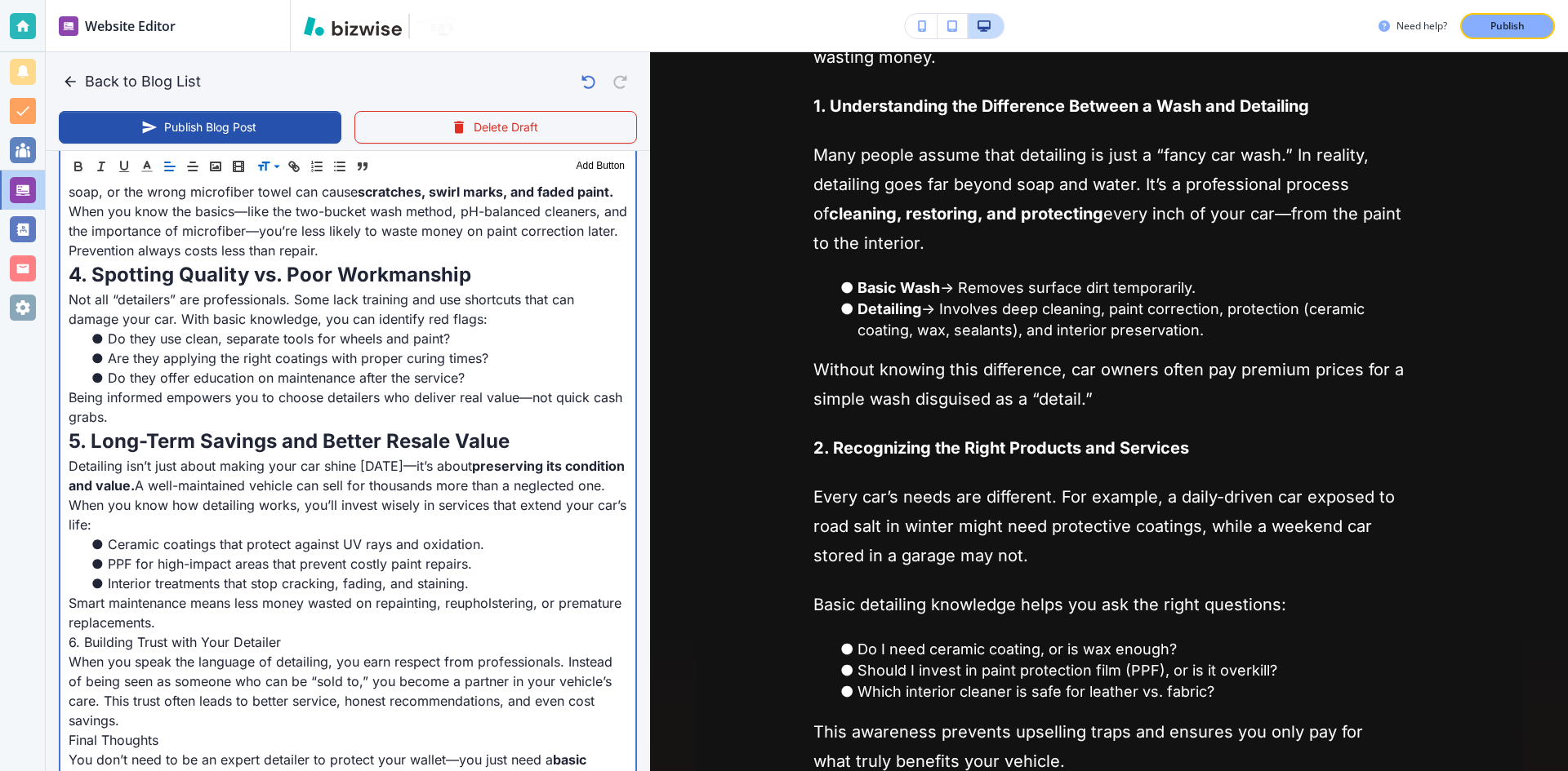
scroll to position [1312, 0]
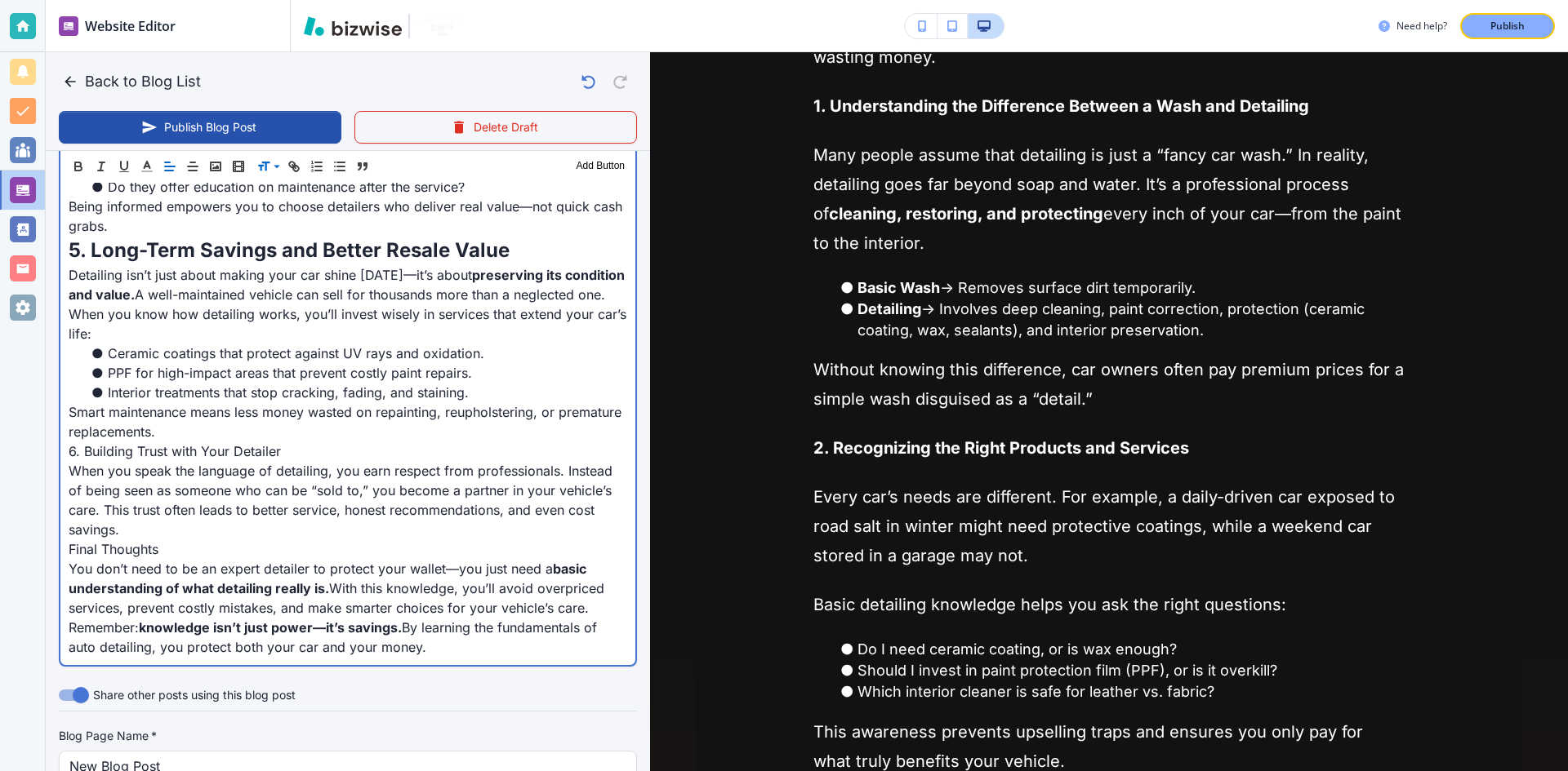
click at [197, 462] on p "6. Building Trust with Your Detailer" at bounding box center [347, 451] width 558 height 20
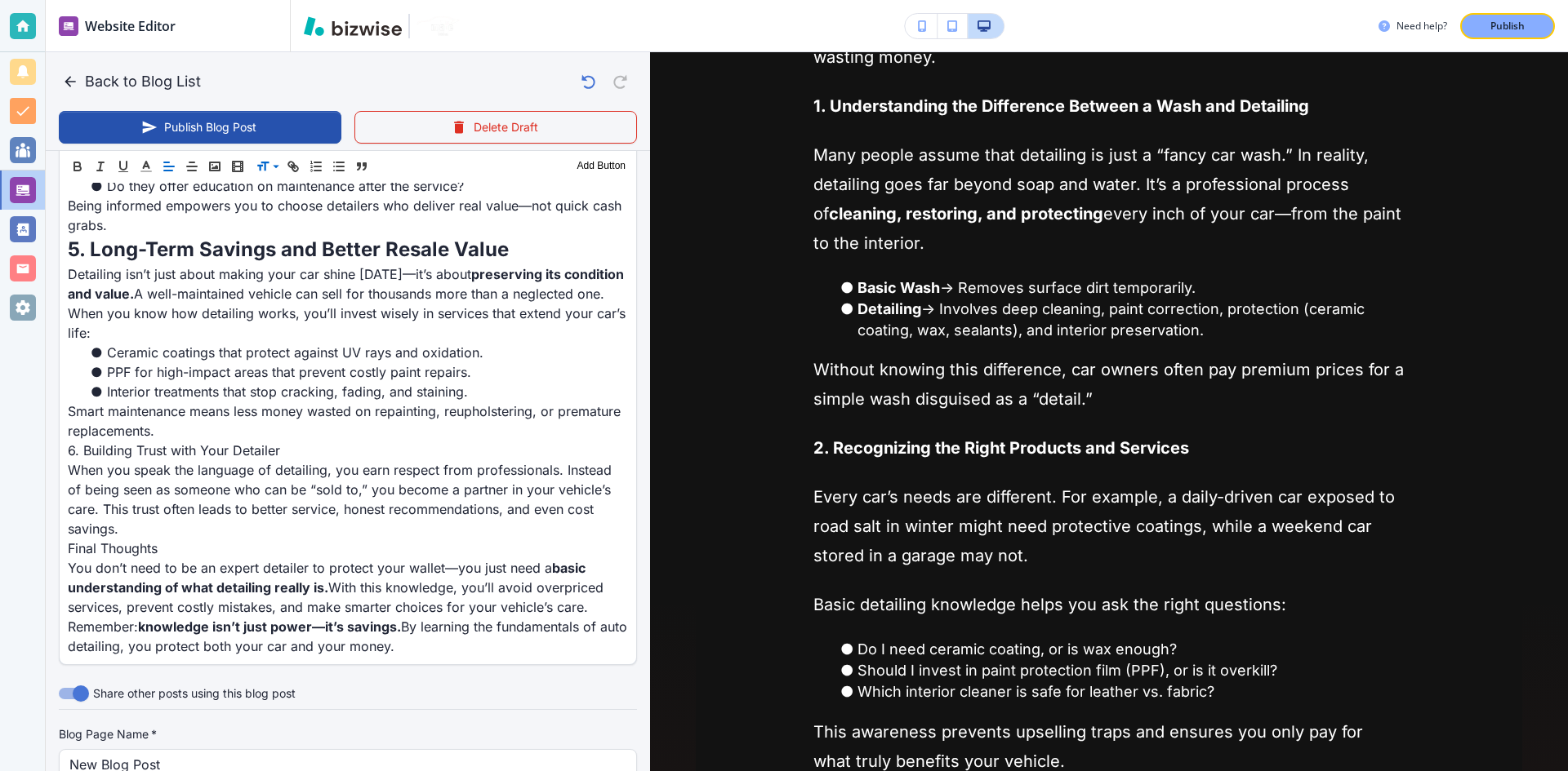
scroll to position [1311, 0]
click at [296, 209] on span at bounding box center [281, 209] width 50 height 20
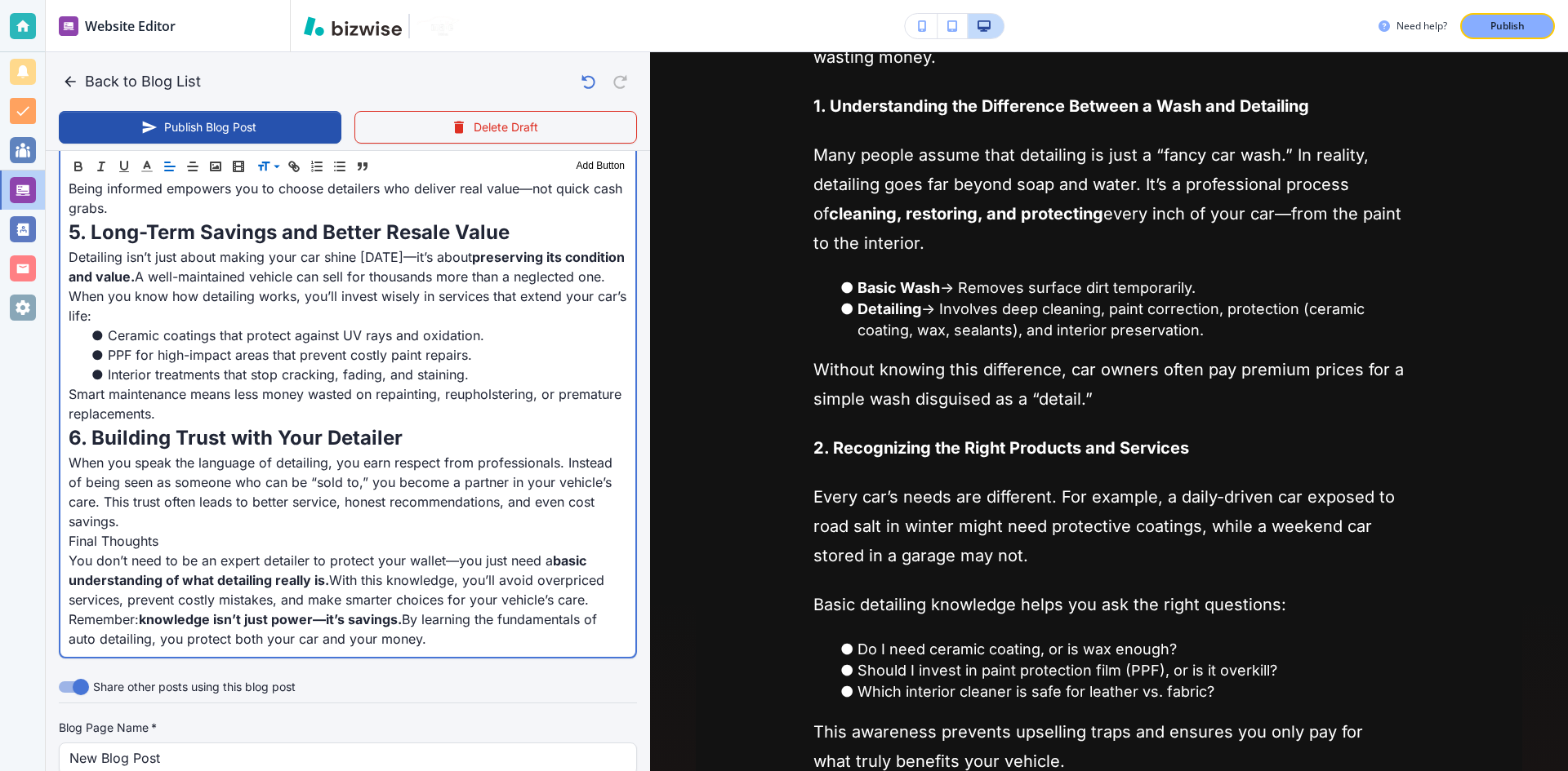
scroll to position [1475, 0]
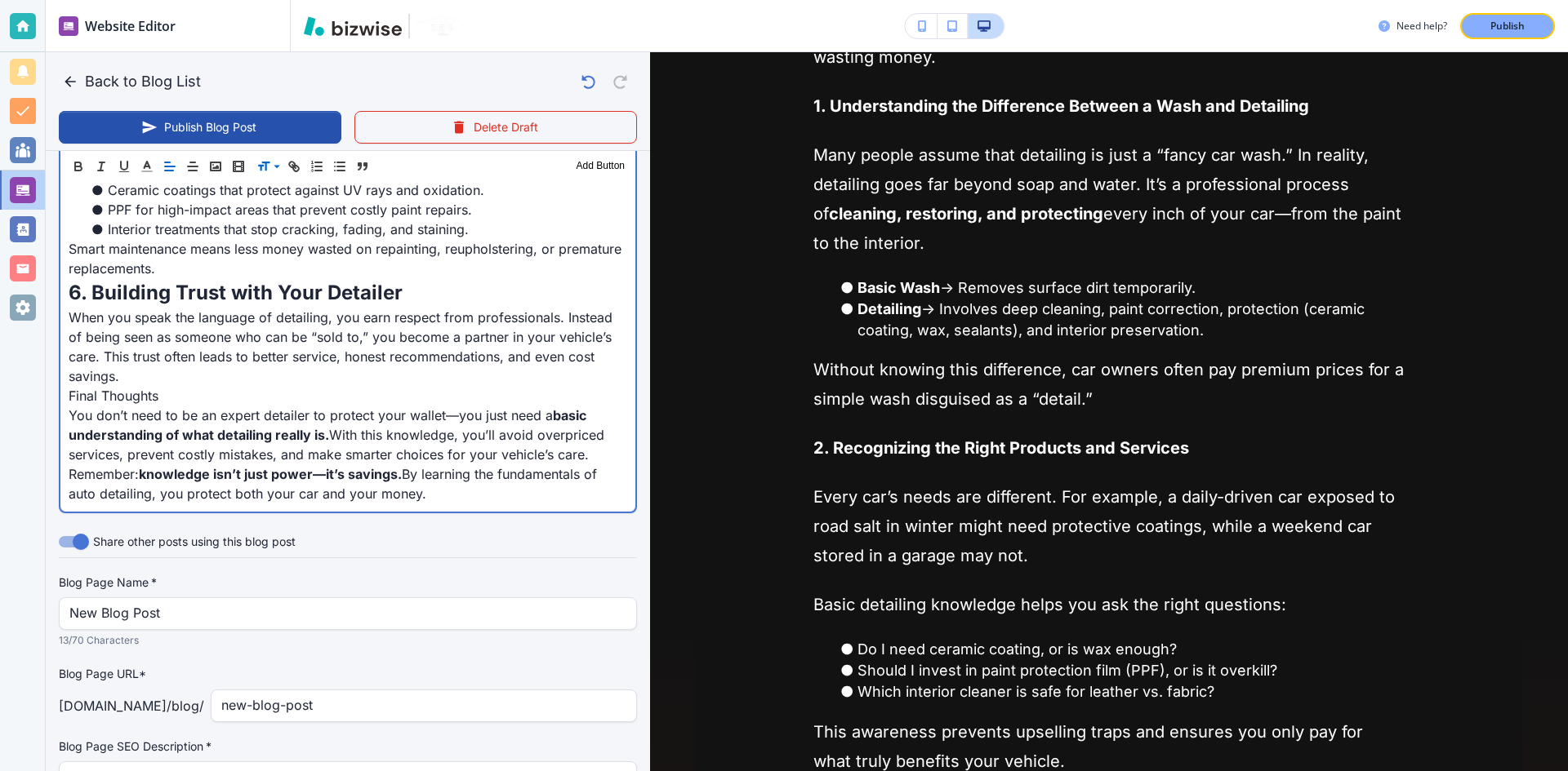
click at [139, 406] on p "Final Thoughts" at bounding box center [347, 396] width 558 height 20
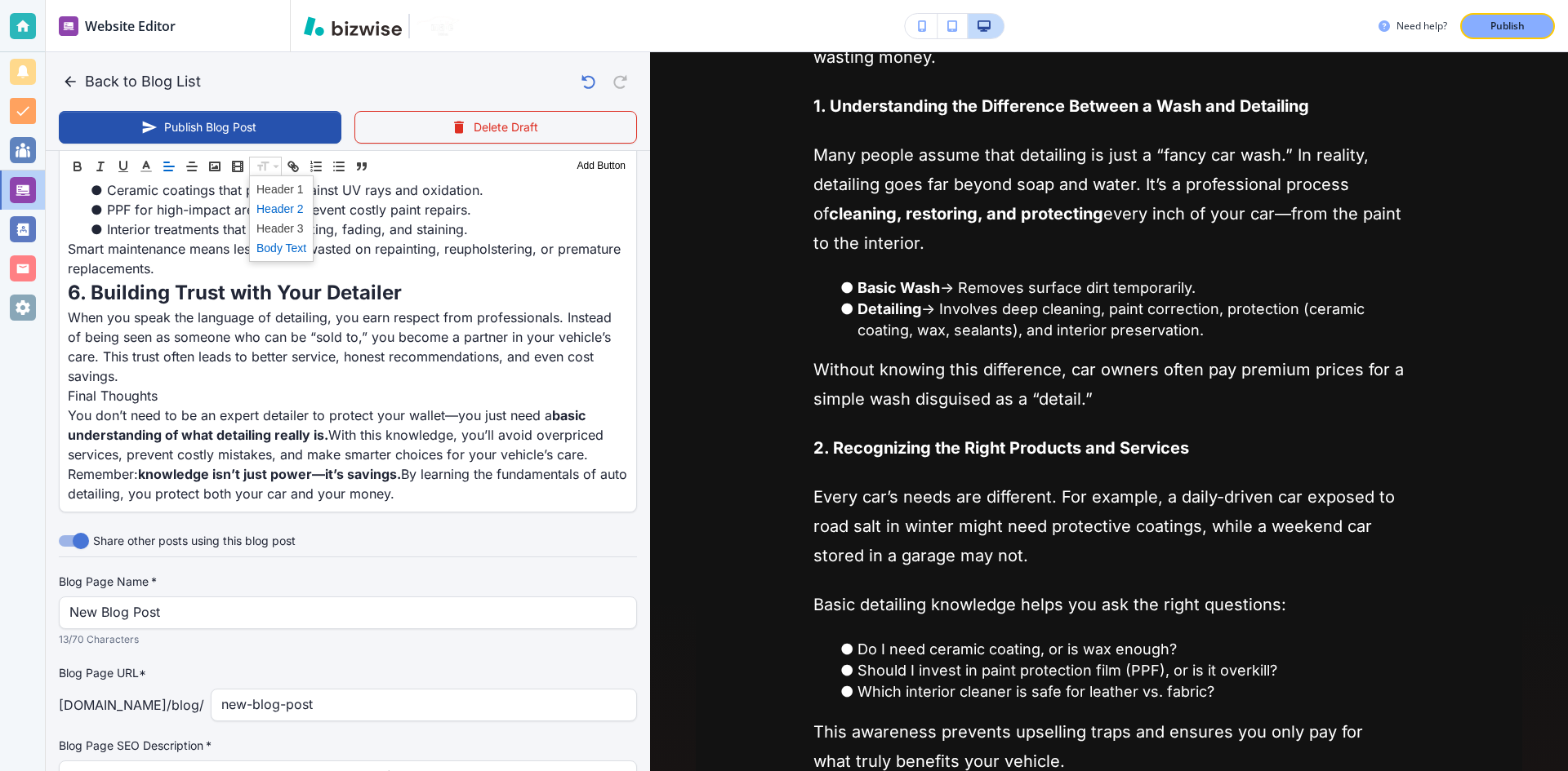
click at [278, 210] on span at bounding box center [281, 209] width 50 height 20
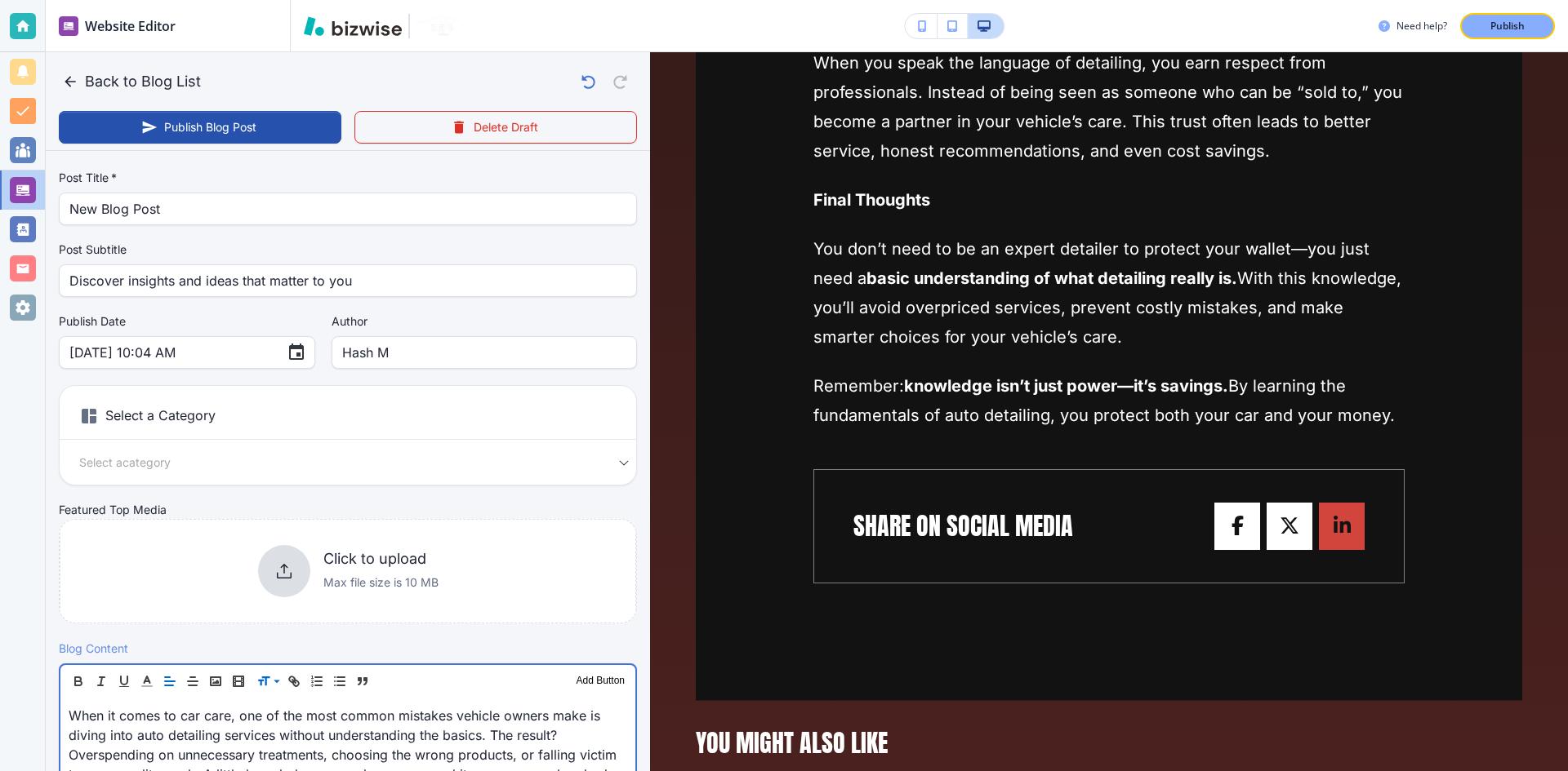
scroll to position [0, 0]
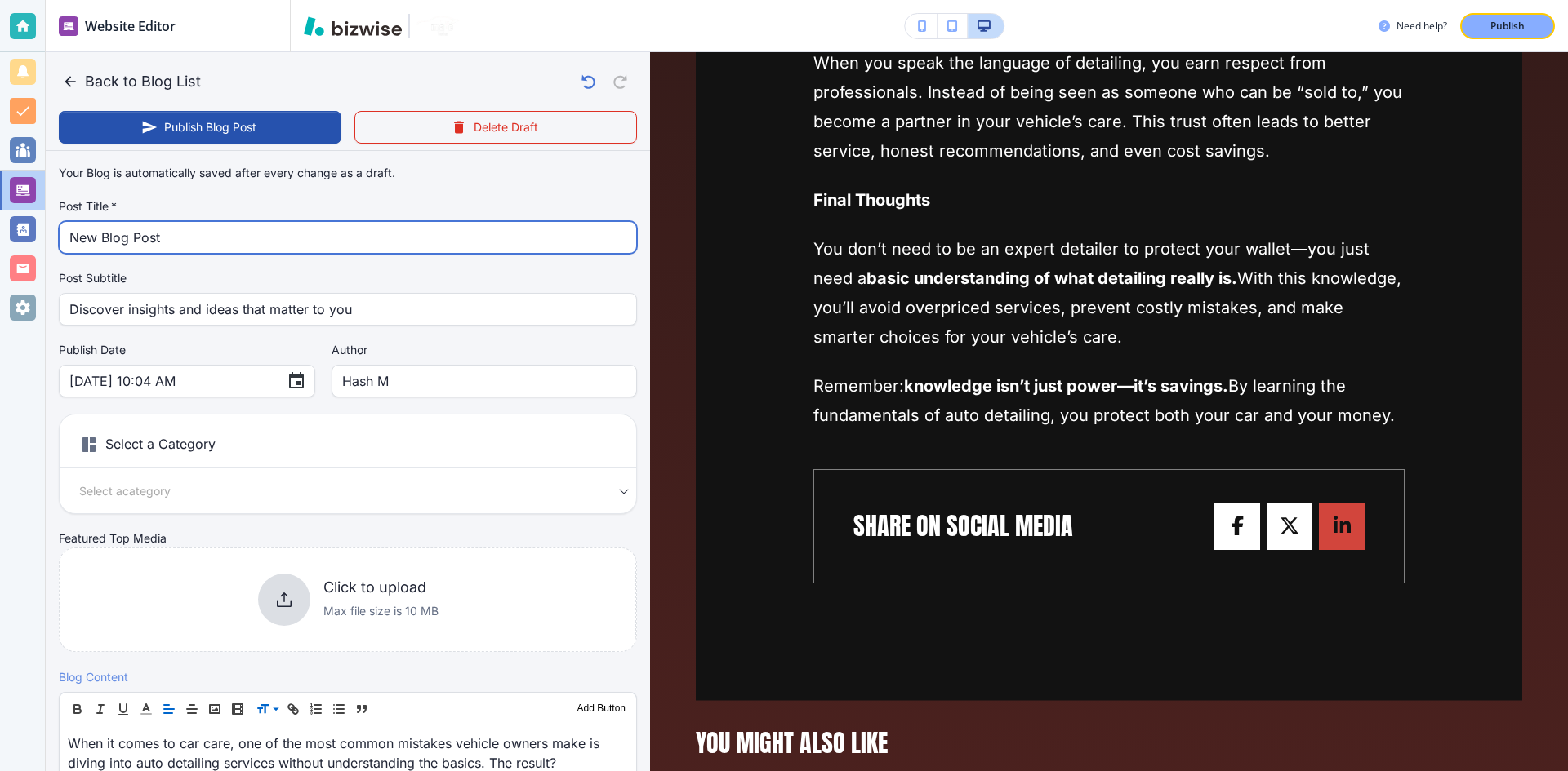
click at [322, 238] on input "New Blog Post" at bounding box center [347, 238] width 557 height 31
paste input "Why Basic Knowledge of Detailing Is Important to Avoid Wasting Money"
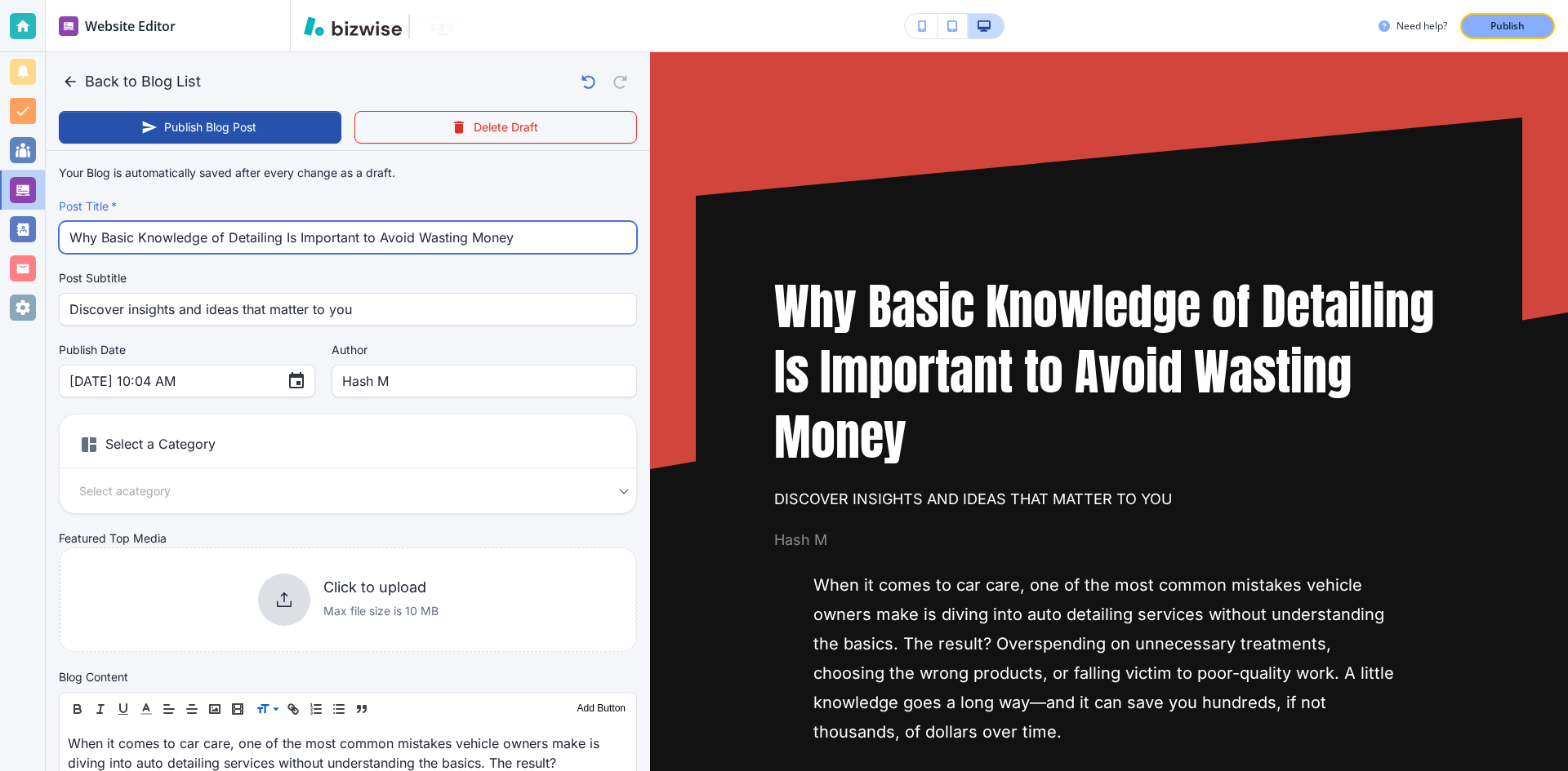
scroll to position [163, 0]
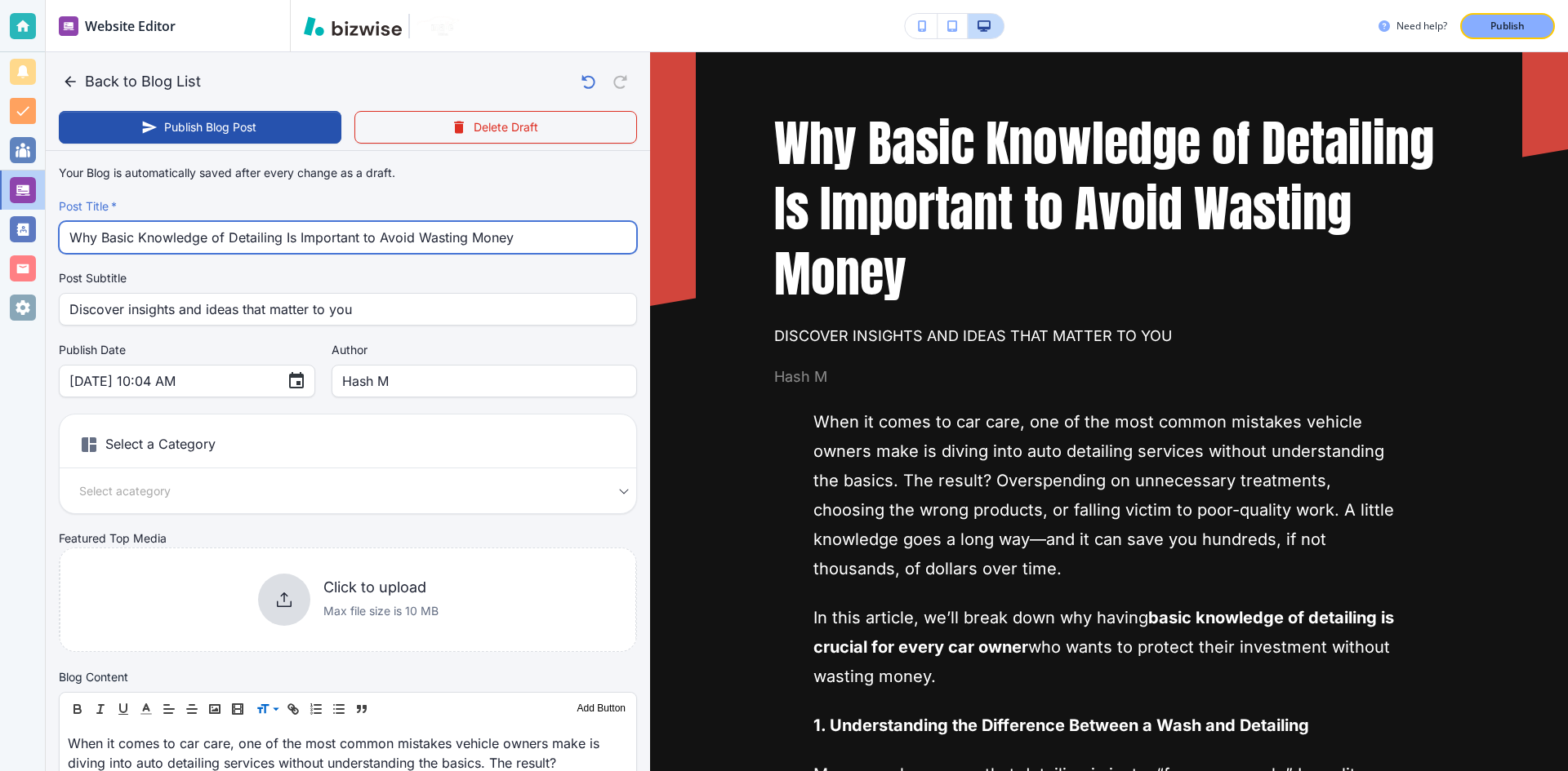
type input "Why Basic Knowledge of Detailing Is Important to Avoid Wasting Money"
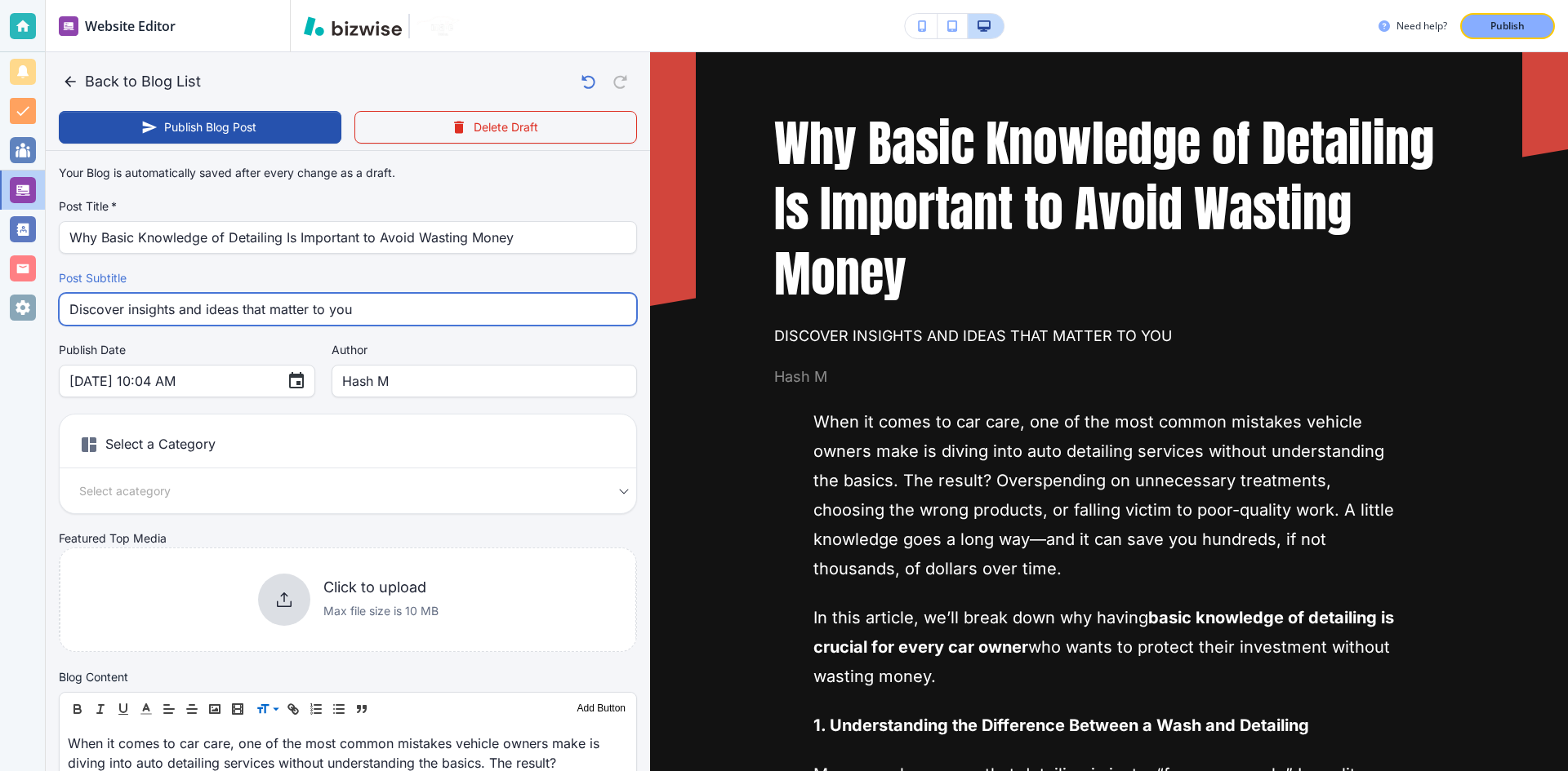
click at [274, 315] on input "Discover insights and ideas that matter to you" at bounding box center [347, 309] width 557 height 31
paste input "When it comes to car care, one of the most common mistakes vehicle owners make …"
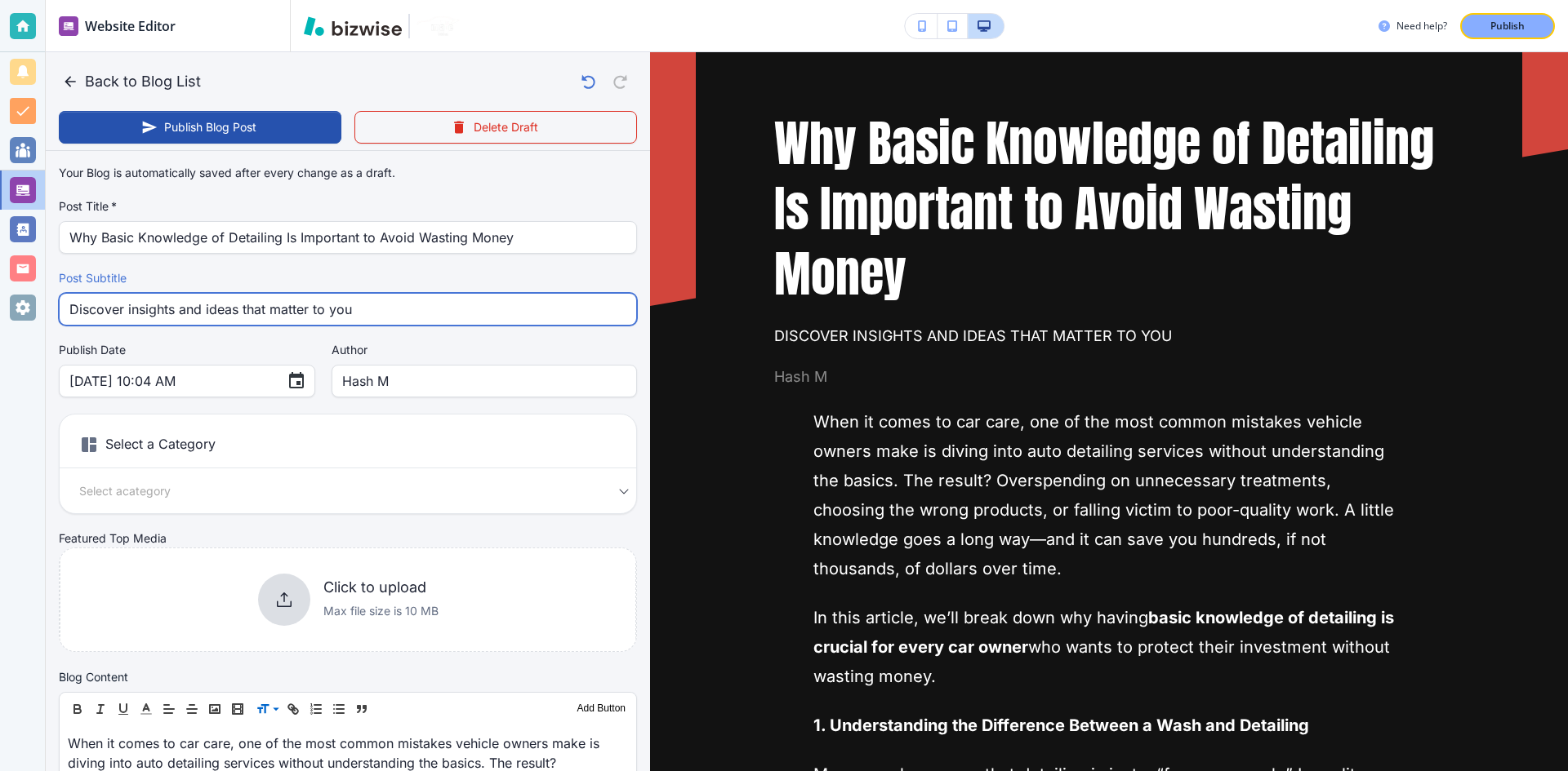
paste input "Learn why understanding the basics of car detailing prevents wasted money, poor…"
type input "Learn why understanding the basics of car detailing prevents wasted money, poor…"
type input "[DATE] 10:05 AM"
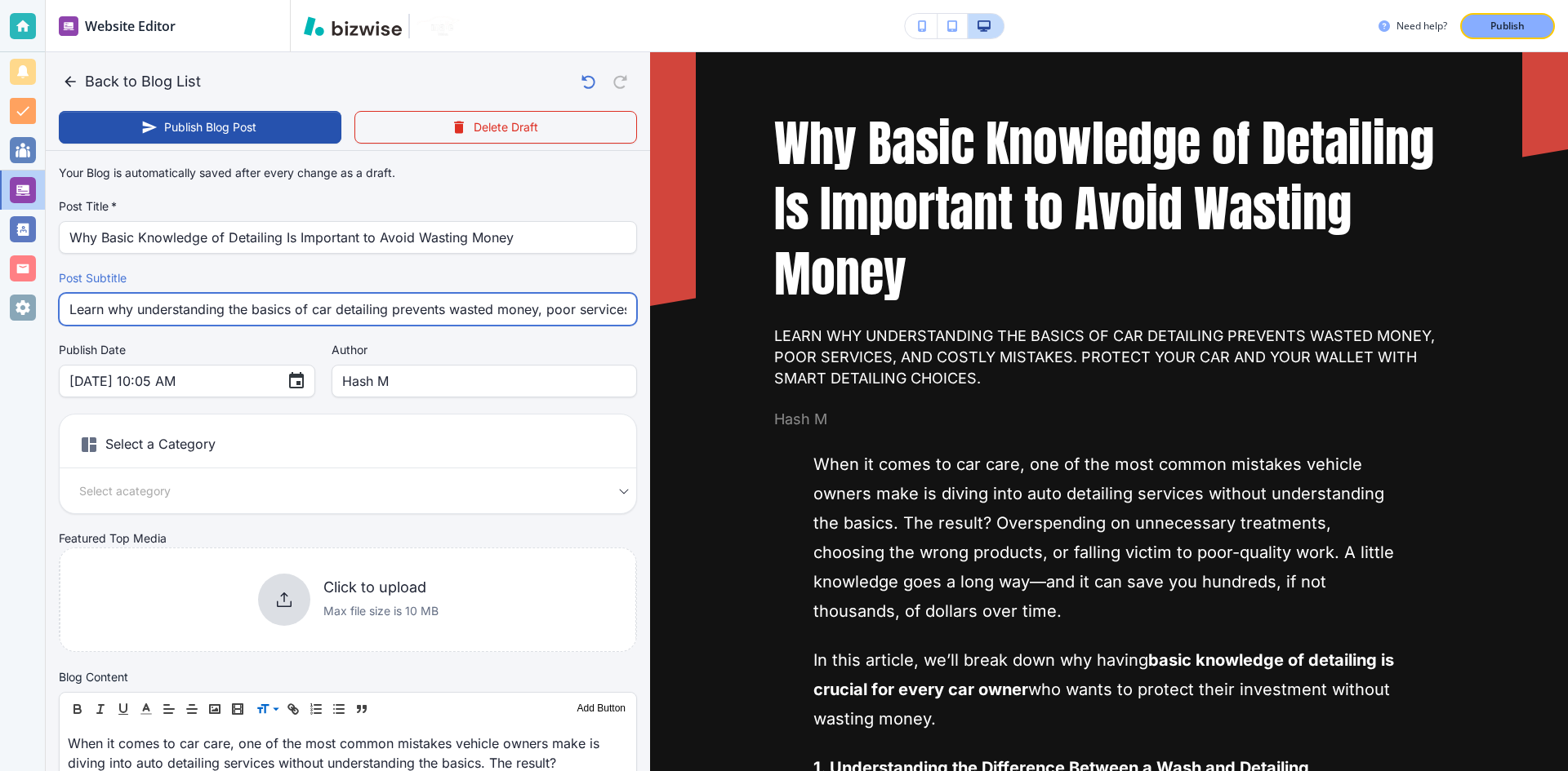
scroll to position [0, 532]
drag, startPoint x: 238, startPoint y: 301, endPoint x: 722, endPoint y: 319, distance: 484.3
click at [1567, 319] on div "Back to Blog List Publish Blog Post Delete Draft Your Blog is automatically sav…" at bounding box center [1568, 386] width 0 height 771
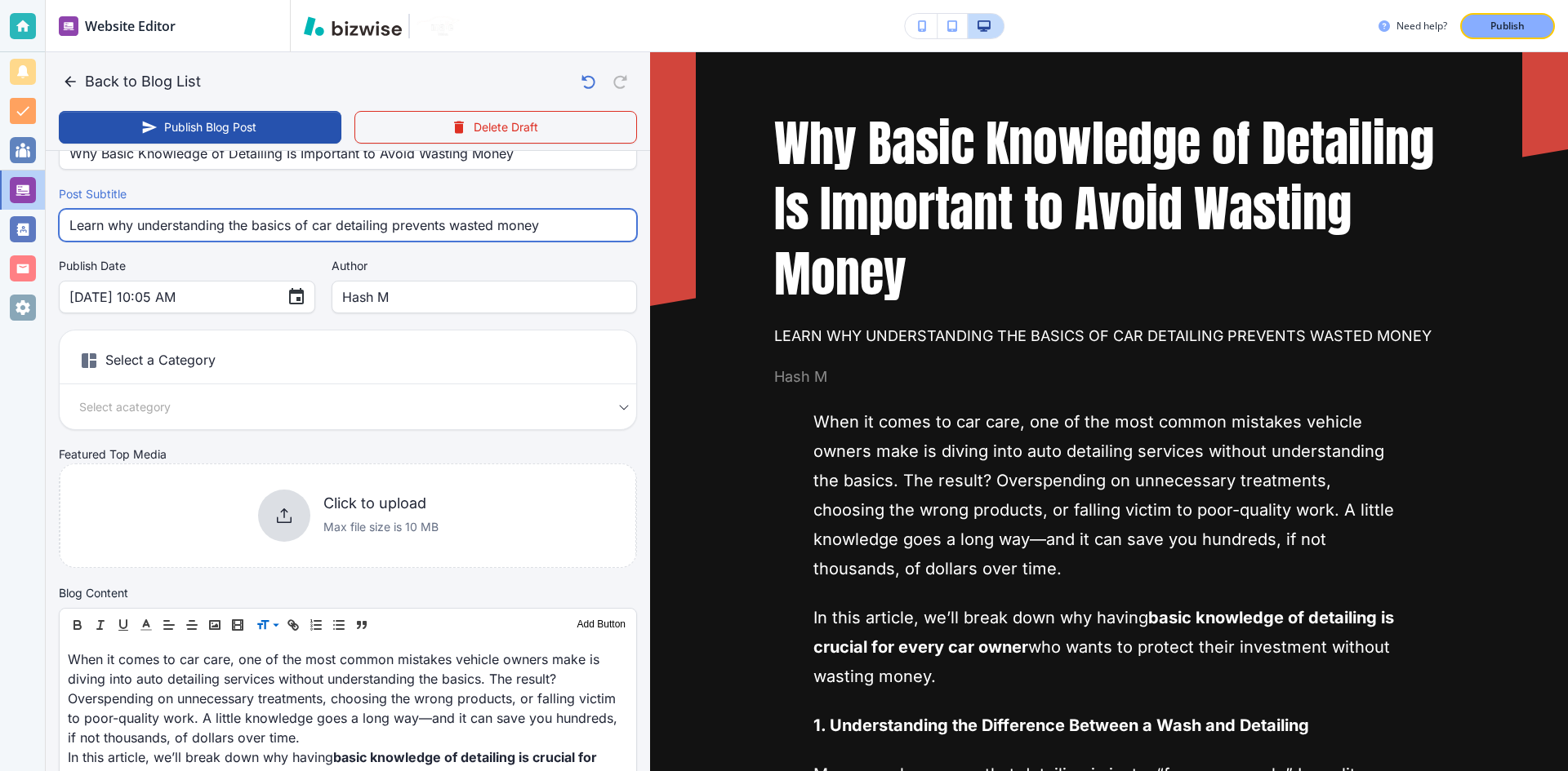
scroll to position [81, 0]
type input "Learn why understanding the basics of car detailing prevents wasted money"
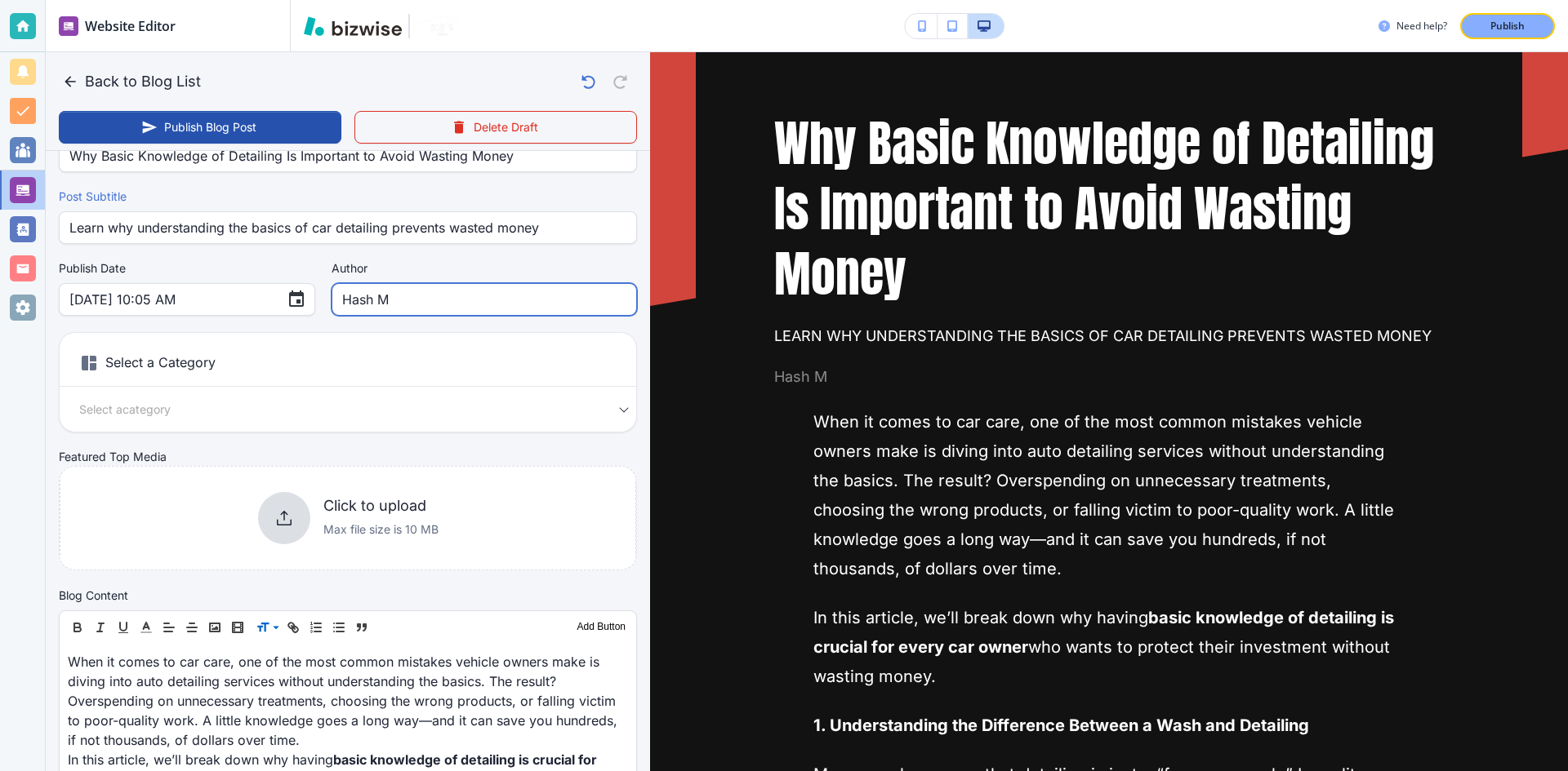
click at [358, 298] on input "Hash M" at bounding box center [484, 299] width 284 height 31
type input "[PERSON_NAME]"
click at [362, 422] on div "Select a Category Select a category Select a Category" at bounding box center [348, 382] width 578 height 100
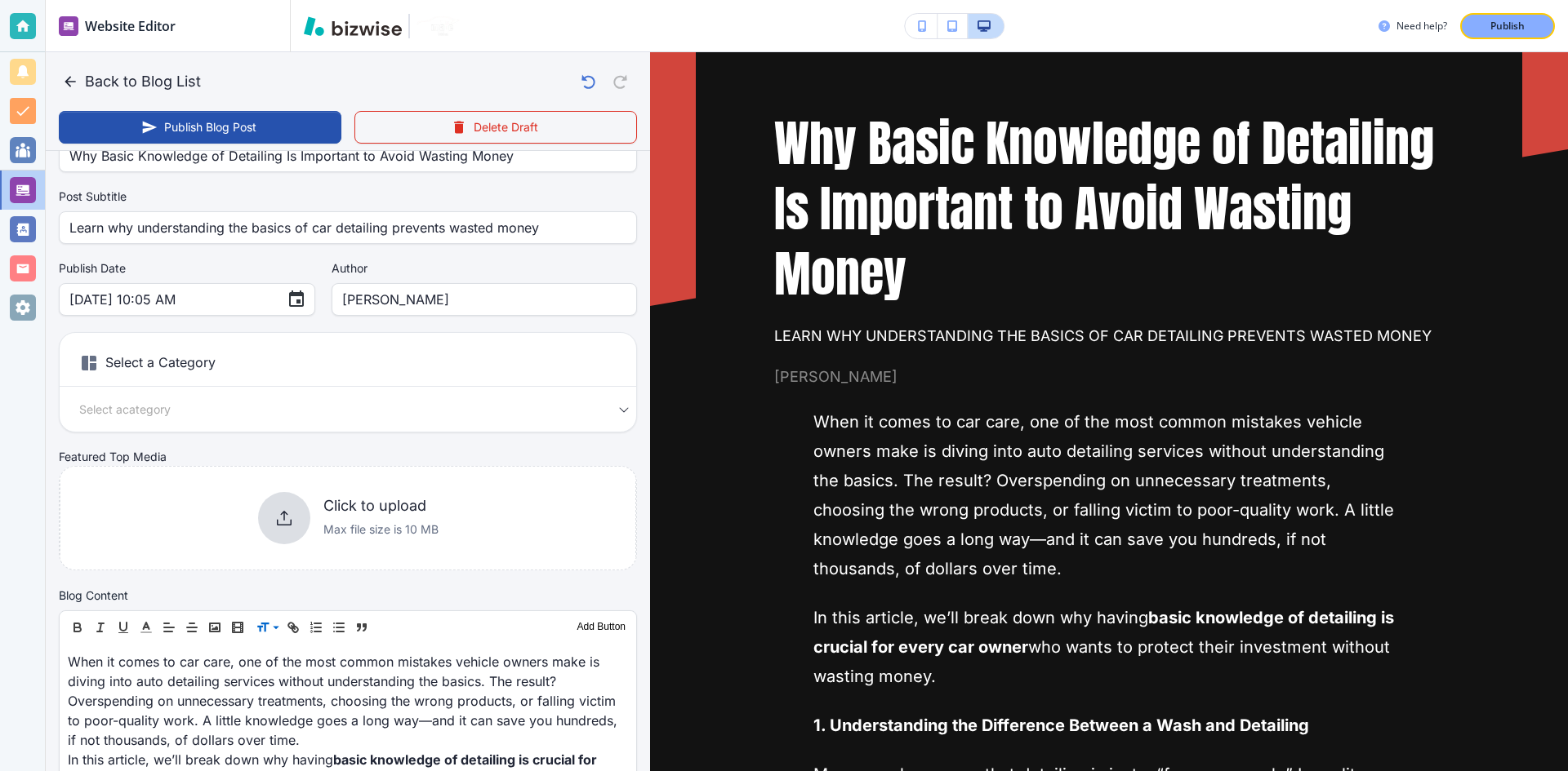
click at [362, 0] on body "Website Editor Pages Edit, add, and delete pages or manage your page order Upda…" at bounding box center [784, 0] width 1568 height 0
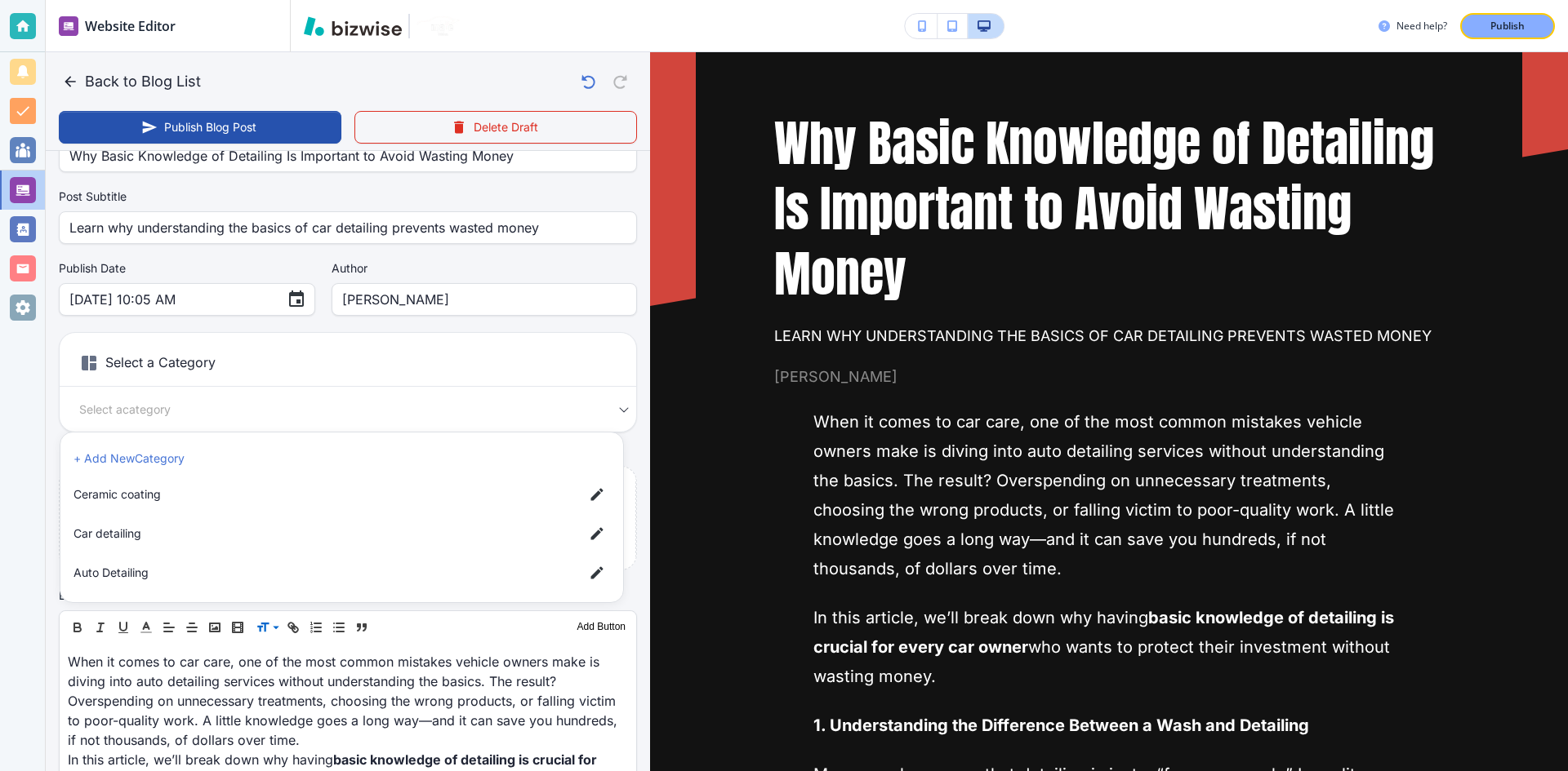
click at [209, 539] on span "Car detailing" at bounding box center [322, 533] width 498 height 18
type input "a17a567b9bc7206218ab9"
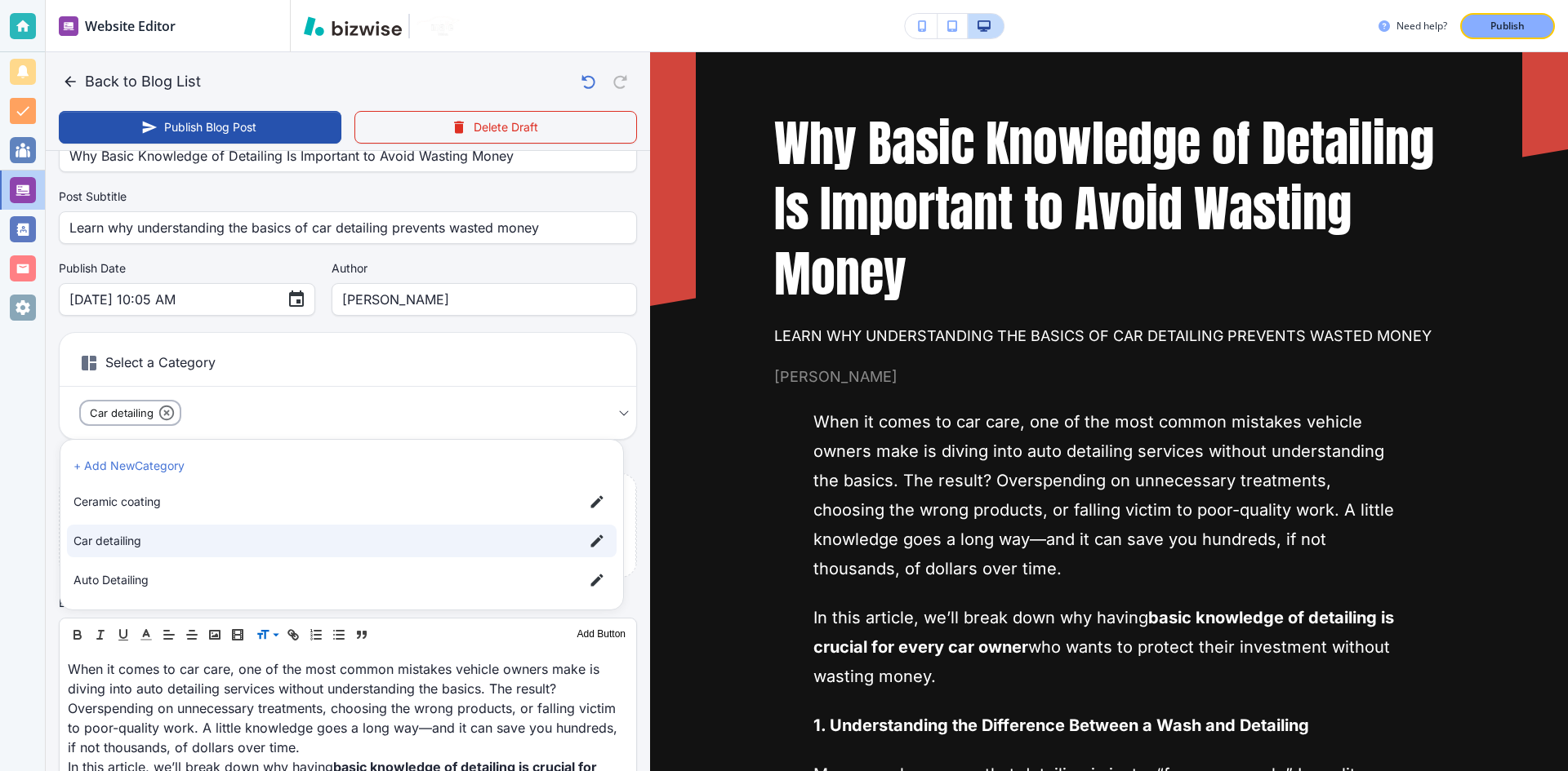
click at [379, 348] on div at bounding box center [784, 386] width 1568 height 771
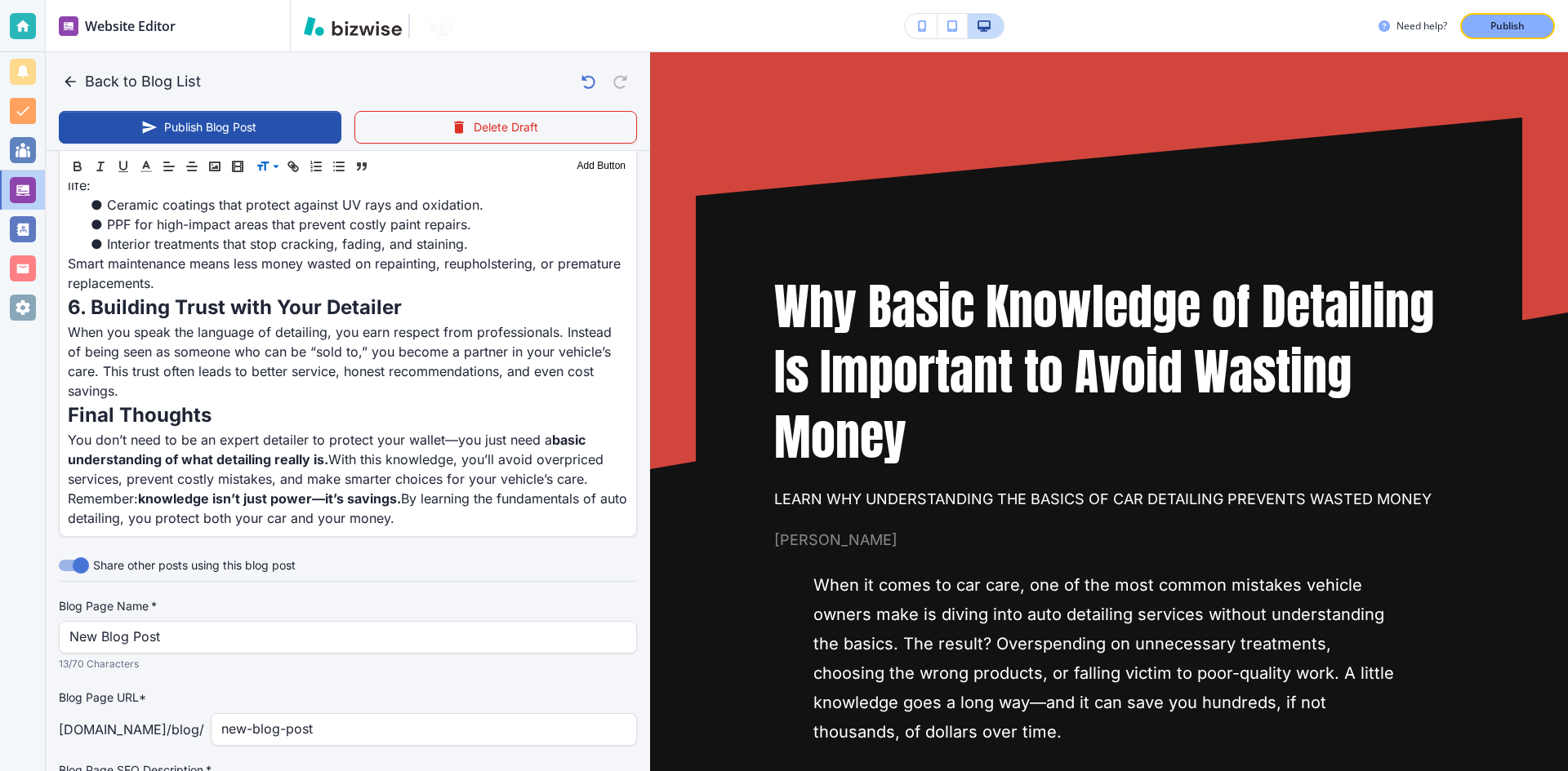
scroll to position [1629, 0]
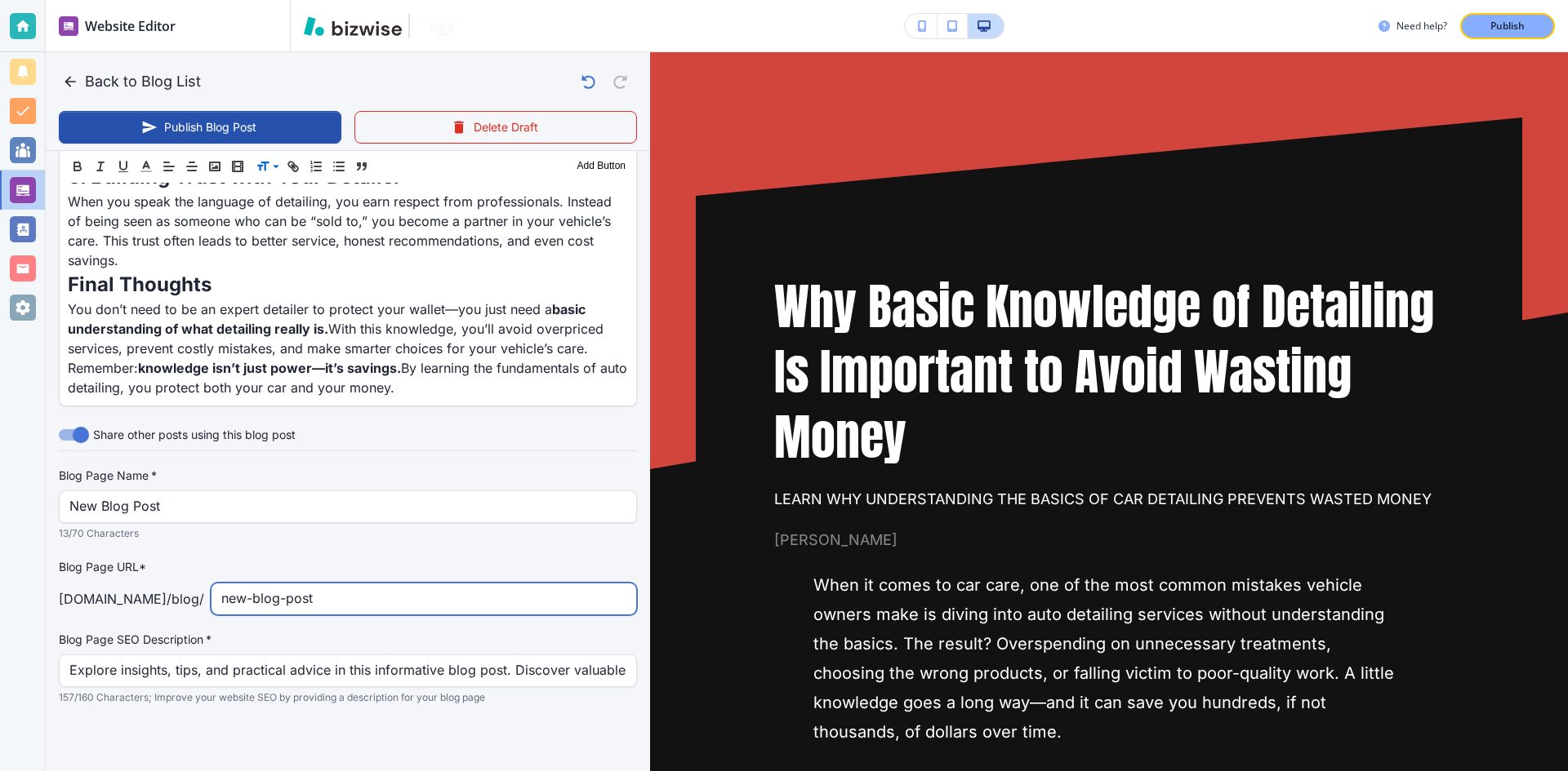
click at [495, 605] on input "new-blog-post" at bounding box center [424, 599] width 405 height 31
paste input "/why-basic-knowledge-of-detailing-saves-money"
drag, startPoint x: 237, startPoint y: 597, endPoint x: 200, endPoint y: 590, distance: 37.7
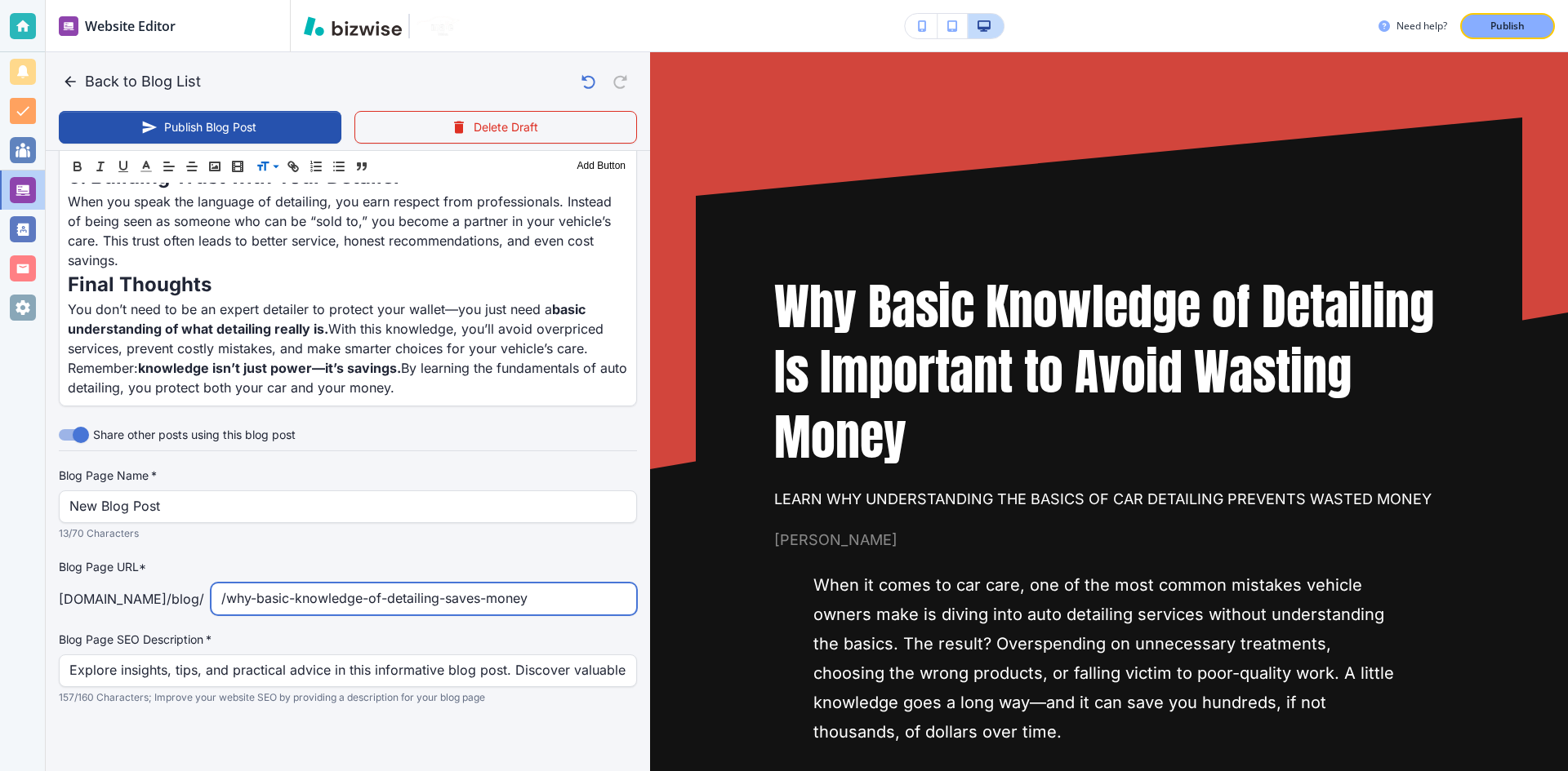
click at [200, 590] on div "[DOMAIN_NAME] /blog / /why-basic-knowledge-of-detailing-saves-money ​" at bounding box center [348, 599] width 578 height 32
type input "why-basic-knowledge-of-detailing-saves-money"
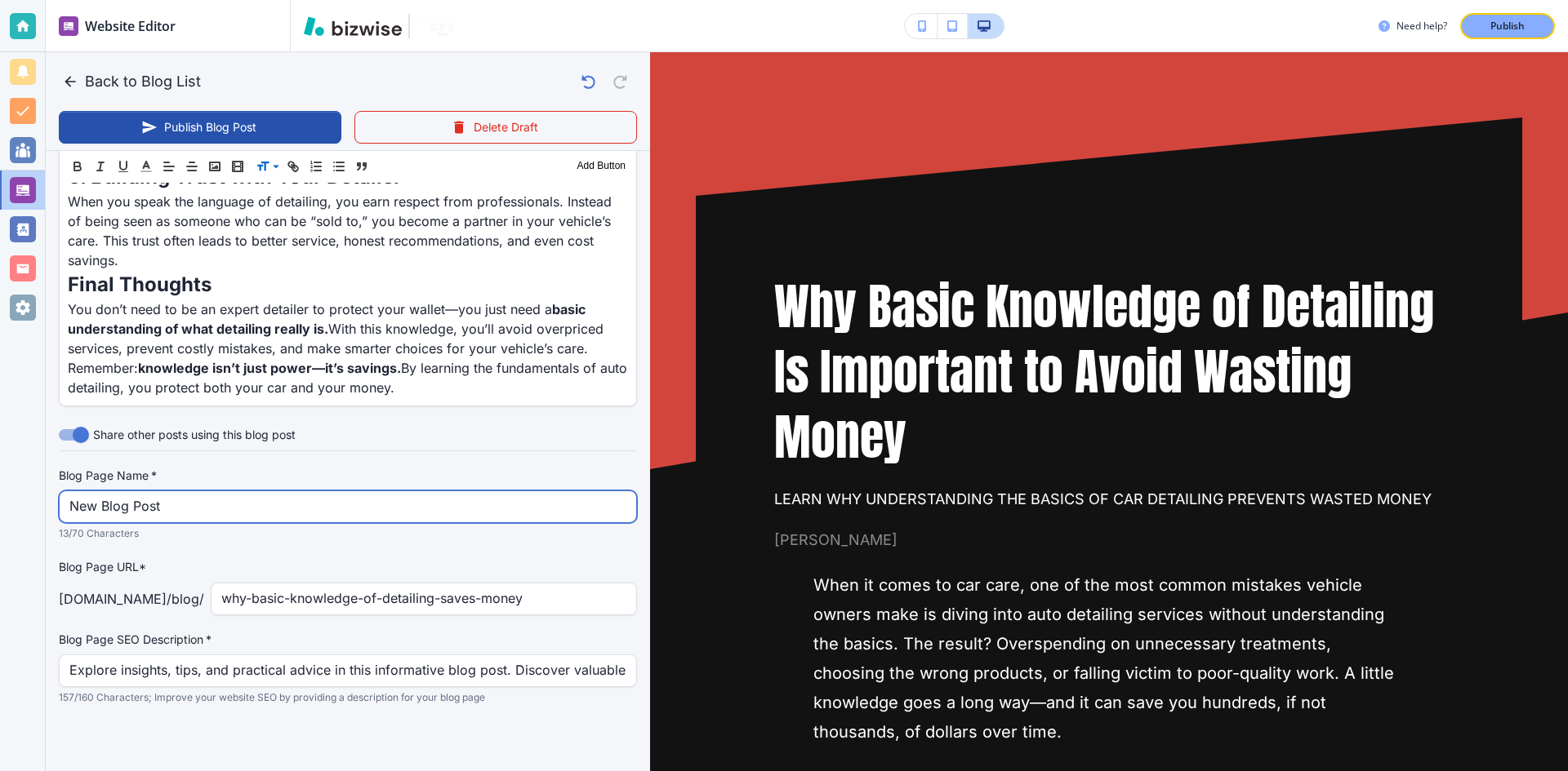
click at [263, 520] on input "New Blog Post" at bounding box center [347, 507] width 557 height 31
paste input "Why Basic Knowledge of Car Detailing Saves You Money | Nu Image Detail"
type input "Why Basic Knowledge of Car Detailing Saves You Money"
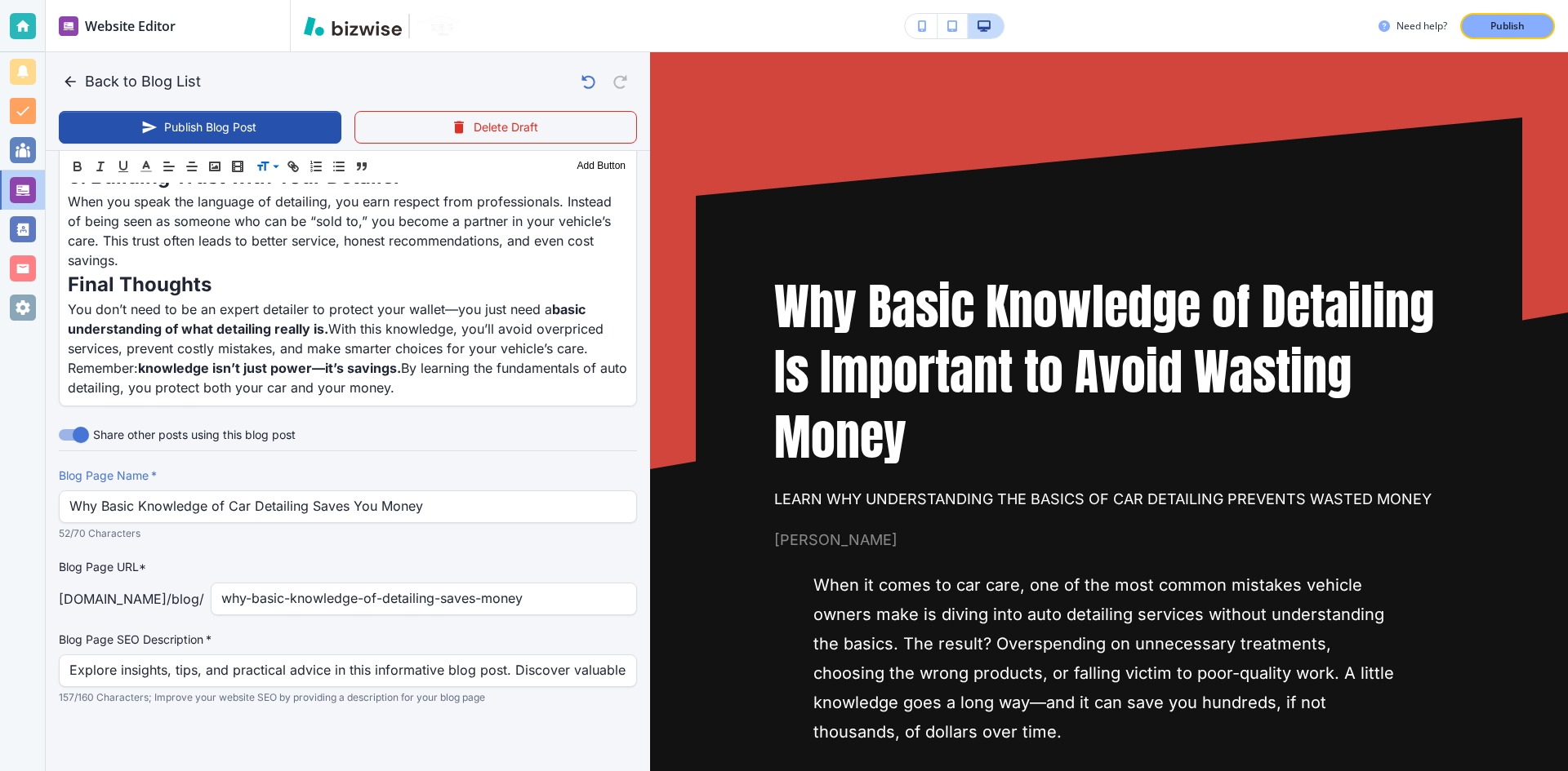
click at [327, 686] on div "Explore insights, tips, and practical advice in this informative blog post. Dis…" at bounding box center [348, 671] width 578 height 32
click at [323, 684] on input "Explore insights, tips, and practical advice in this informative blog post. Dis…" at bounding box center [347, 671] width 557 height 31
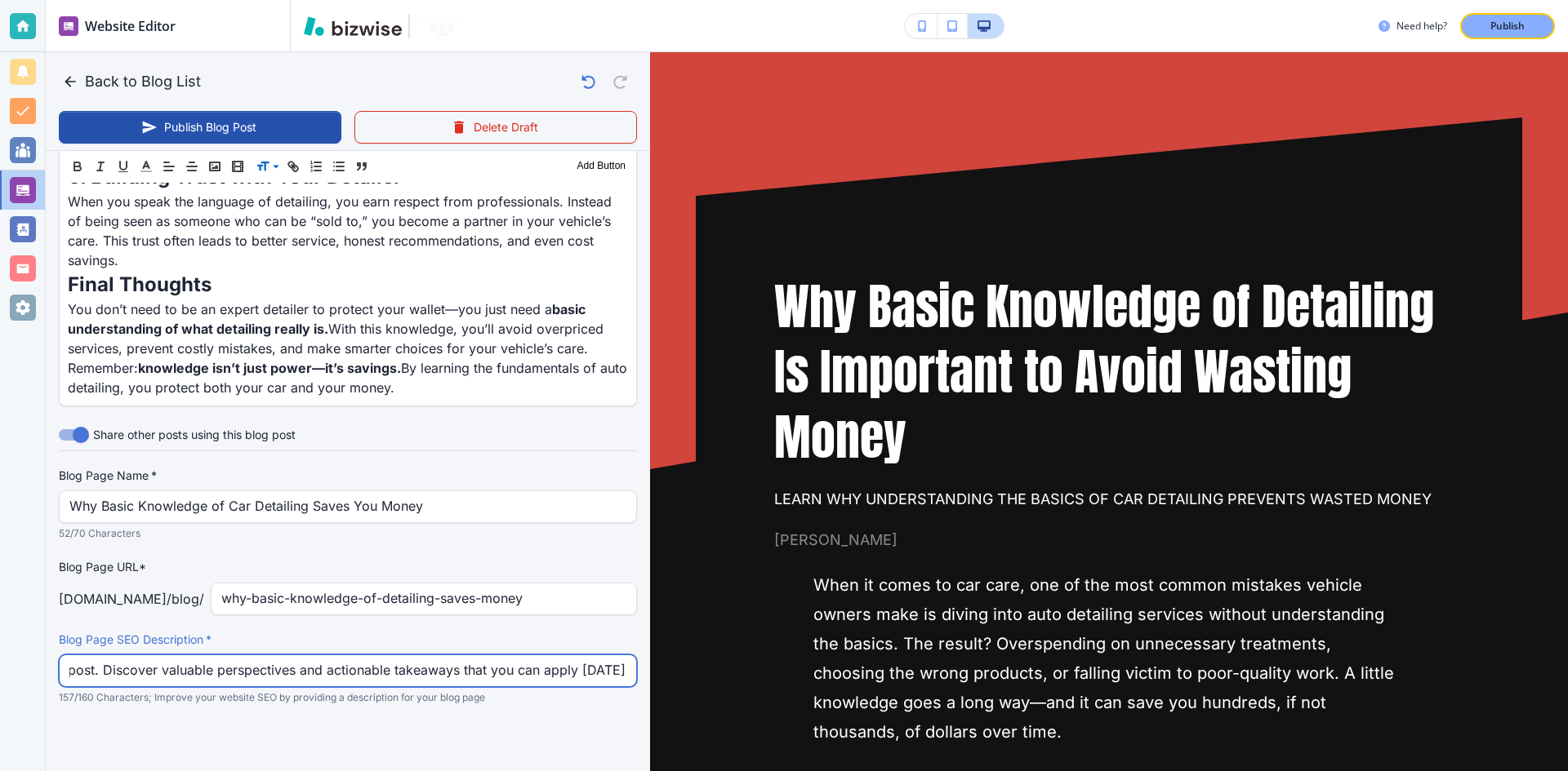
click at [323, 684] on input "Explore insights, tips, and practical advice in this informative blog post. Dis…" at bounding box center [347, 671] width 557 height 31
paste input "Learn why understanding the basics of car detailing prevents wasted money, poor…"
type input "[DATE] 10:06 AM"
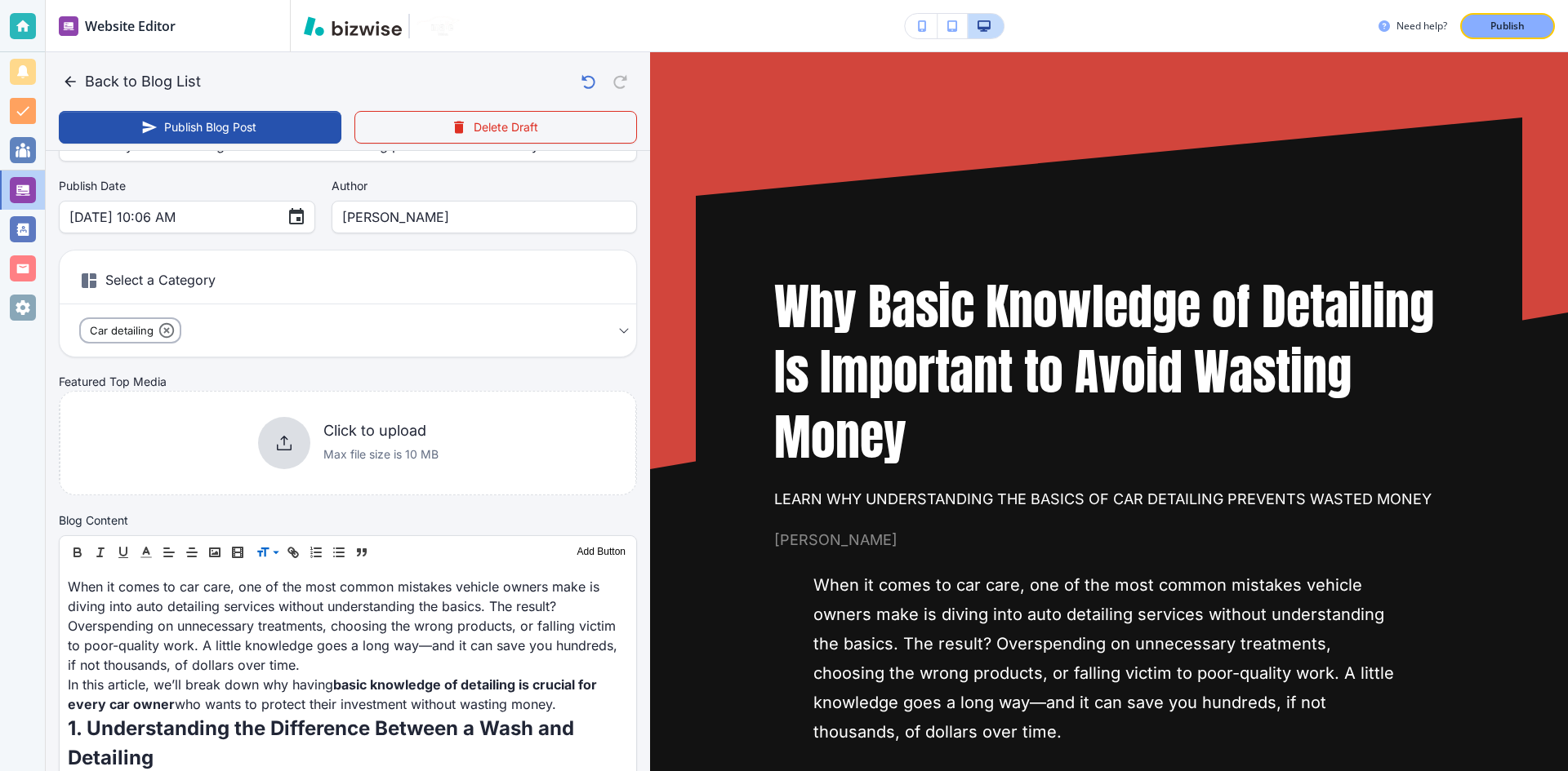
scroll to position [163, 0]
type input "Learn why understanding the basics of car detailing prevents wasted money, poor…"
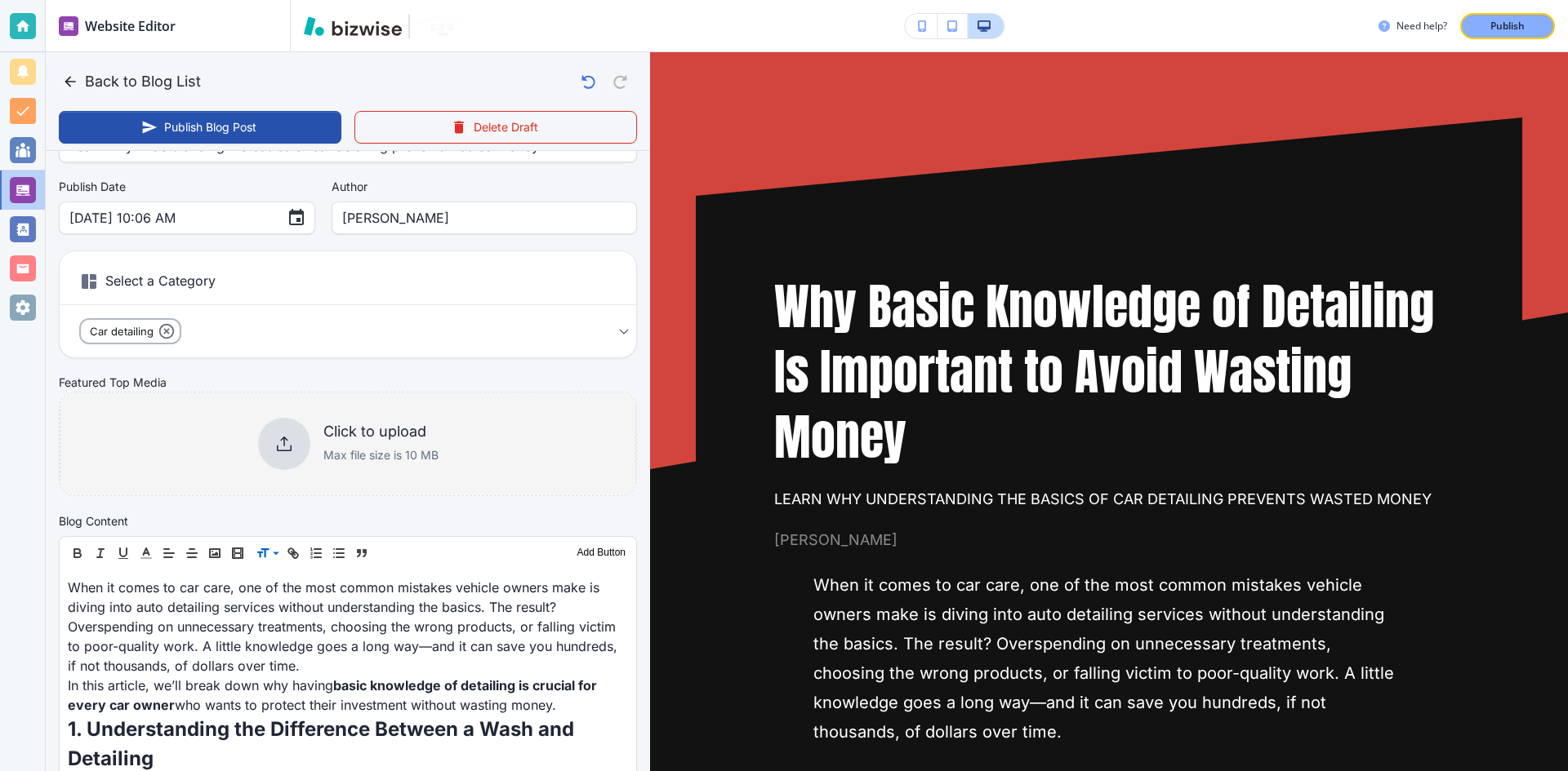
click at [345, 403] on div "Click to upload Max file size is 10 MB" at bounding box center [348, 444] width 576 height 132
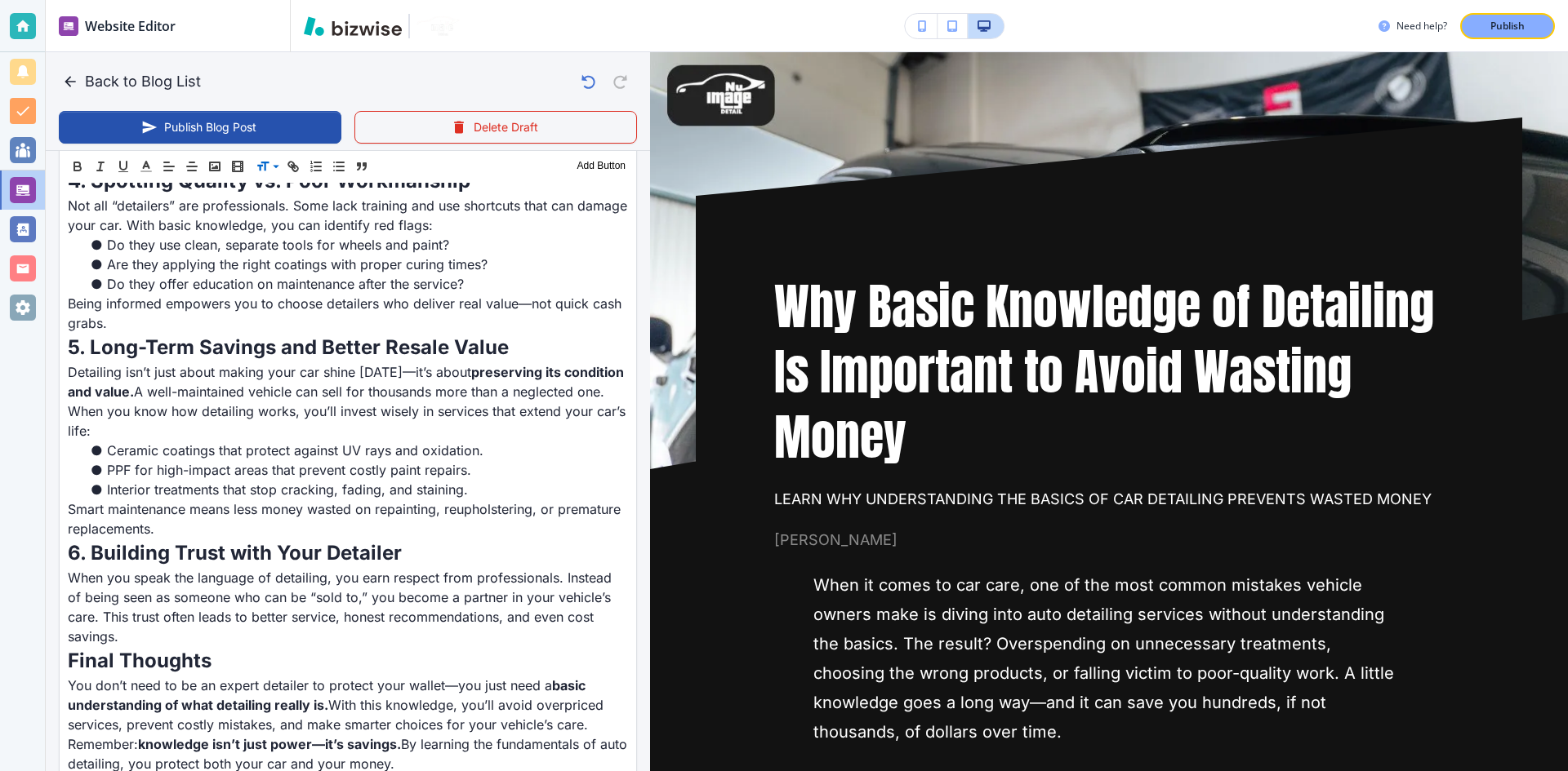
click at [933, 32] on button "button" at bounding box center [921, 26] width 32 height 25
click at [1499, 26] on p "Publish" at bounding box center [1507, 26] width 34 height 15
type input "[DATE] 10:09 AM"
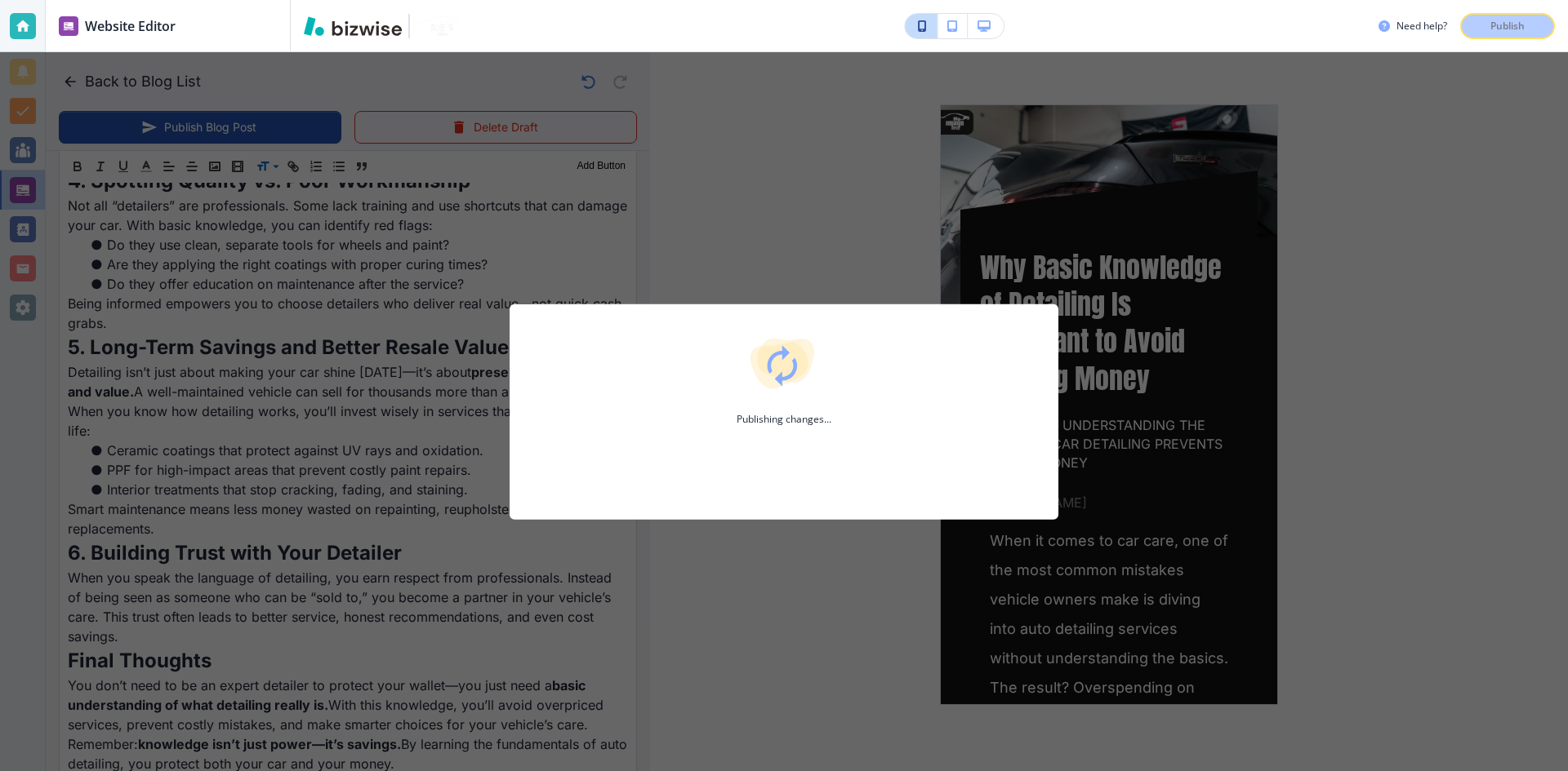
scroll to position [1231, 0]
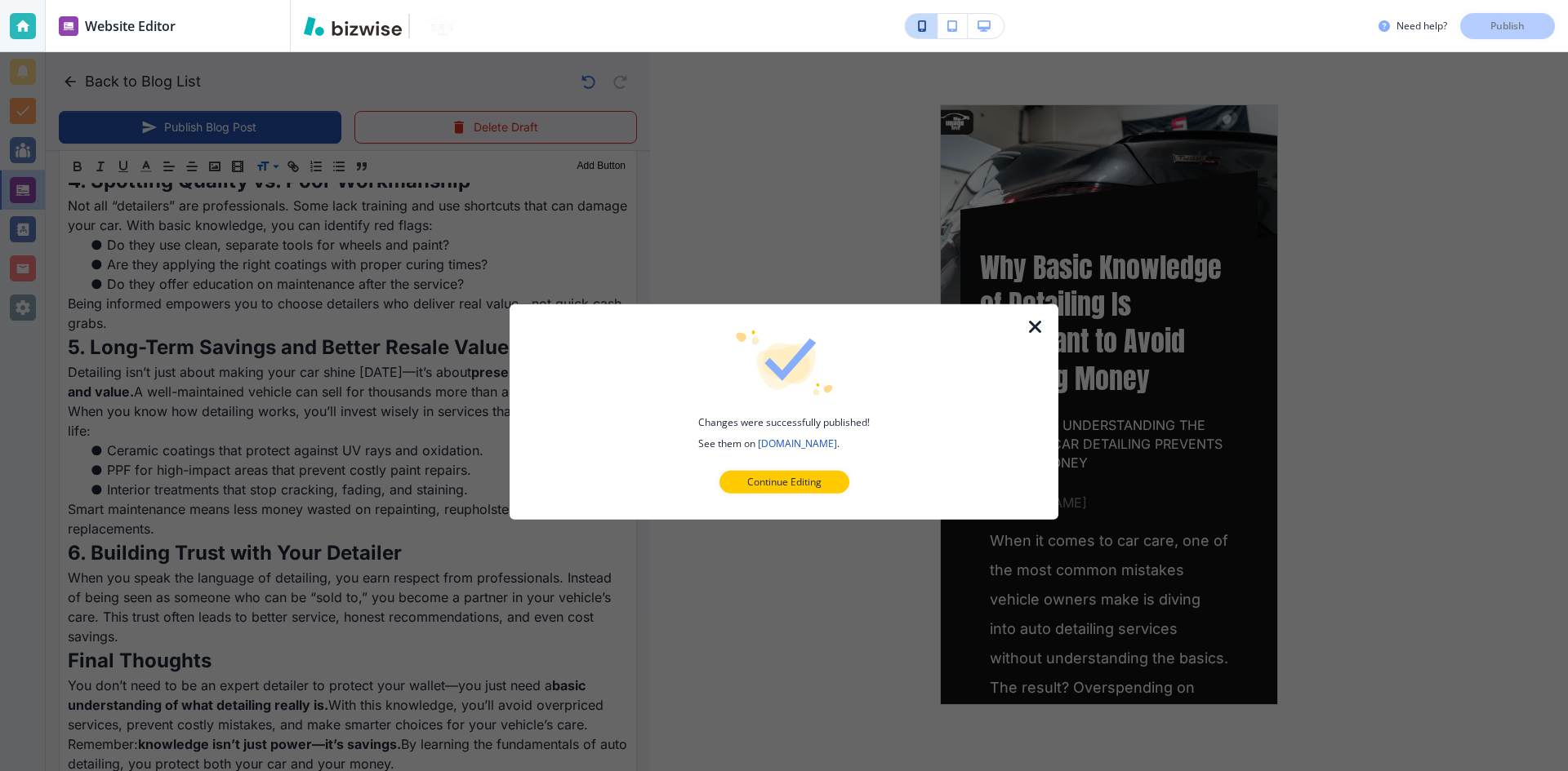
click at [1040, 330] on icon "button" at bounding box center [1035, 327] width 20 height 20
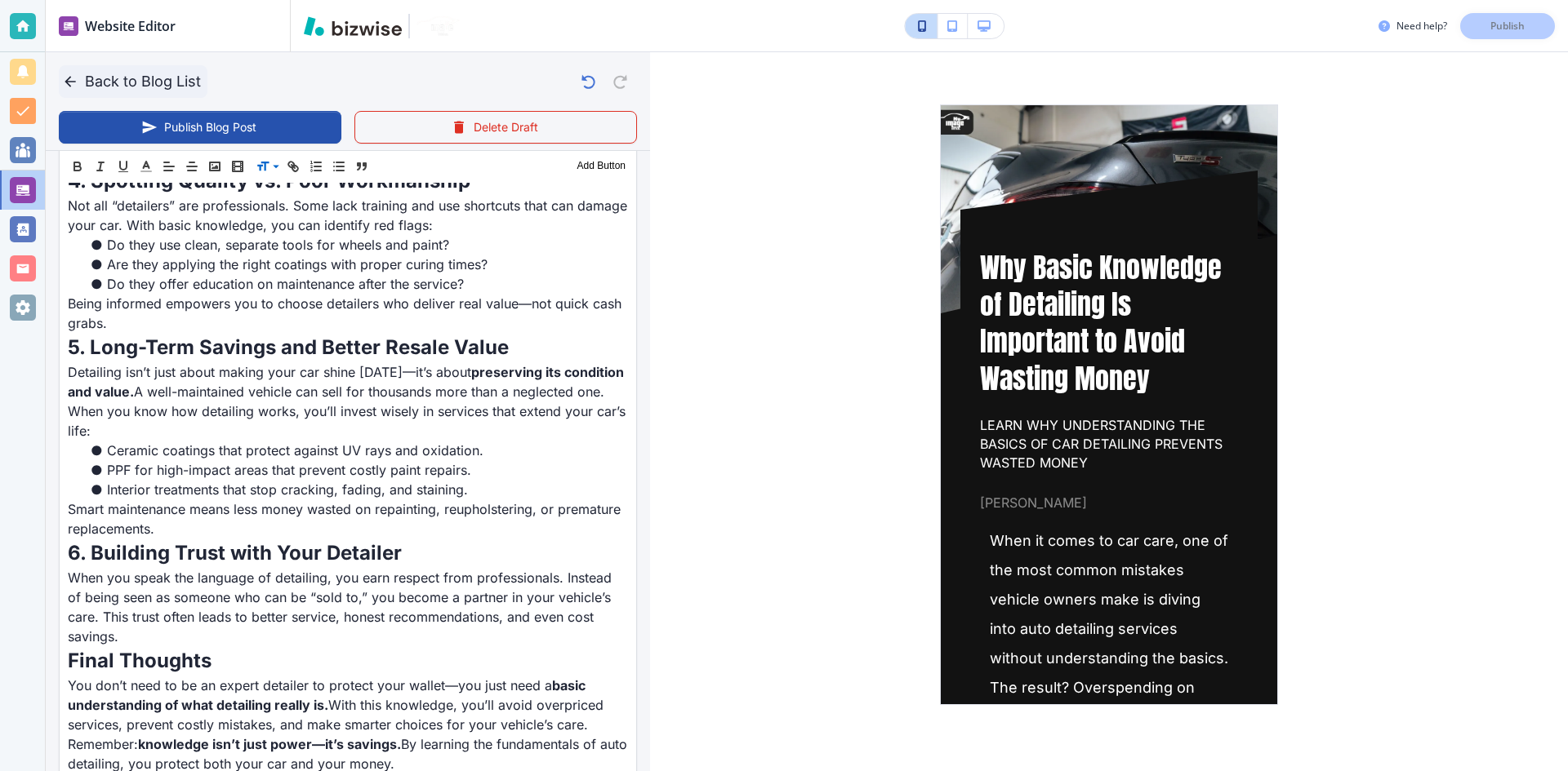
click at [72, 79] on icon "button" at bounding box center [70, 81] width 16 height 16
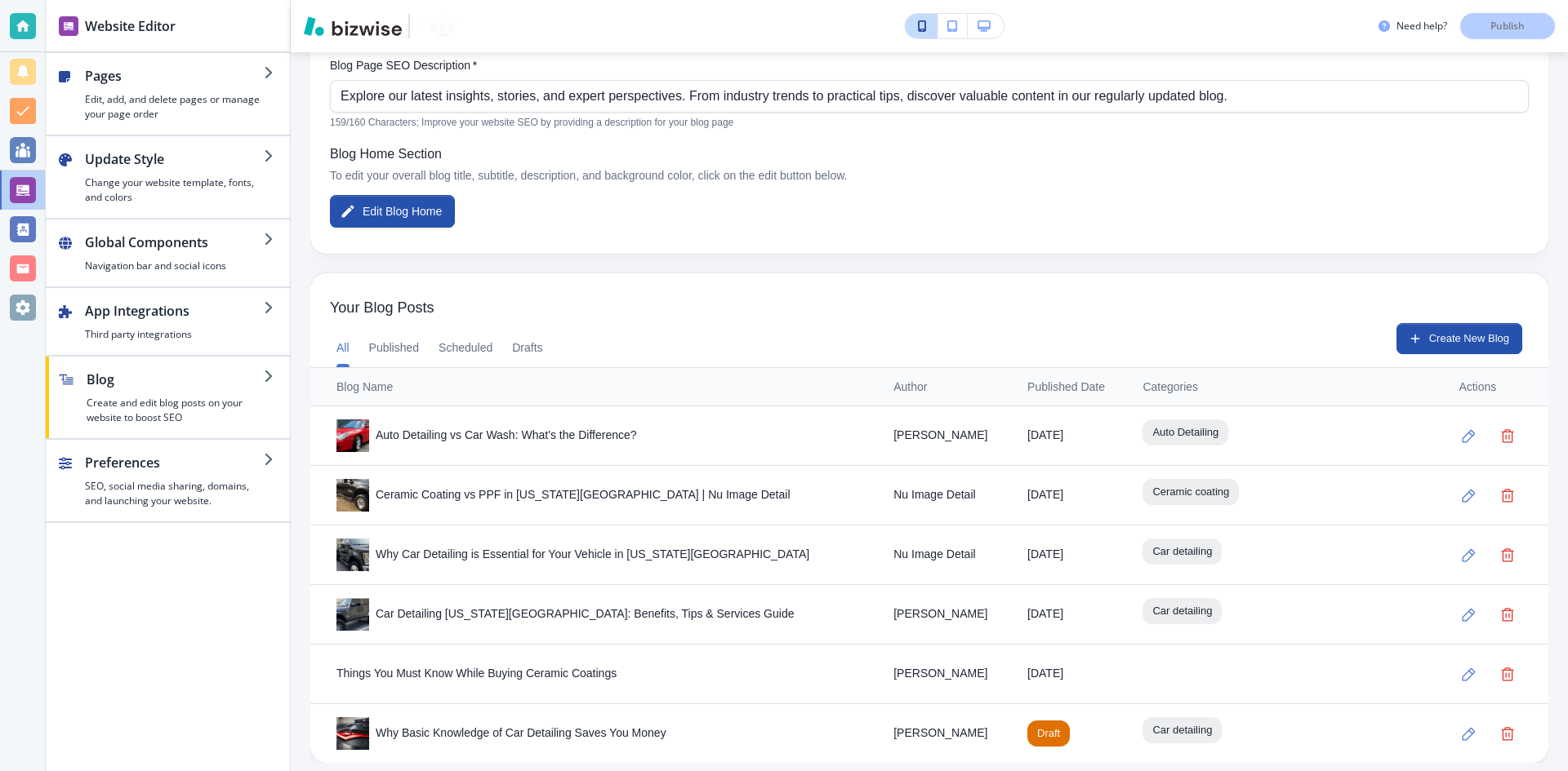
scroll to position [326, 0]
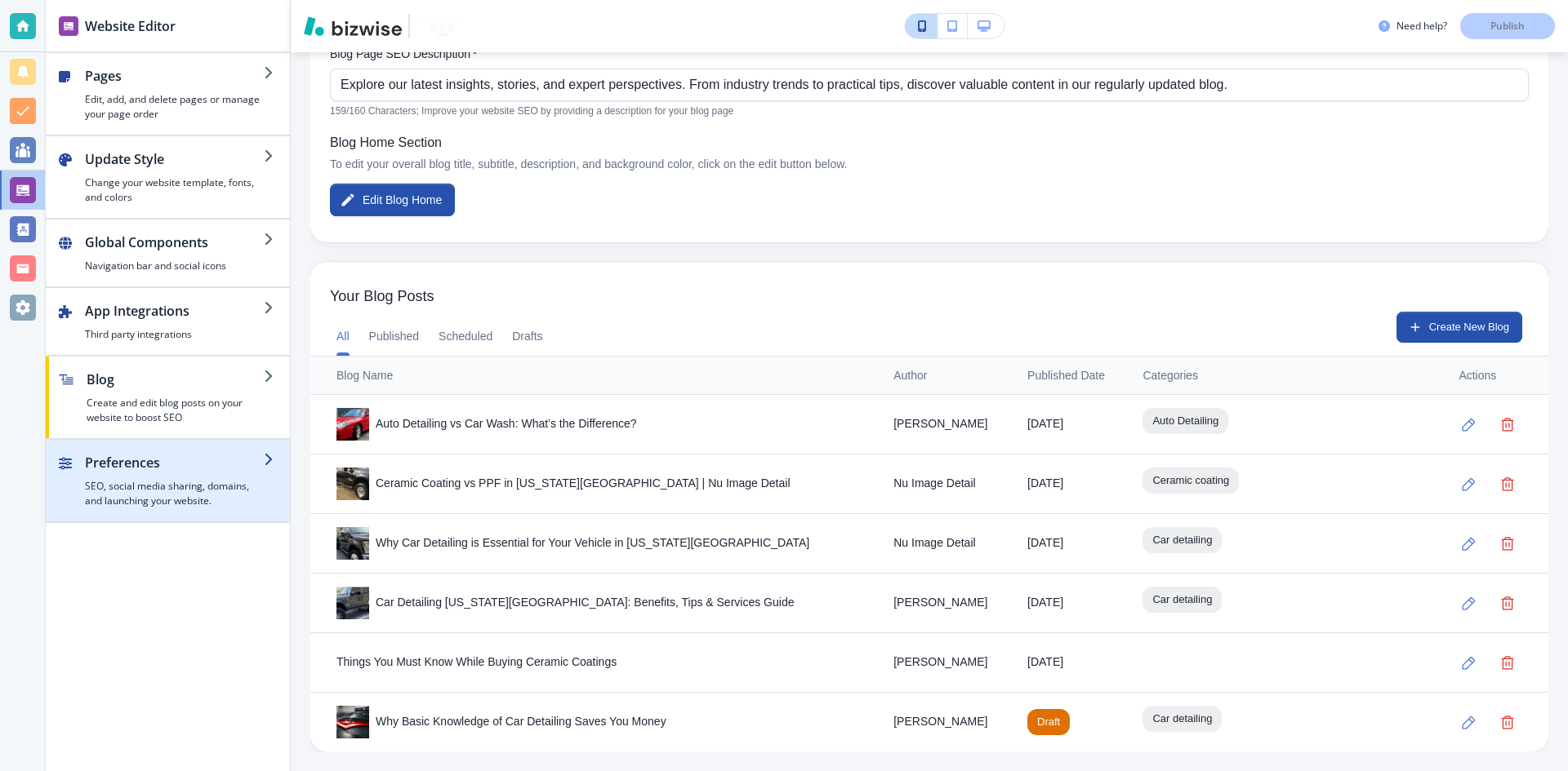
click at [136, 468] on h2 "Preferences" at bounding box center [174, 462] width 179 height 20
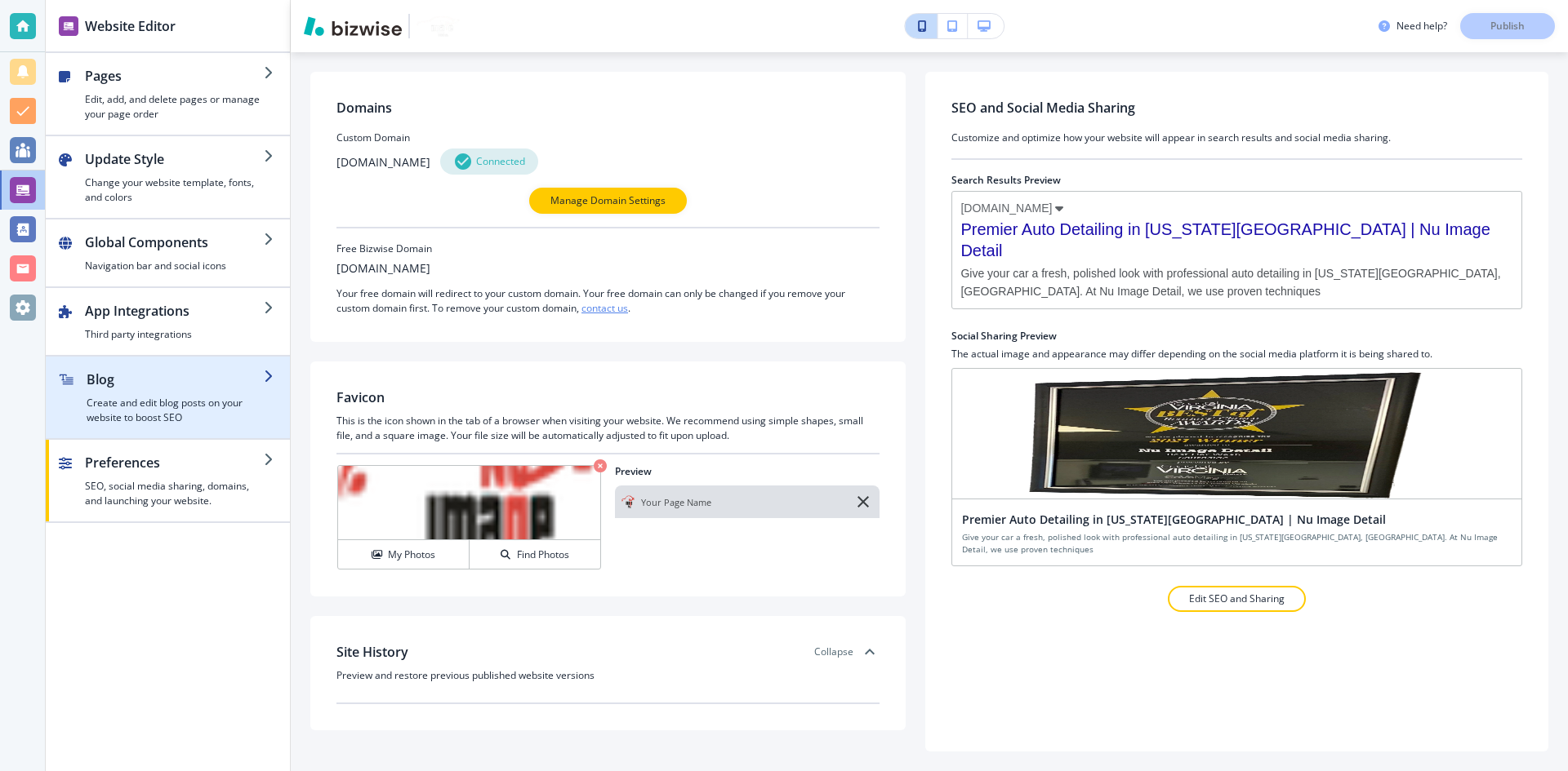
click at [200, 399] on h4 "Create and edit blog posts on your website to boost SEO" at bounding box center [174, 410] width 177 height 29
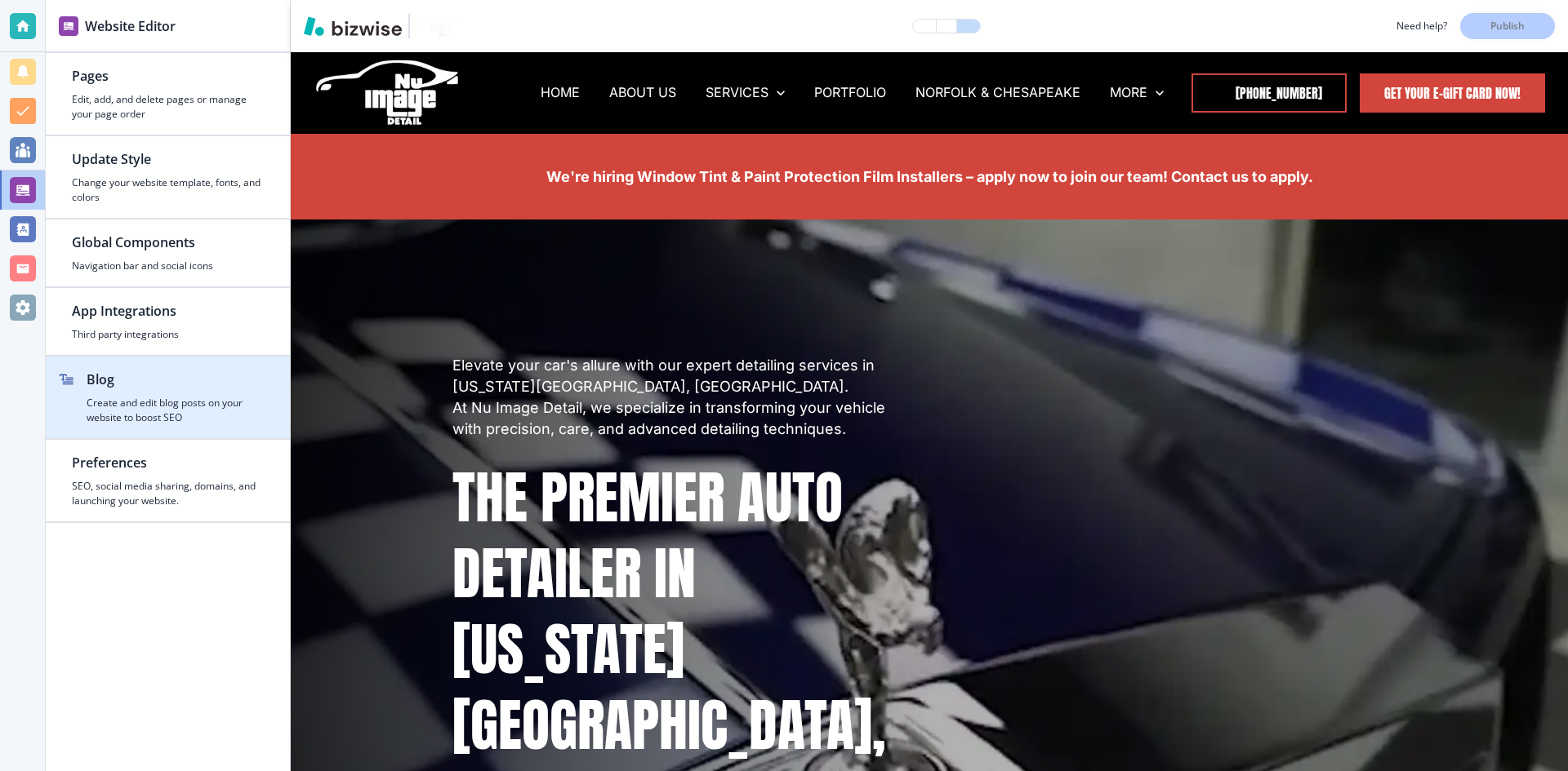
click at [176, 383] on h2 "Blog" at bounding box center [174, 380] width 177 height 20
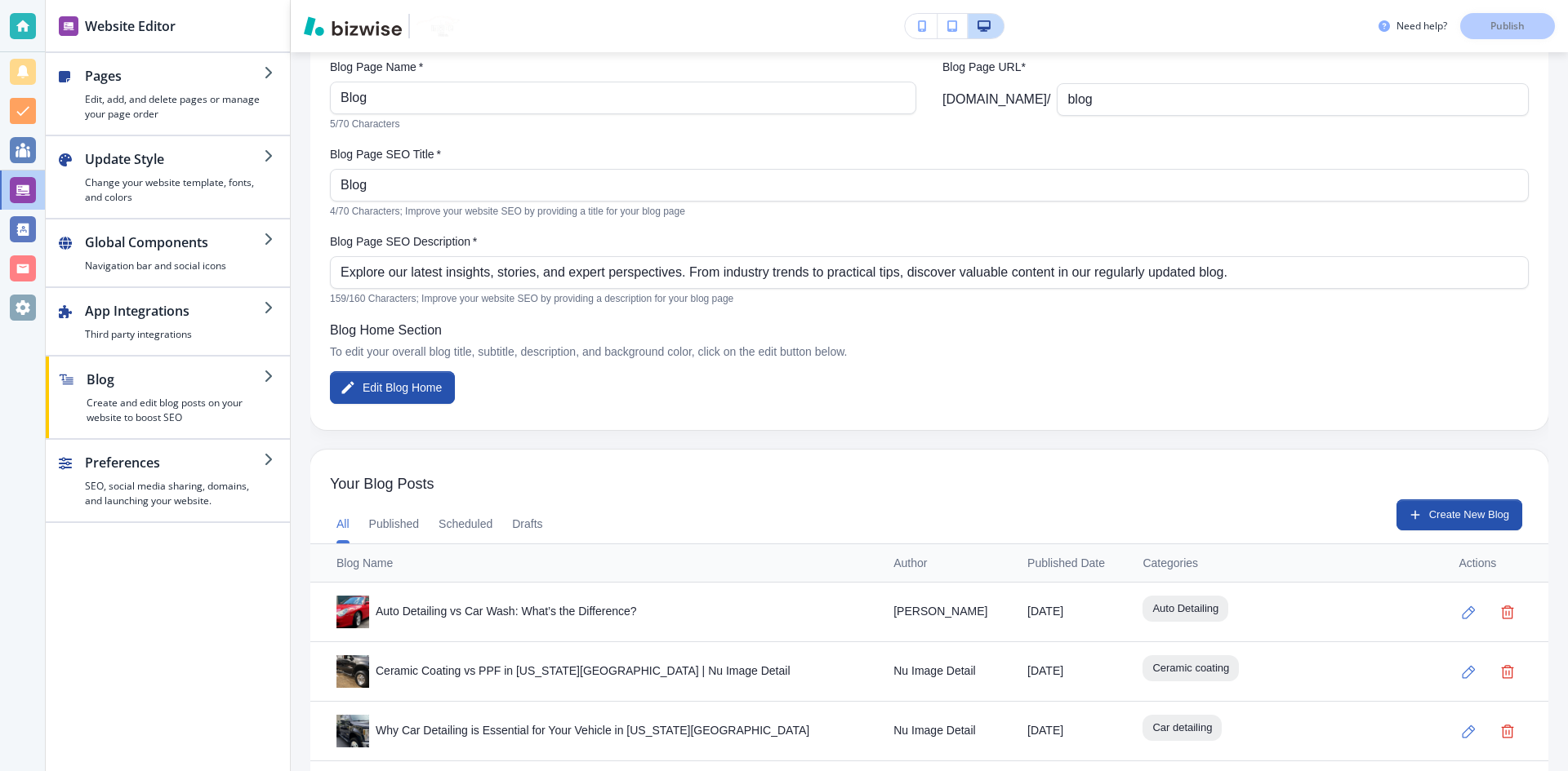
scroll to position [326, 0]
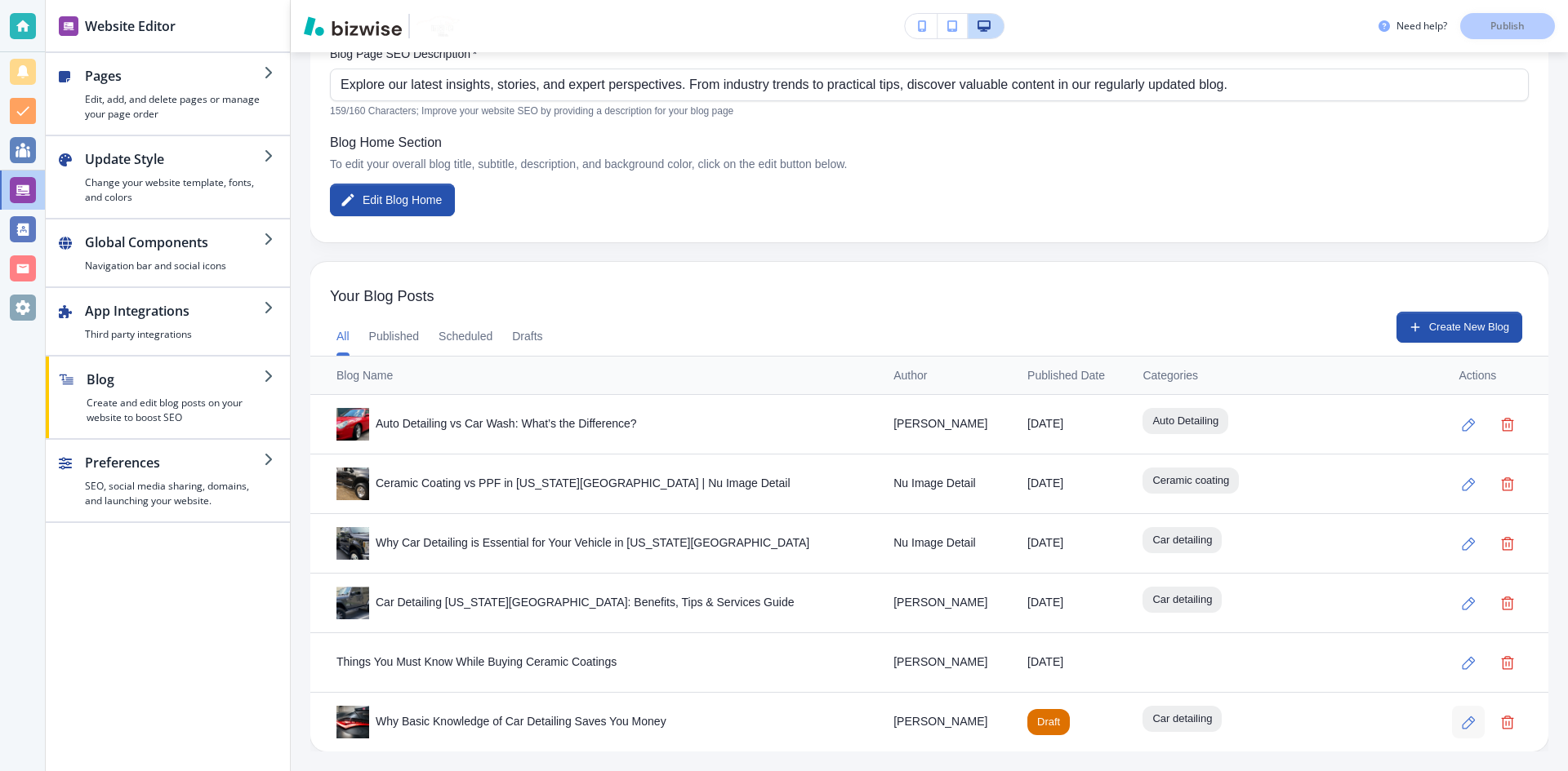
click at [1461, 720] on icon "button" at bounding box center [1467, 722] width 13 height 13
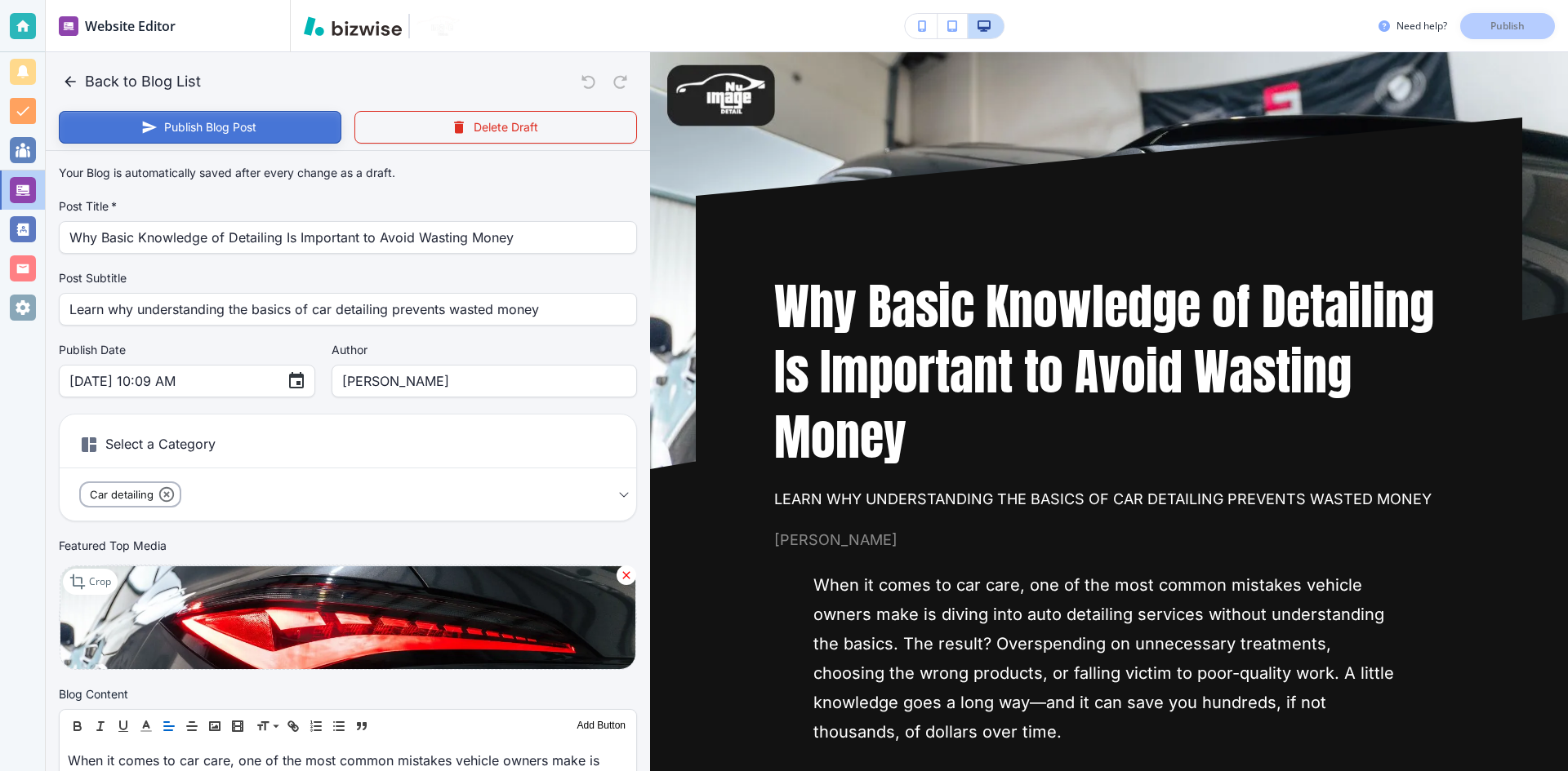
click at [319, 136] on button "Publish Blog Post" at bounding box center [200, 127] width 282 height 32
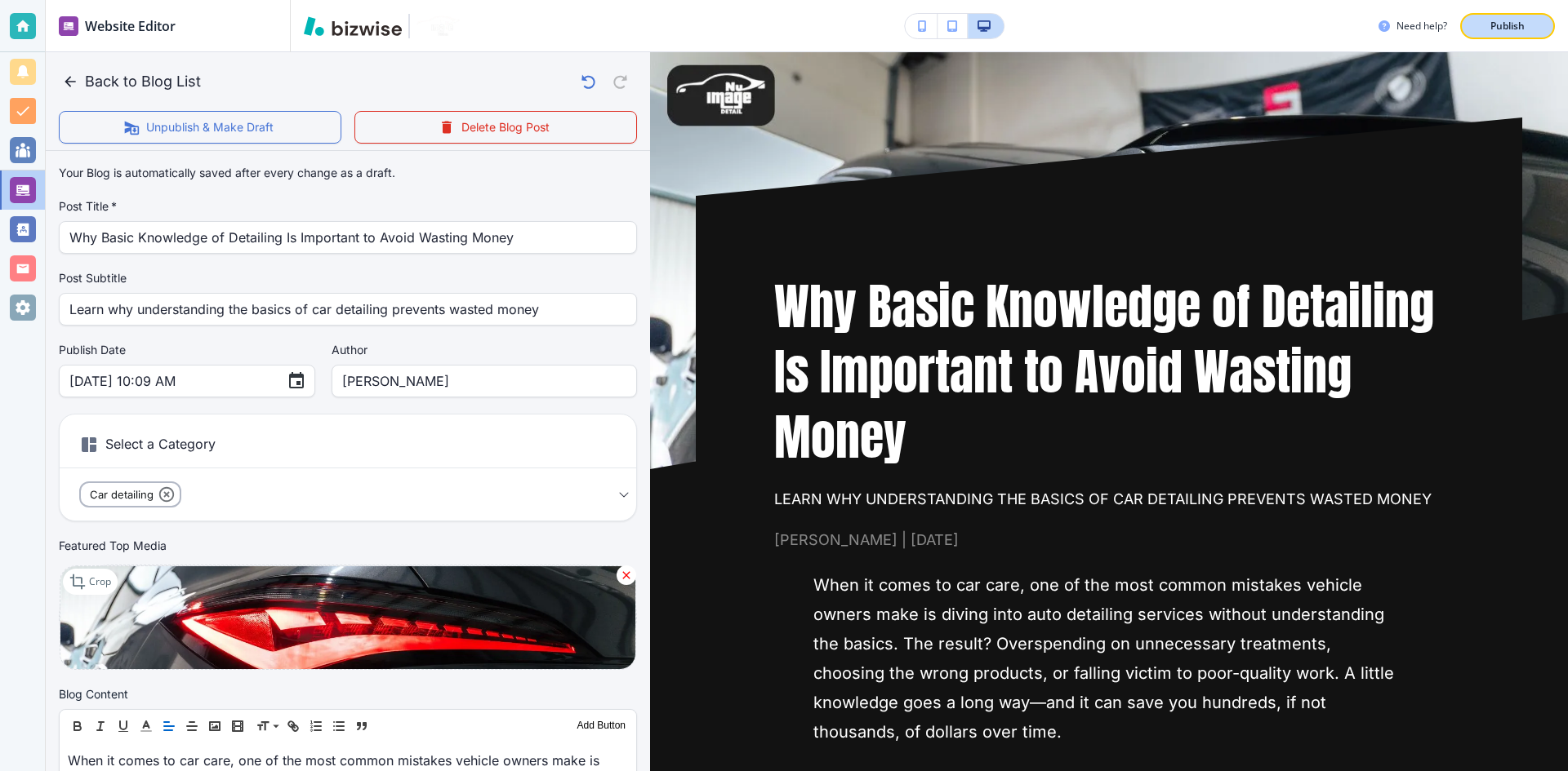
click at [1488, 37] on button "Publish" at bounding box center [1507, 26] width 95 height 26
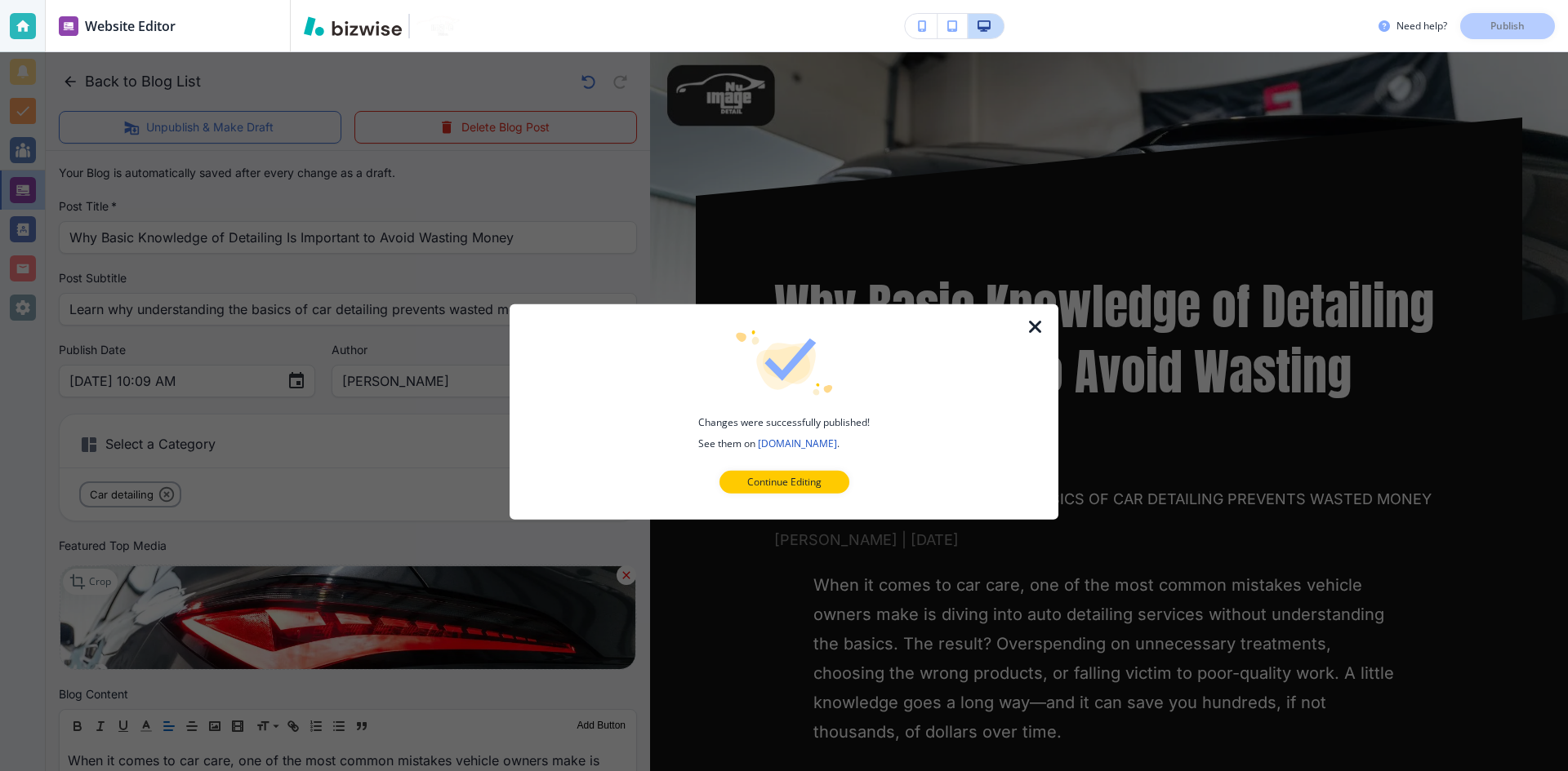
click at [1030, 317] on icon "button" at bounding box center [1035, 327] width 20 height 20
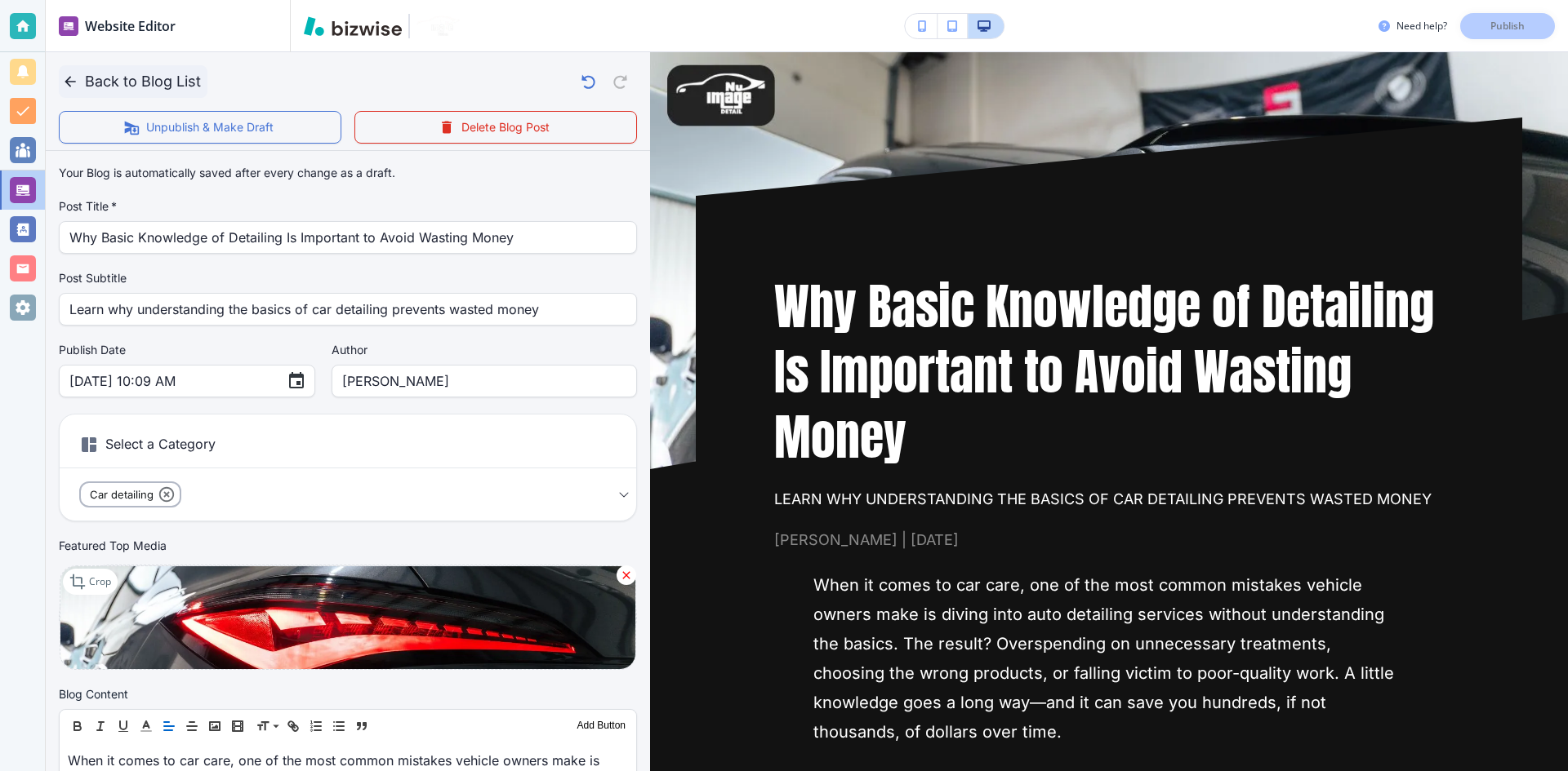
click at [79, 83] on button "Back to Blog List" at bounding box center [133, 81] width 149 height 32
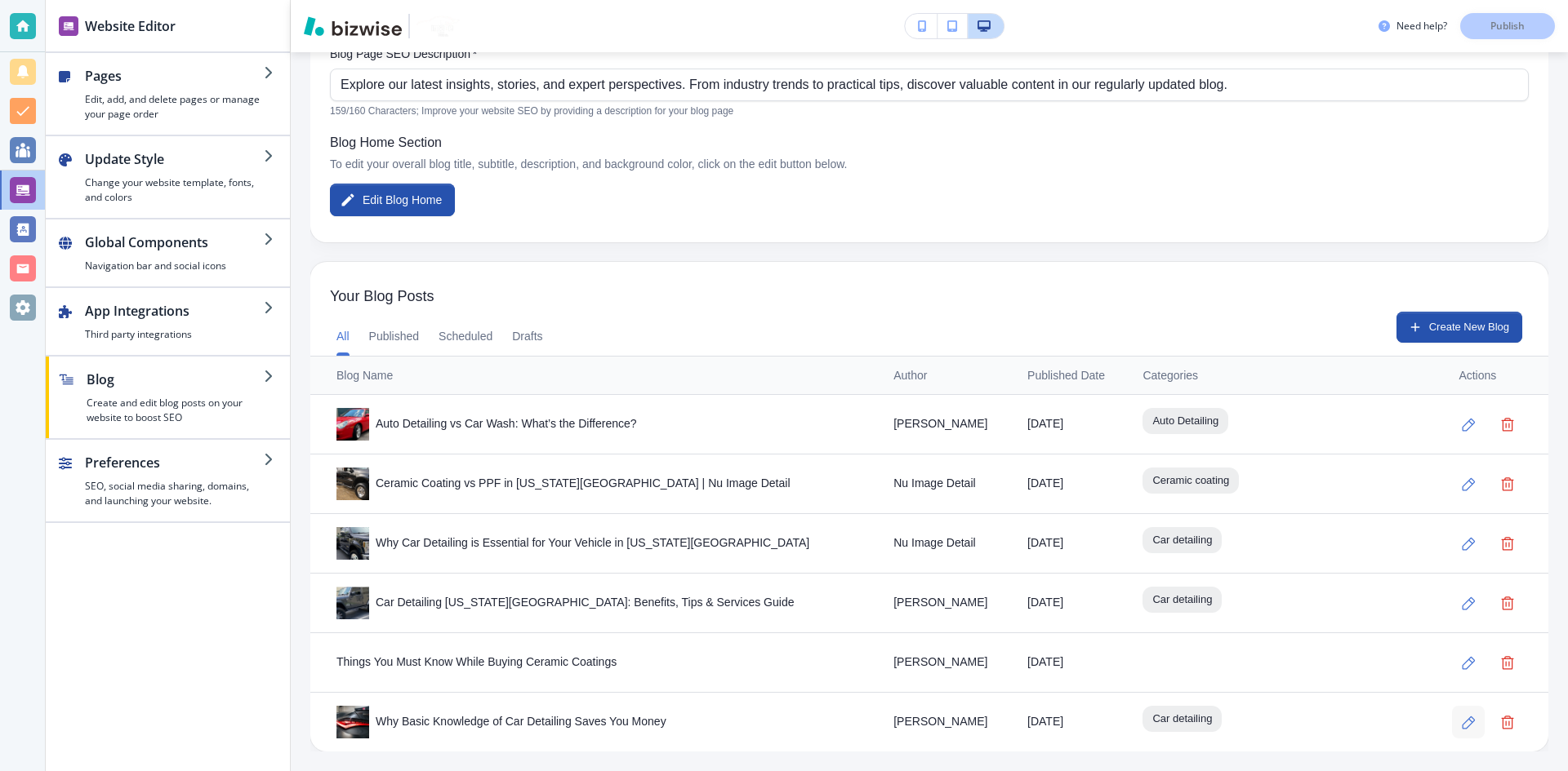
click at [1461, 719] on icon "button" at bounding box center [1468, 723] width 14 height 14
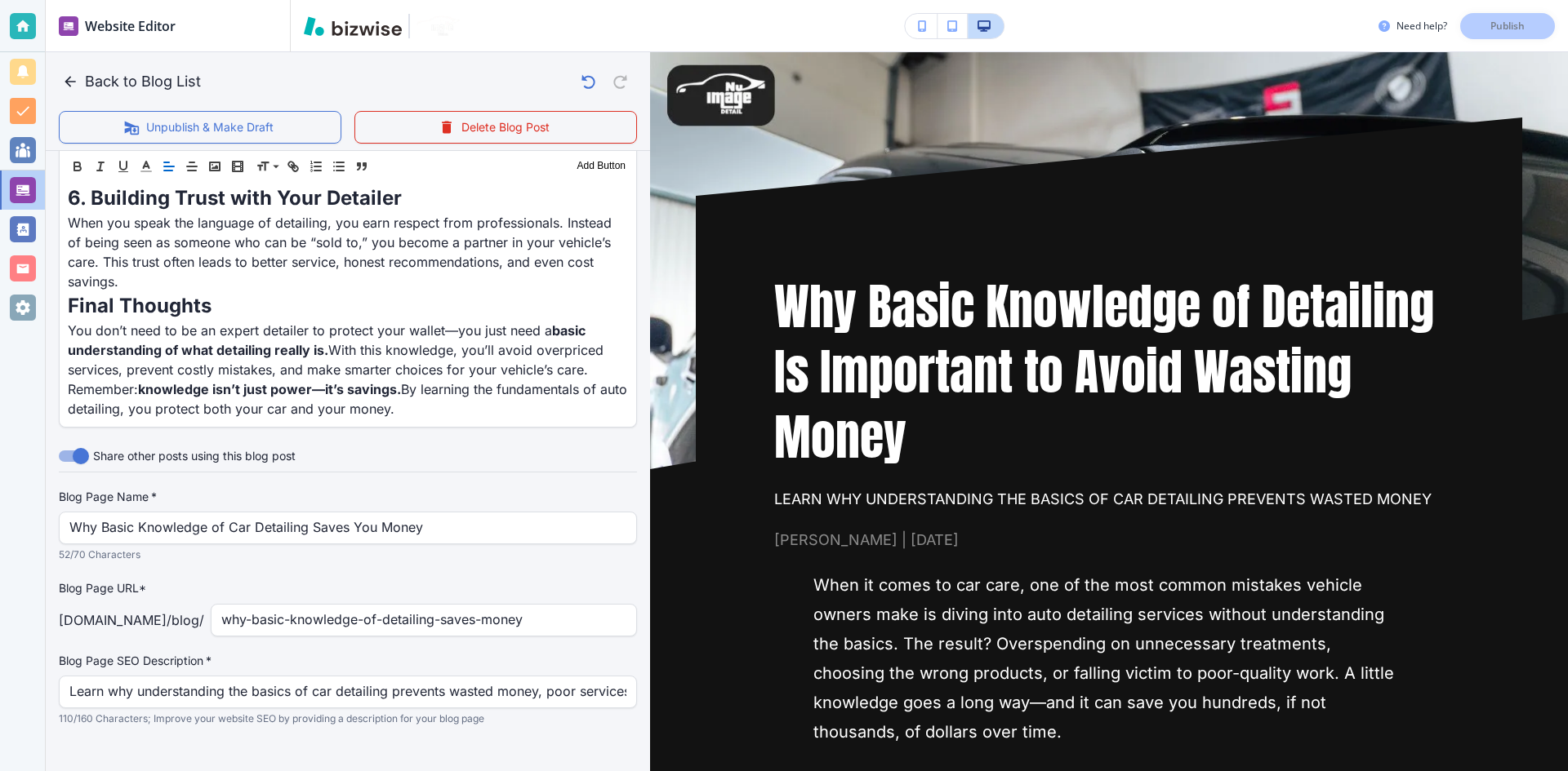
scroll to position [1639, 0]
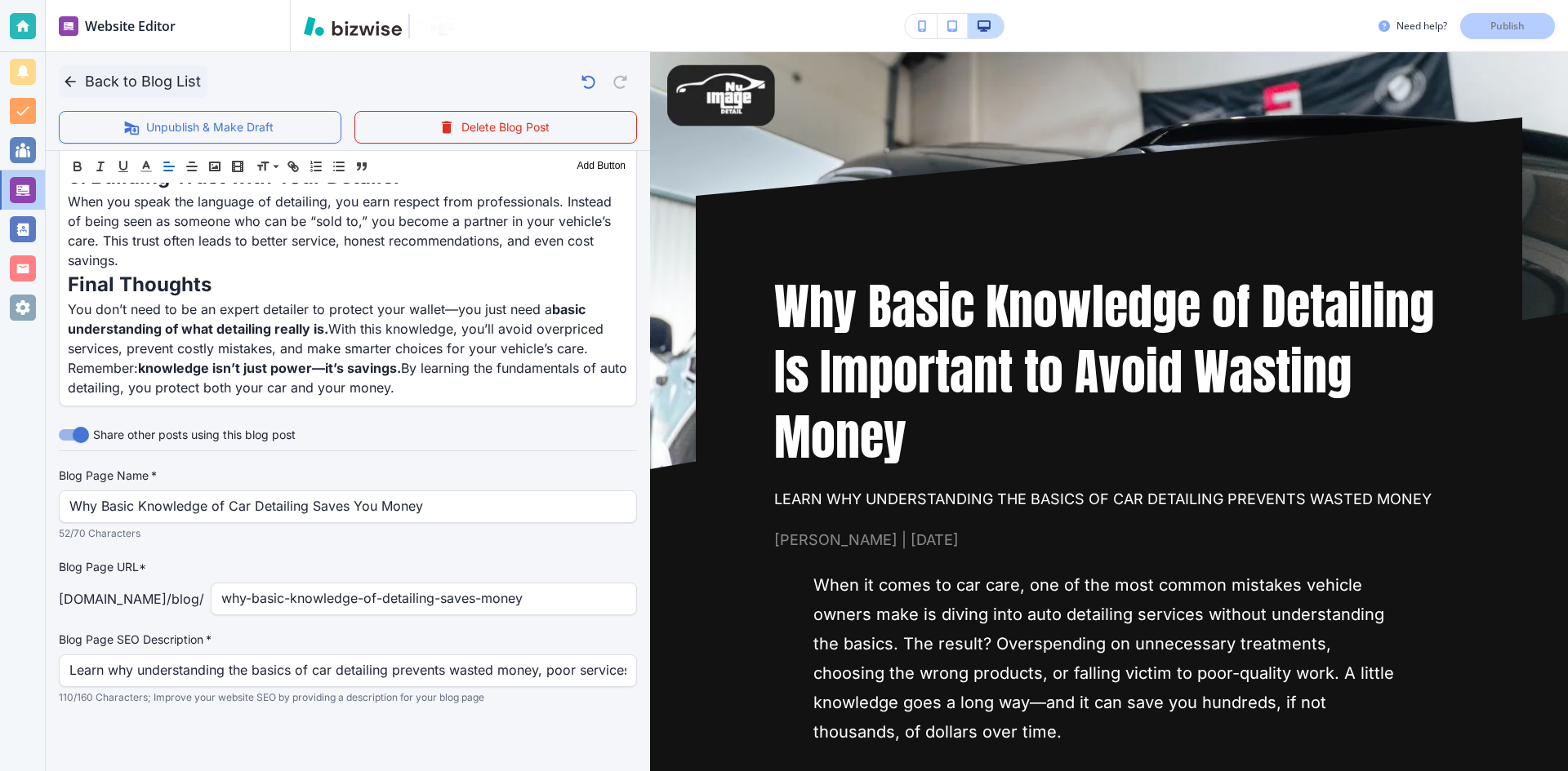
click at [78, 85] on icon "button" at bounding box center [70, 81] width 16 height 16
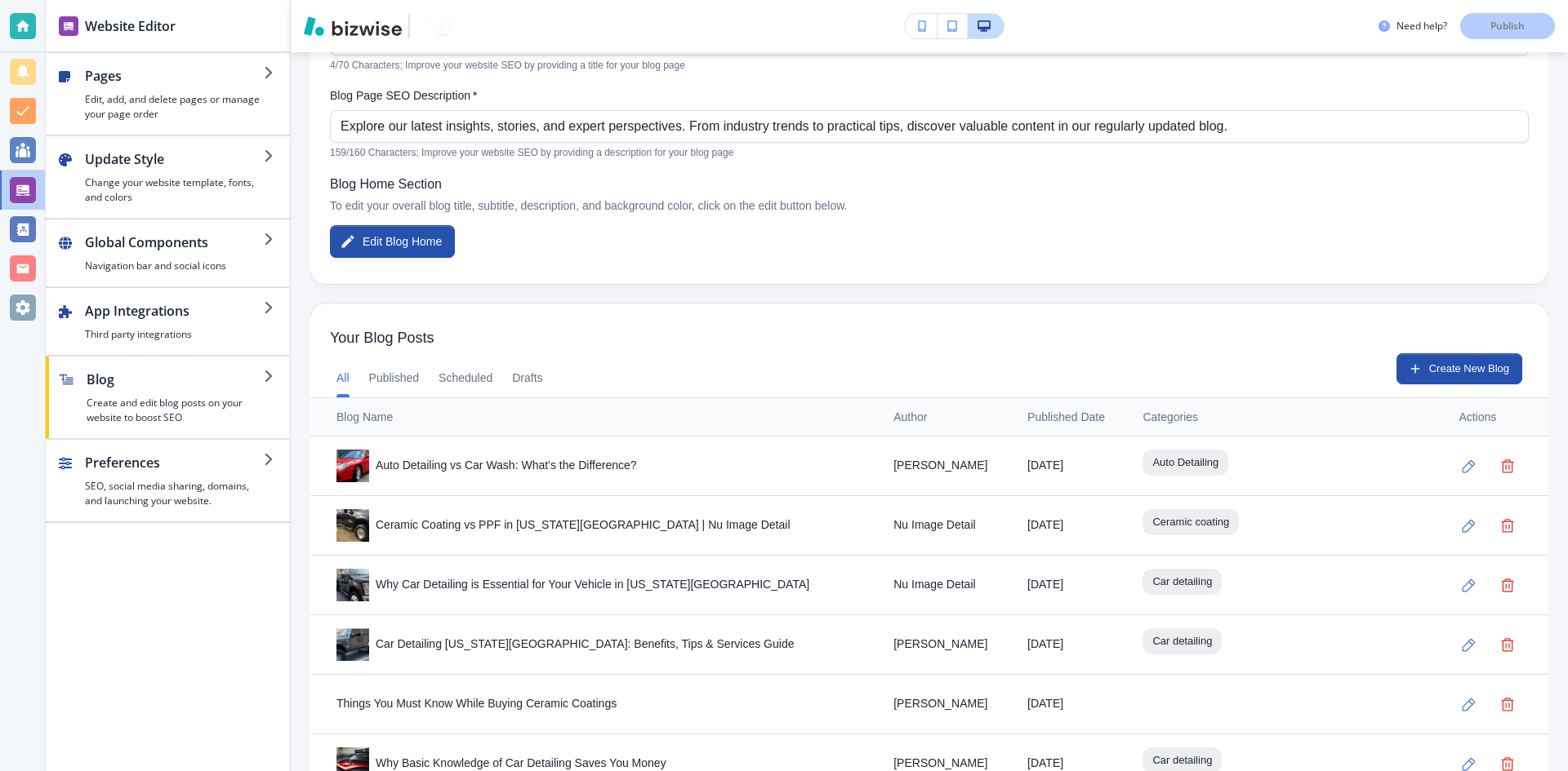
scroll to position [326, 0]
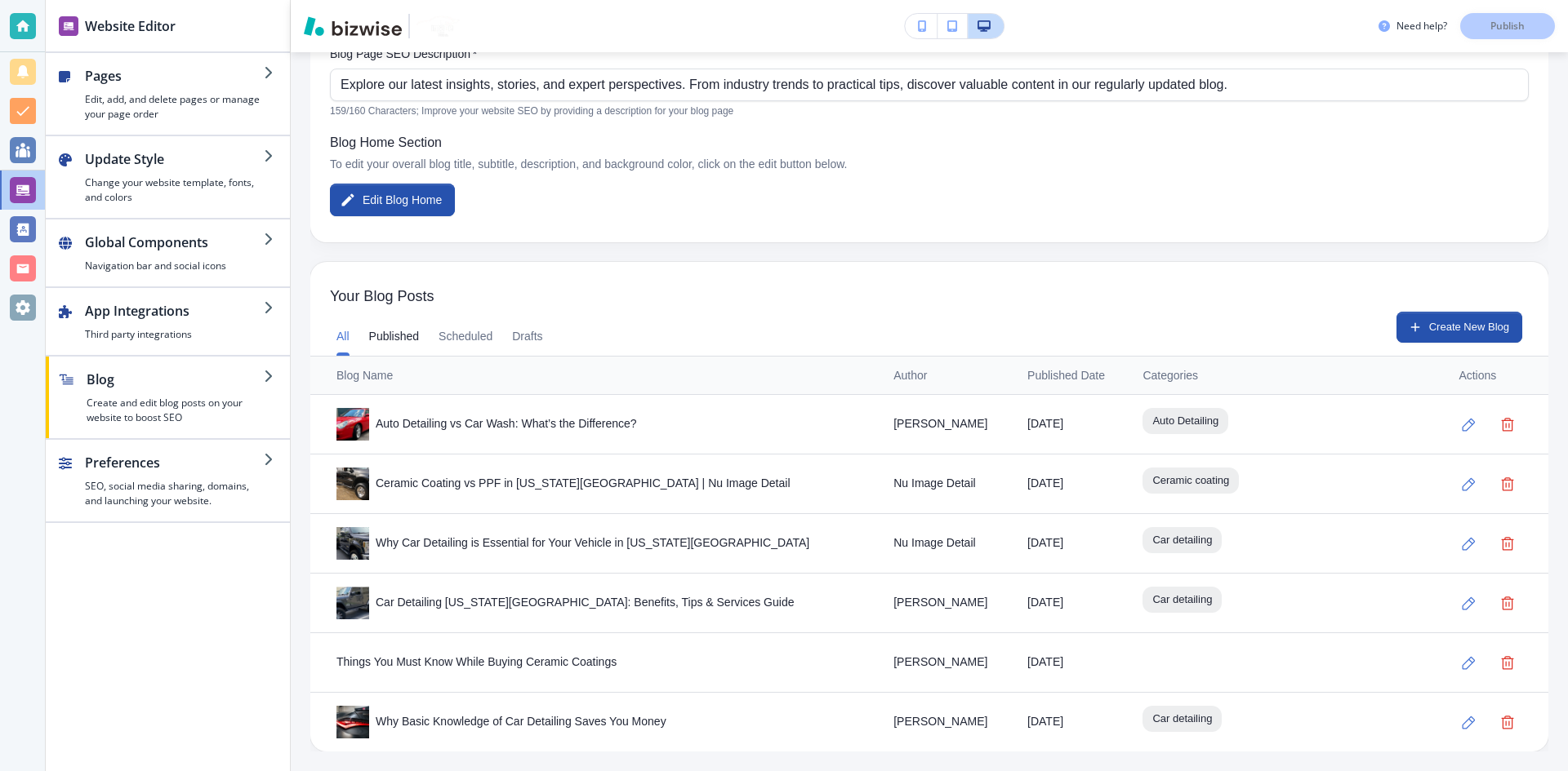
click at [403, 333] on button "Published" at bounding box center [394, 337] width 50 height 39
